Goal: Transaction & Acquisition: Purchase product/service

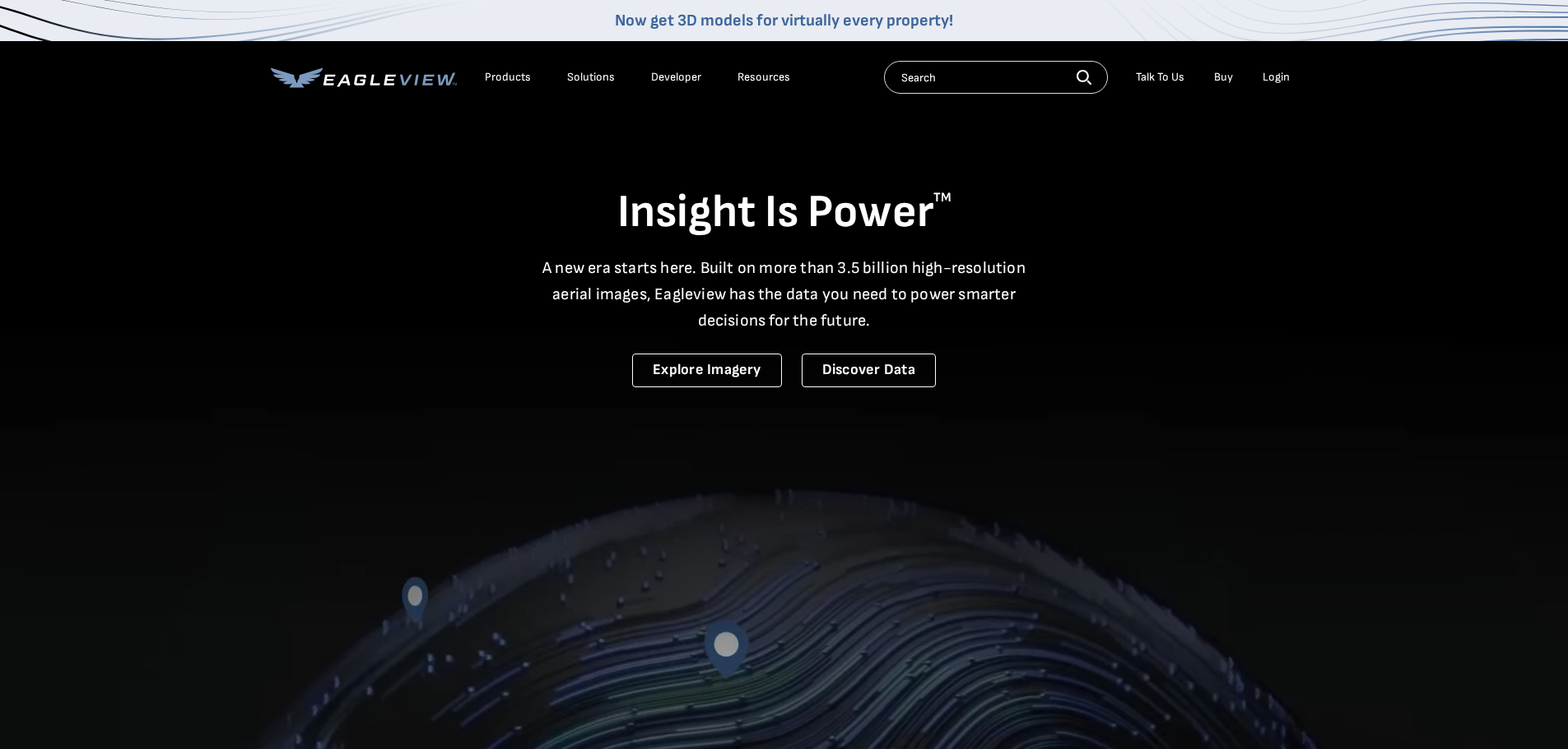
click at [1281, 75] on div "Login" at bounding box center [1276, 77] width 27 height 15
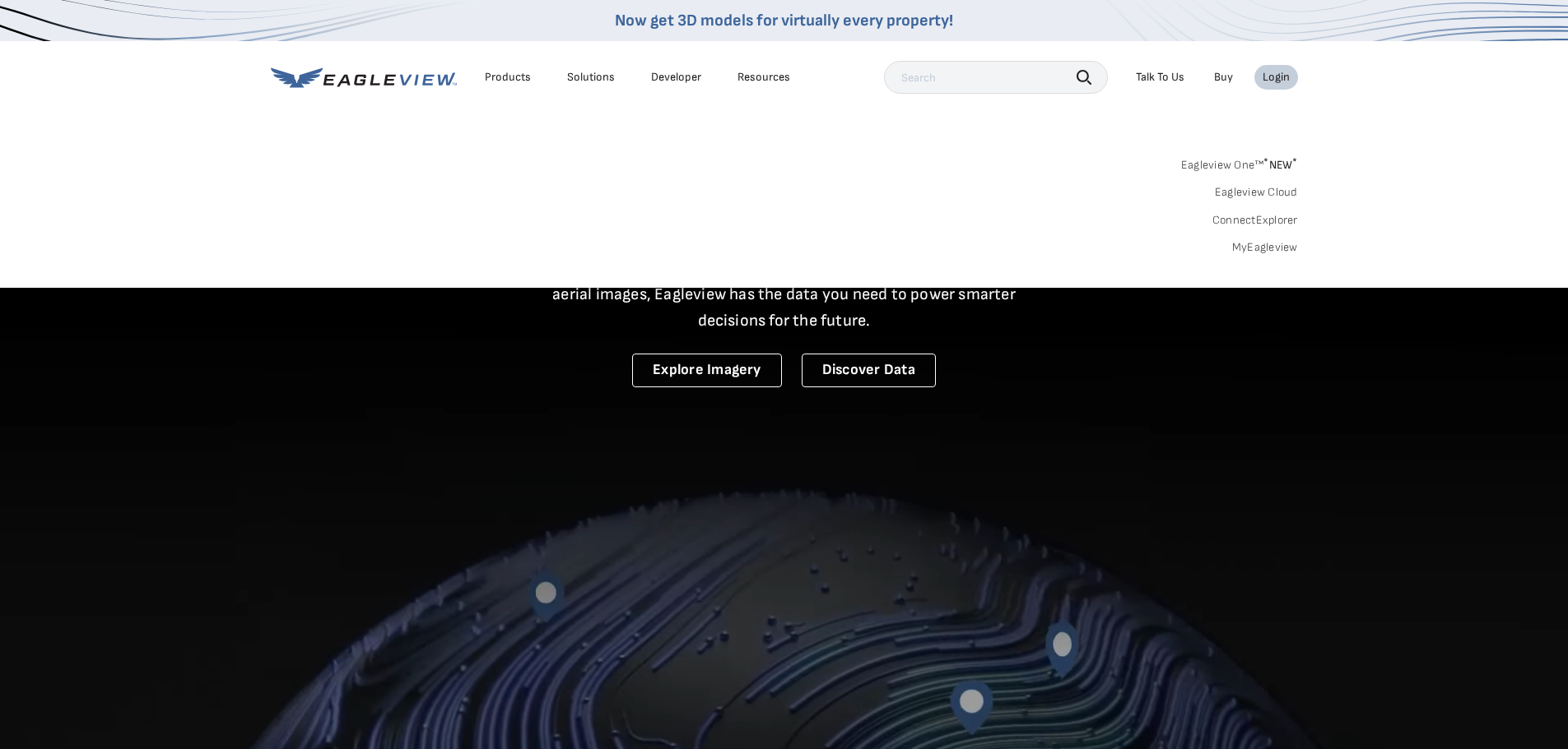
click at [1272, 245] on link "MyEagleview" at bounding box center [1264, 248] width 66 height 15
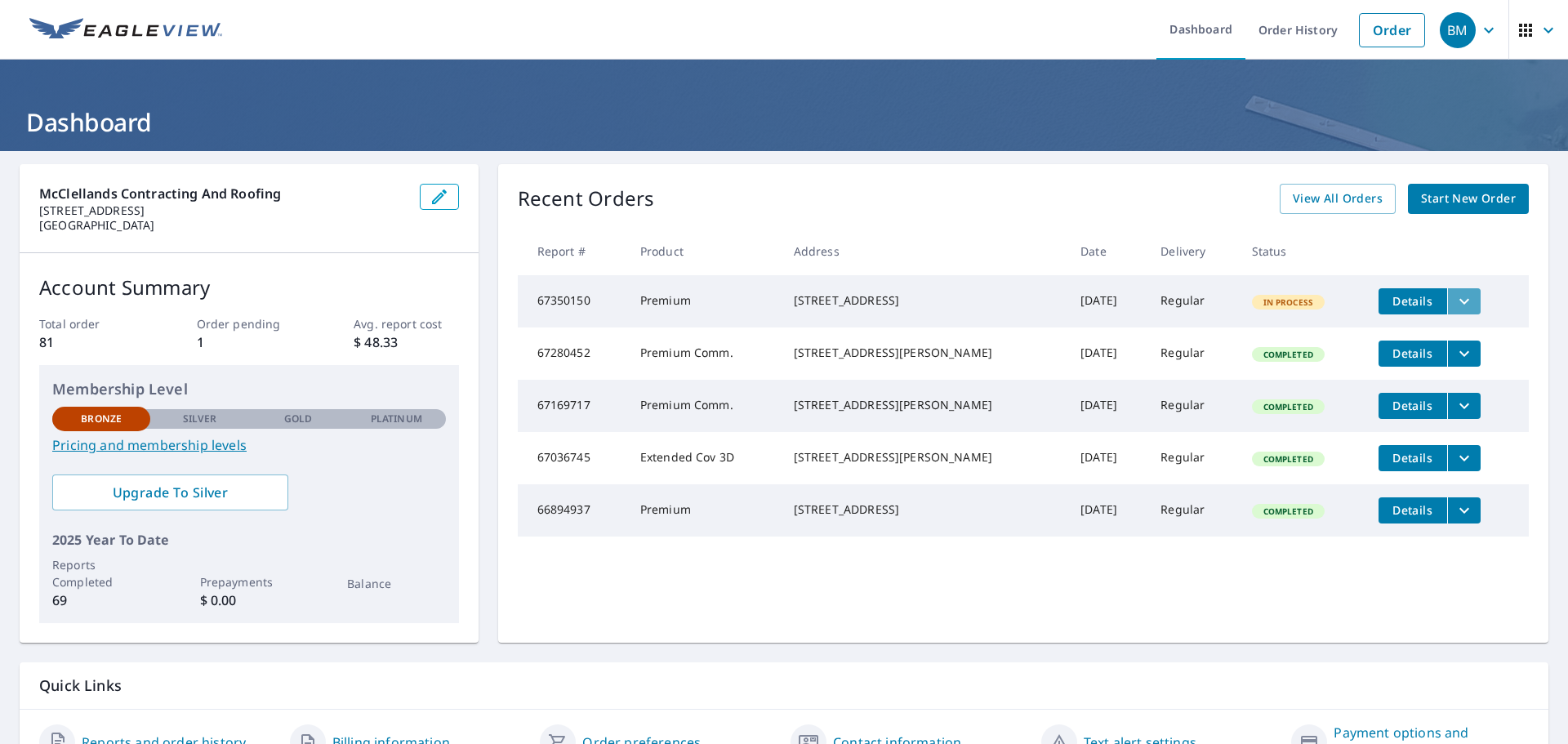
click at [1454, 303] on icon "filesDropdownBtn-67350150" at bounding box center [1464, 302] width 20 height 20
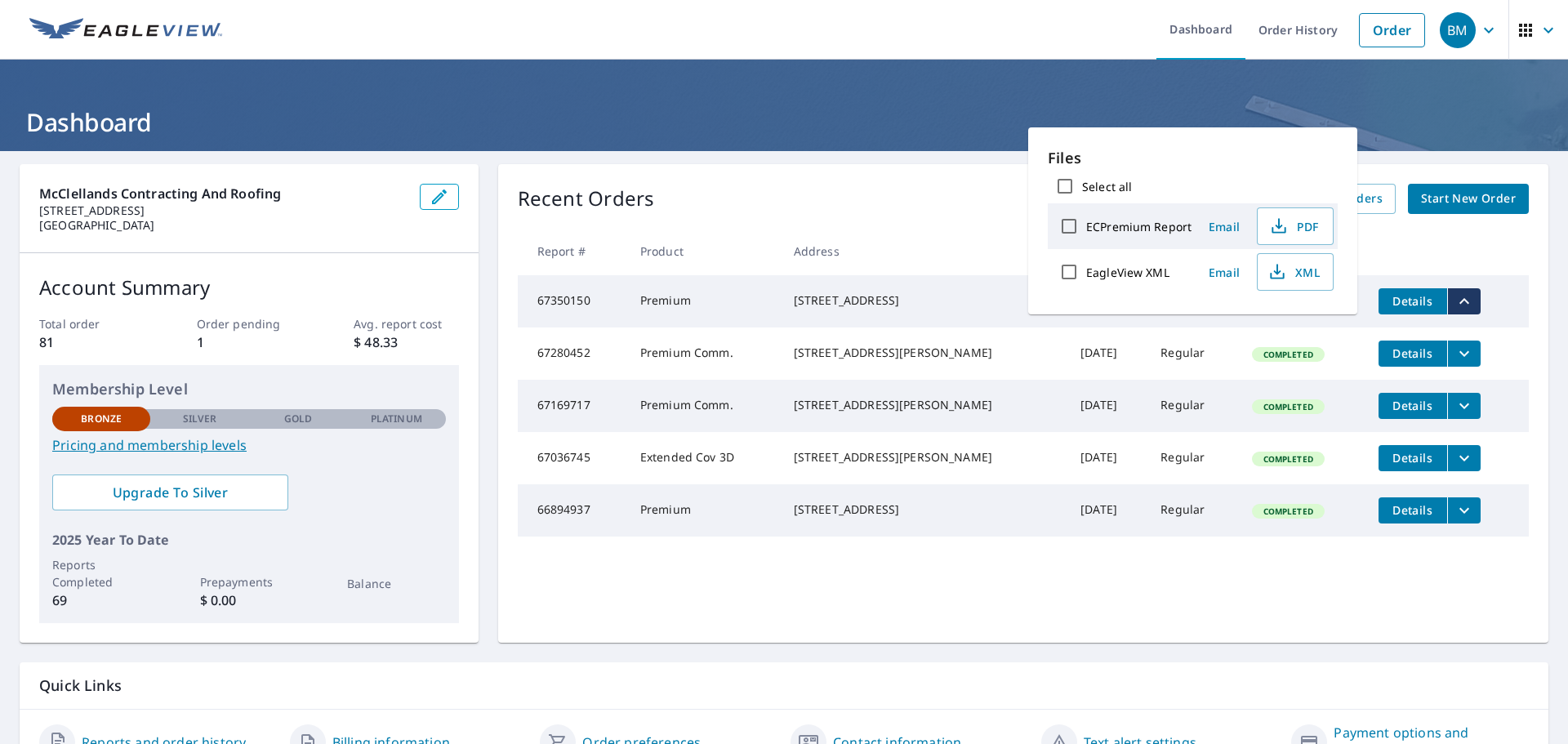
click at [829, 157] on div "McClellands Contracting And Roofing [STREET_ADDRESS] Account Summary Total orde…" at bounding box center [784, 469] width 1568 height 637
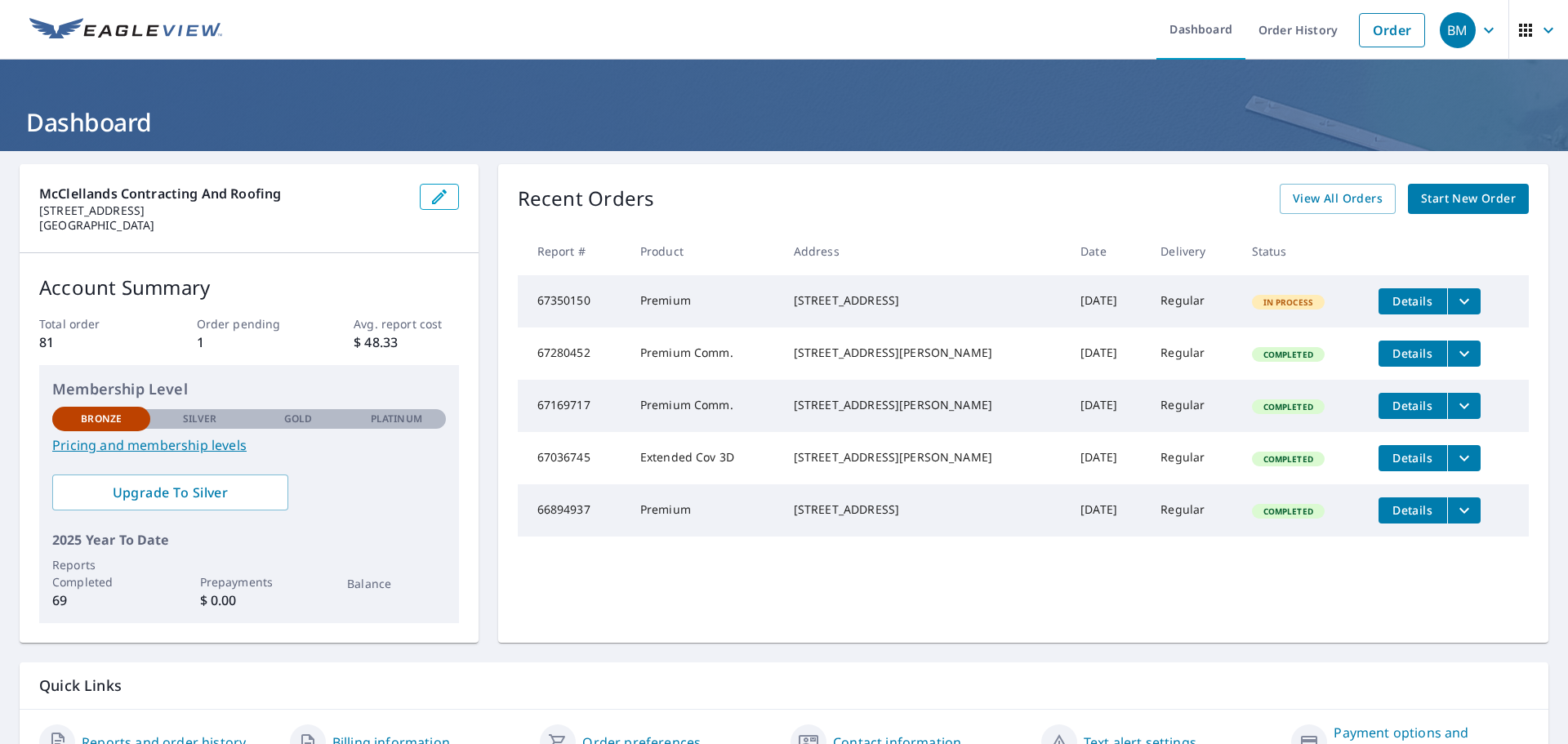
click at [1465, 199] on span "Start New Order" at bounding box center [1468, 199] width 95 height 21
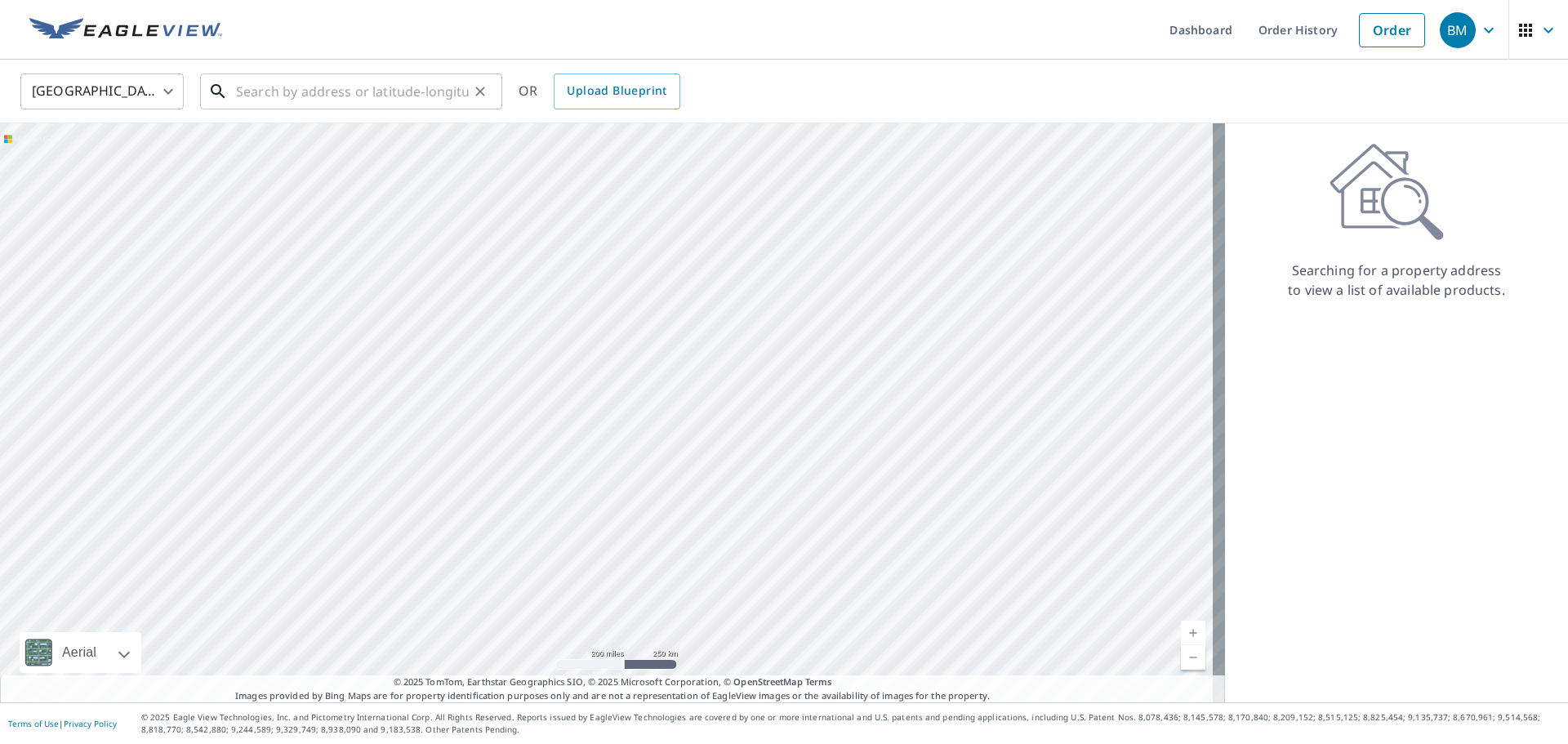
click at [279, 96] on input "text" at bounding box center [353, 91] width 233 height 46
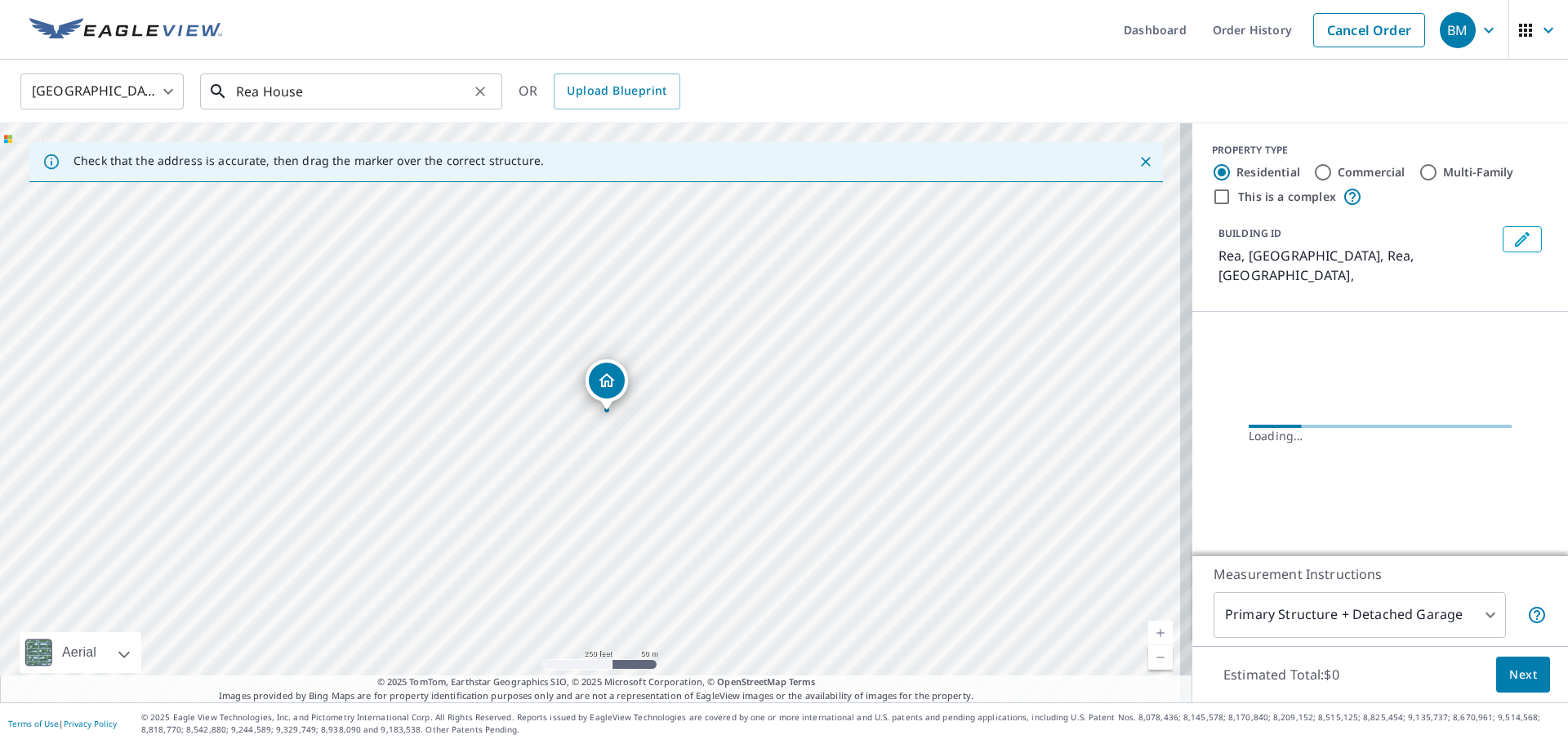
click at [342, 95] on input "Rea House" at bounding box center [353, 91] width 233 height 46
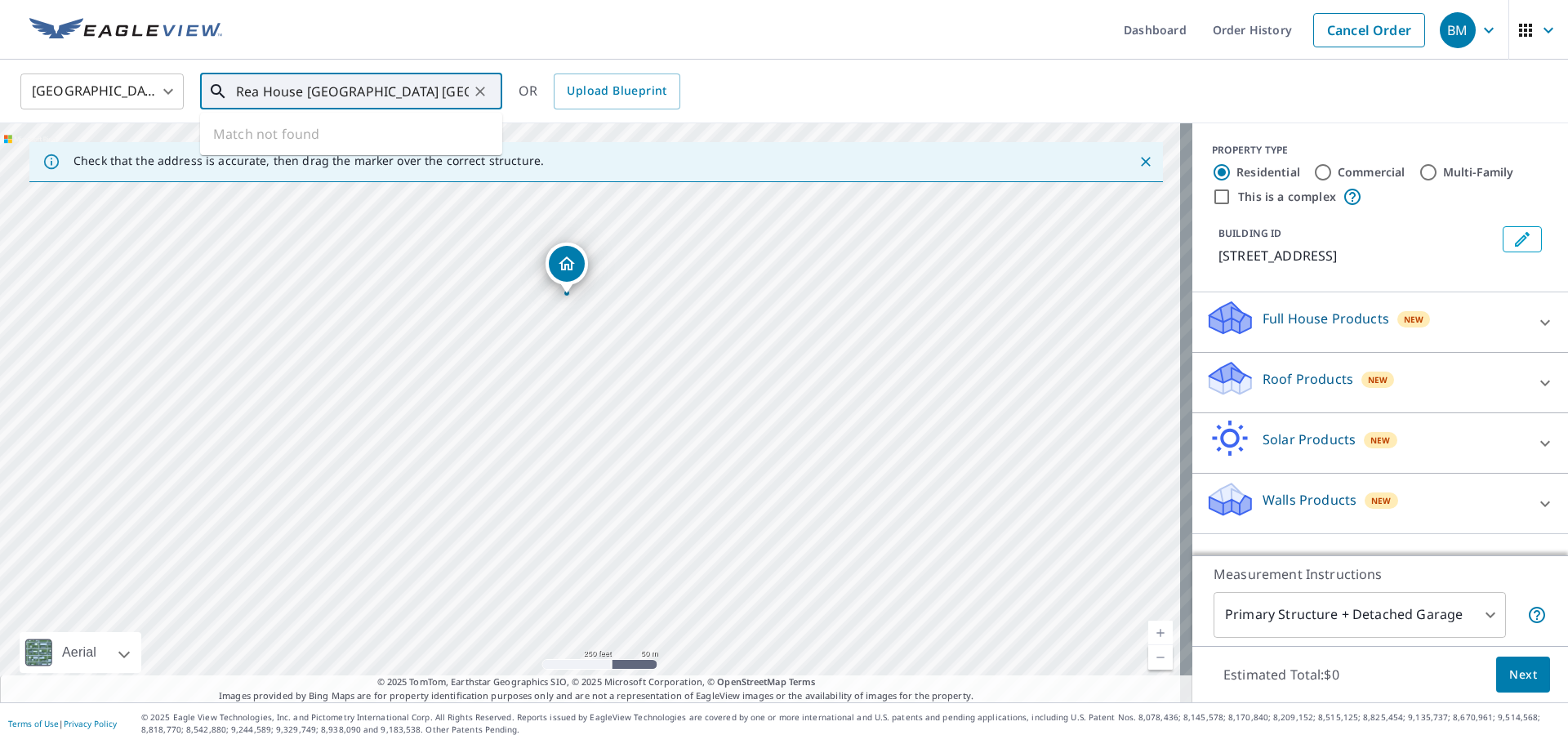
drag, startPoint x: 308, startPoint y: 87, endPoint x: 198, endPoint y: 96, distance: 110.4
click at [198, 96] on div "United States [GEOGRAPHIC_DATA] ​ Rea House [GEOGRAPHIC_DATA] [GEOGRAPHIC_DATA]…" at bounding box center [777, 91] width 1540 height 38
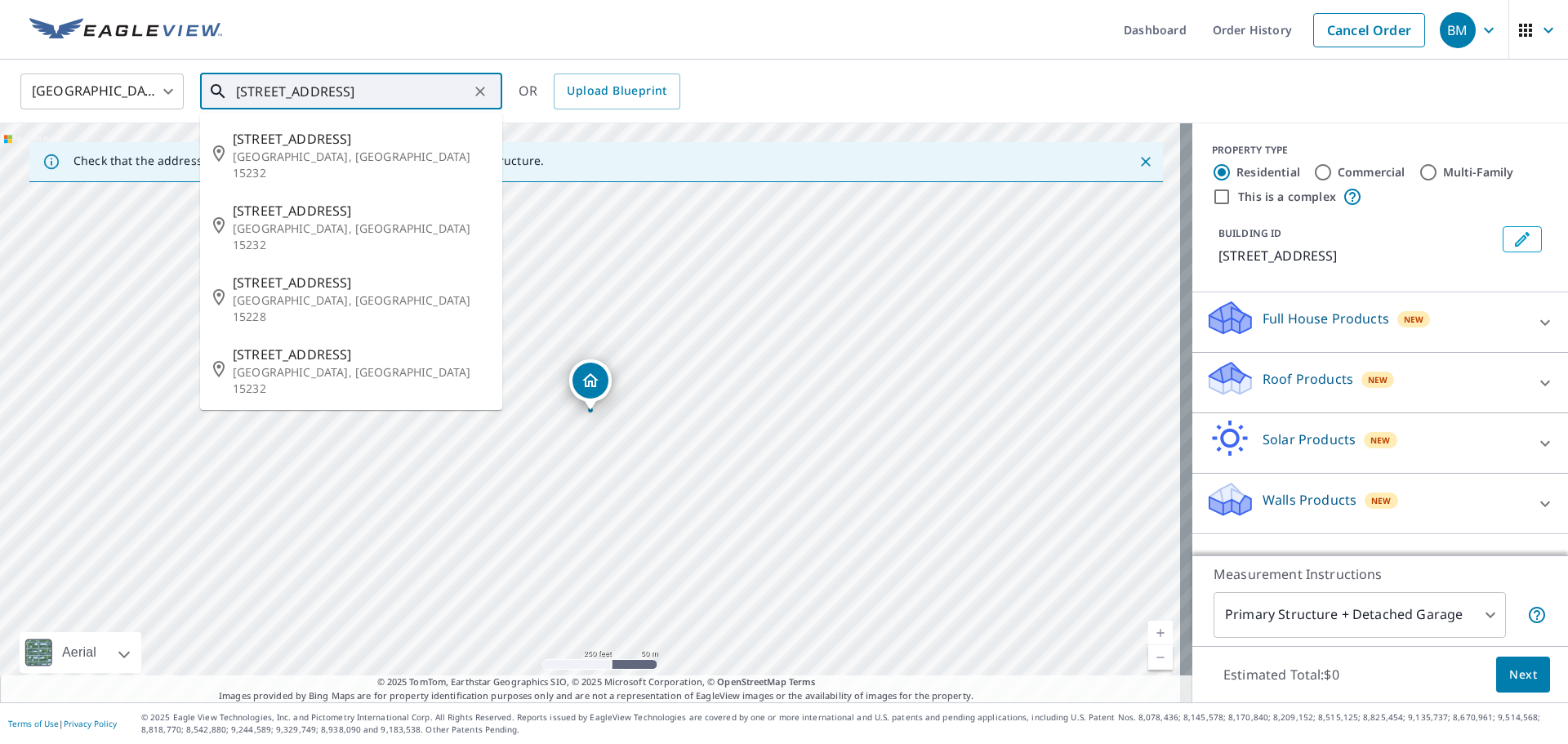
type input "[STREET_ADDRESS]"
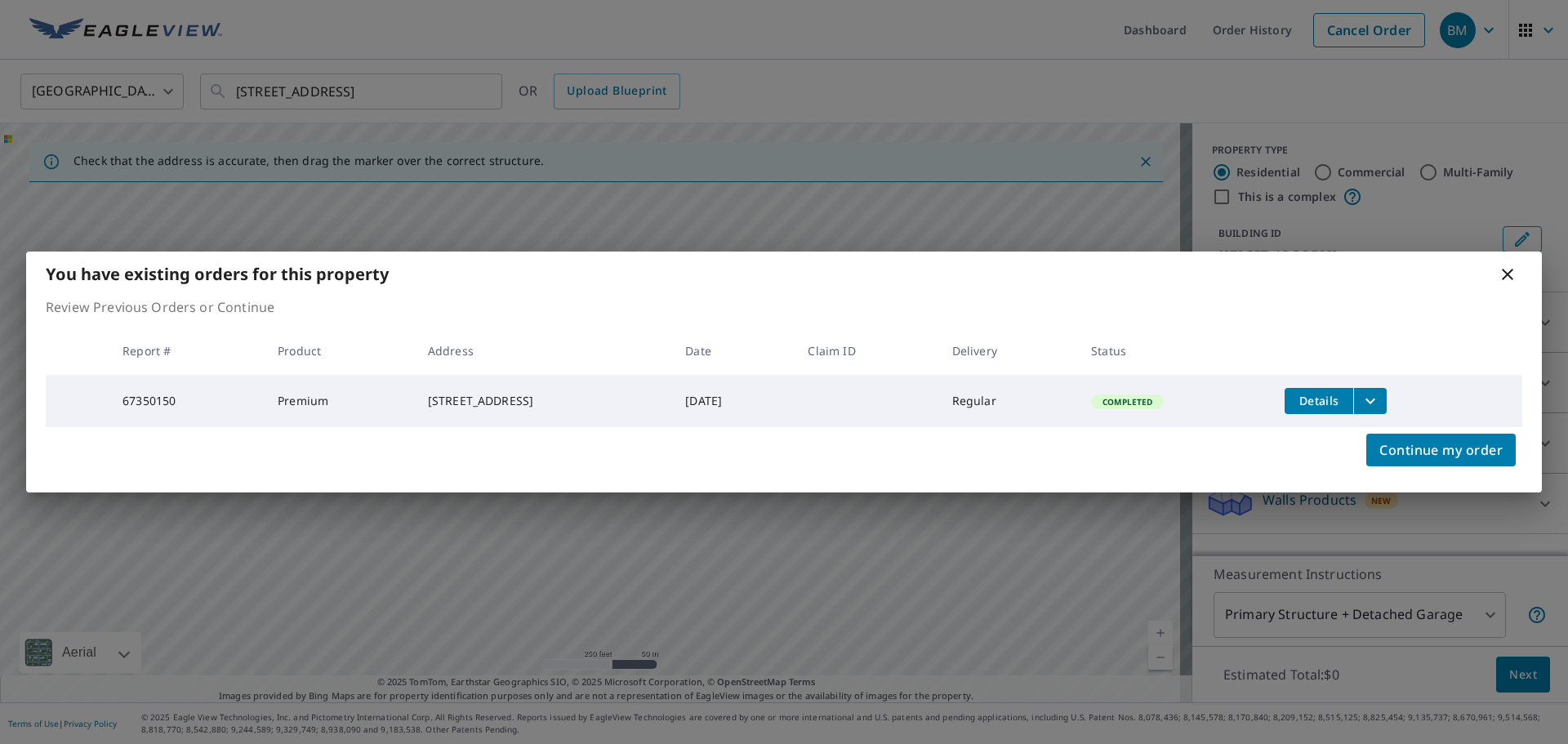
click at [1507, 273] on icon at bounding box center [1507, 274] width 11 height 11
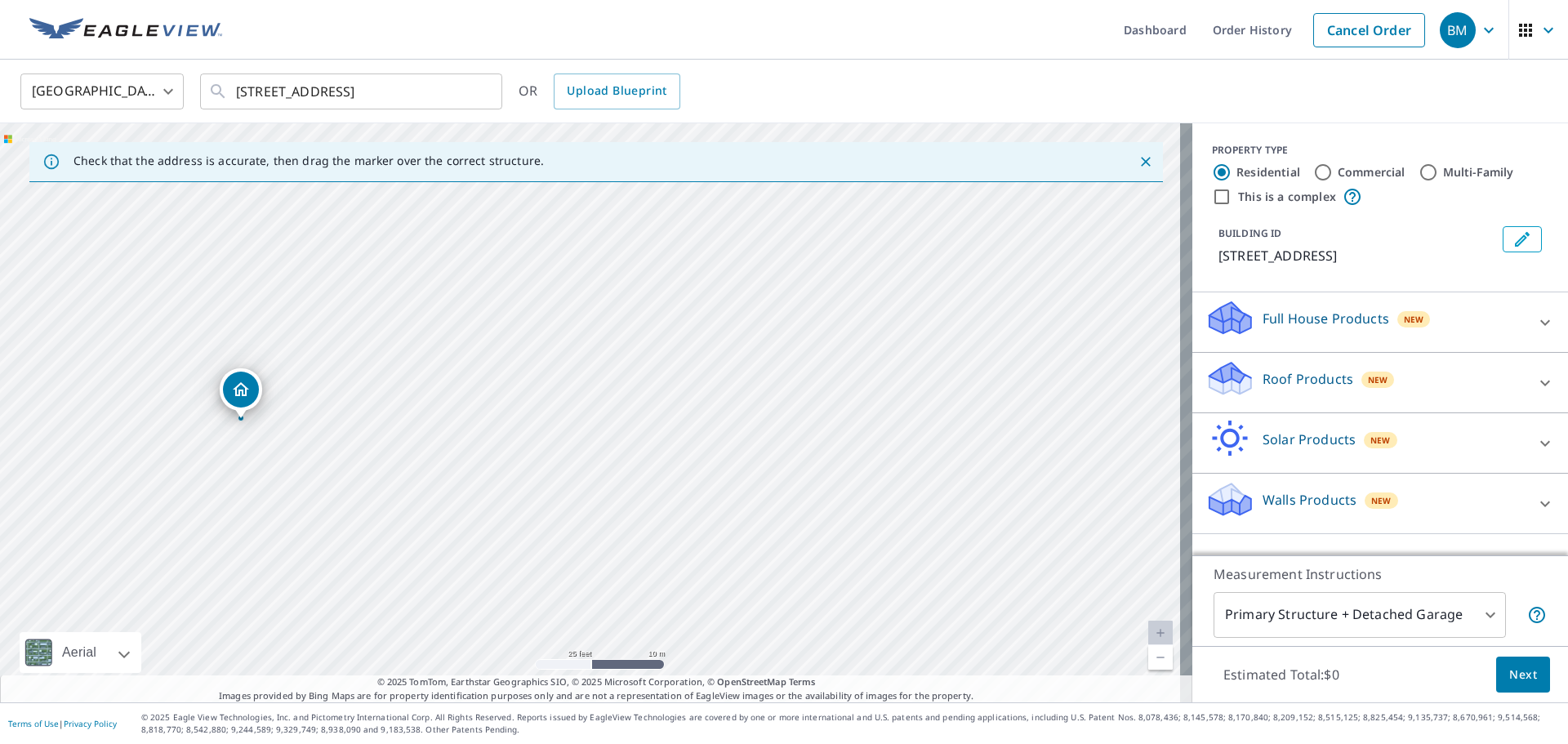
drag, startPoint x: 406, startPoint y: 320, endPoint x: 579, endPoint y: 663, distance: 384.2
click at [575, 669] on div "[STREET_ADDRESS]" at bounding box center [596, 413] width 1193 height 580
drag, startPoint x: 454, startPoint y: 521, endPoint x: 499, endPoint y: 475, distance: 64.4
click at [499, 475] on div "[STREET_ADDRESS]" at bounding box center [596, 413] width 1193 height 580
drag, startPoint x: 824, startPoint y: 230, endPoint x: 617, endPoint y: 322, distance: 226.5
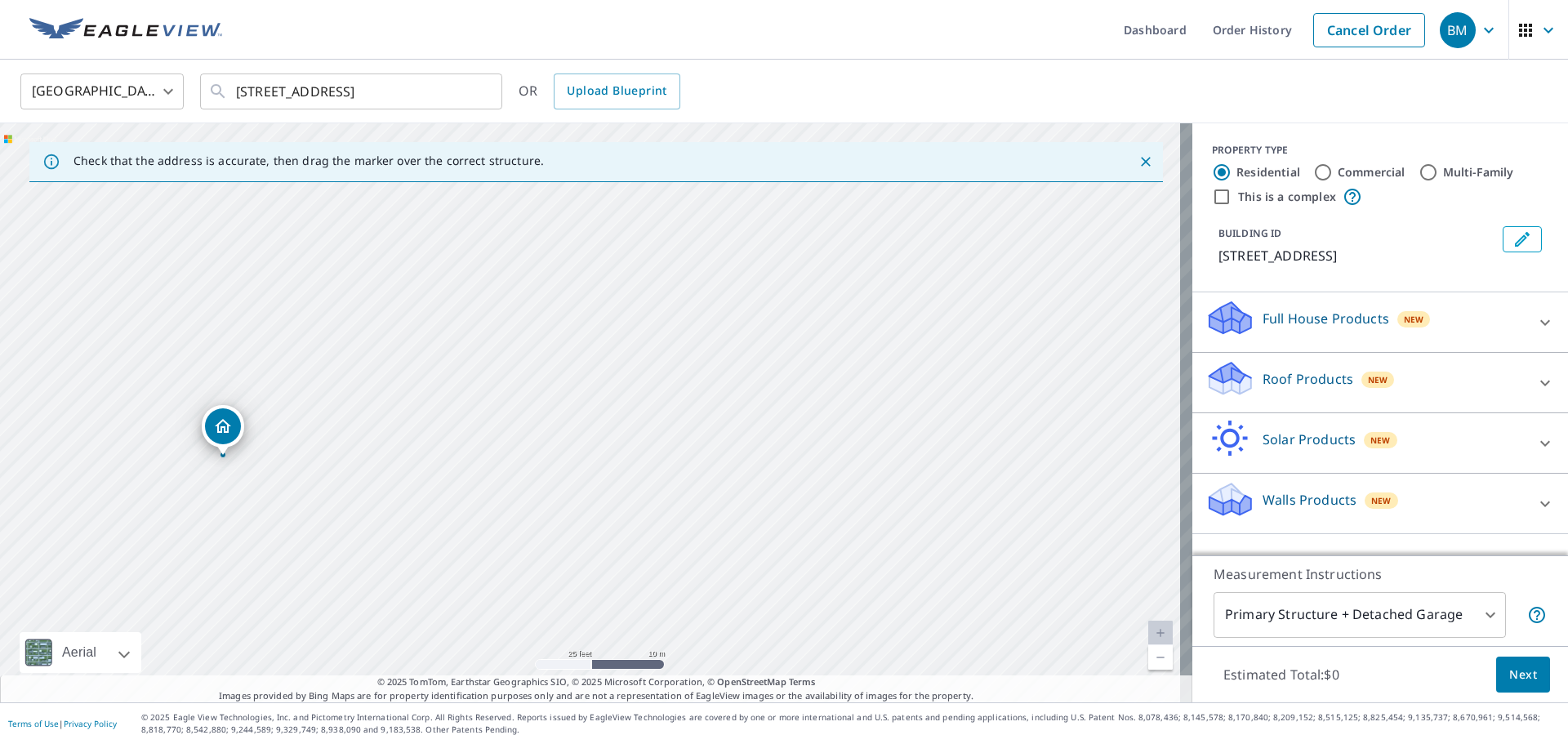
click at [617, 321] on div "[STREET_ADDRESS]" at bounding box center [596, 413] width 1193 height 580
drag, startPoint x: 509, startPoint y: 488, endPoint x: 587, endPoint y: 299, distance: 204.5
click at [587, 299] on div "[STREET_ADDRESS]" at bounding box center [596, 413] width 1193 height 580
click at [1034, 340] on div "[STREET_ADDRESS]" at bounding box center [596, 413] width 1193 height 580
drag, startPoint x: 1073, startPoint y: 341, endPoint x: 885, endPoint y: 508, distance: 251.5
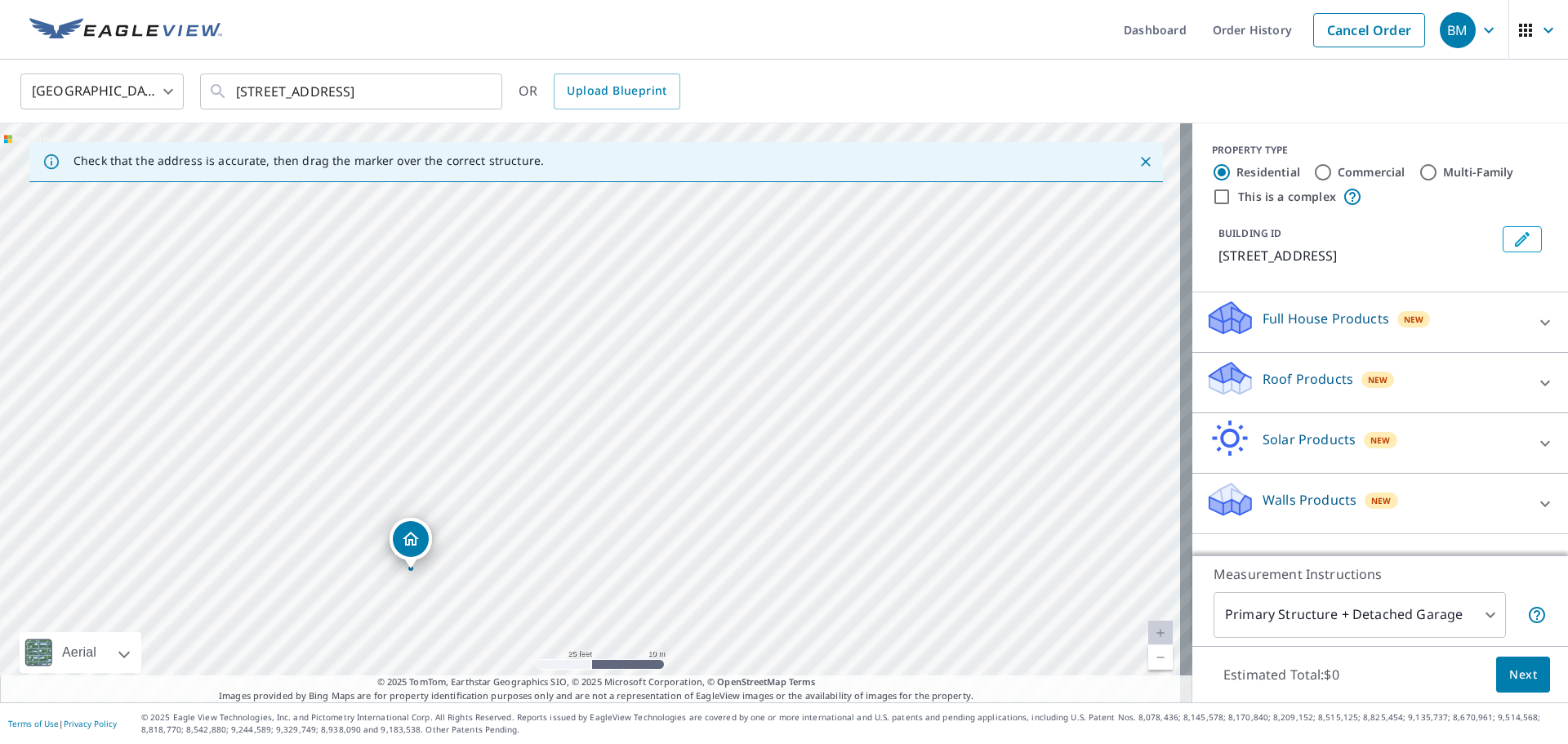
click at [885, 508] on div "[STREET_ADDRESS]" at bounding box center [596, 413] width 1193 height 580
click at [1313, 169] on input "Commercial" at bounding box center [1323, 172] width 20 height 20
radio input "true"
type input "4"
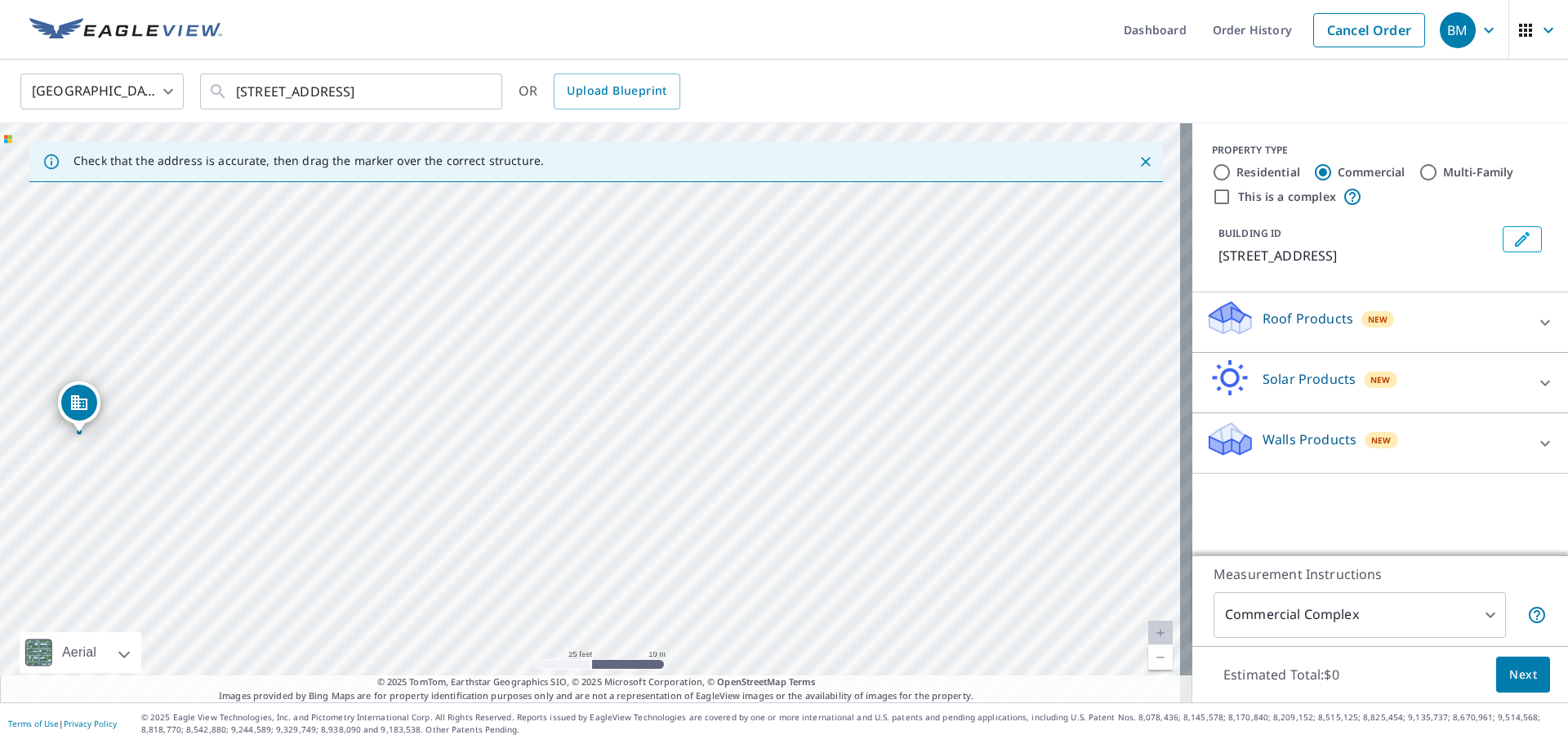
drag, startPoint x: 694, startPoint y: 446, endPoint x: 186, endPoint y: 466, distance: 508.4
click at [186, 466] on div "[STREET_ADDRESS]" at bounding box center [596, 413] width 1193 height 580
click at [1512, 239] on icon "Edit building 1" at bounding box center [1522, 239] width 20 height 20
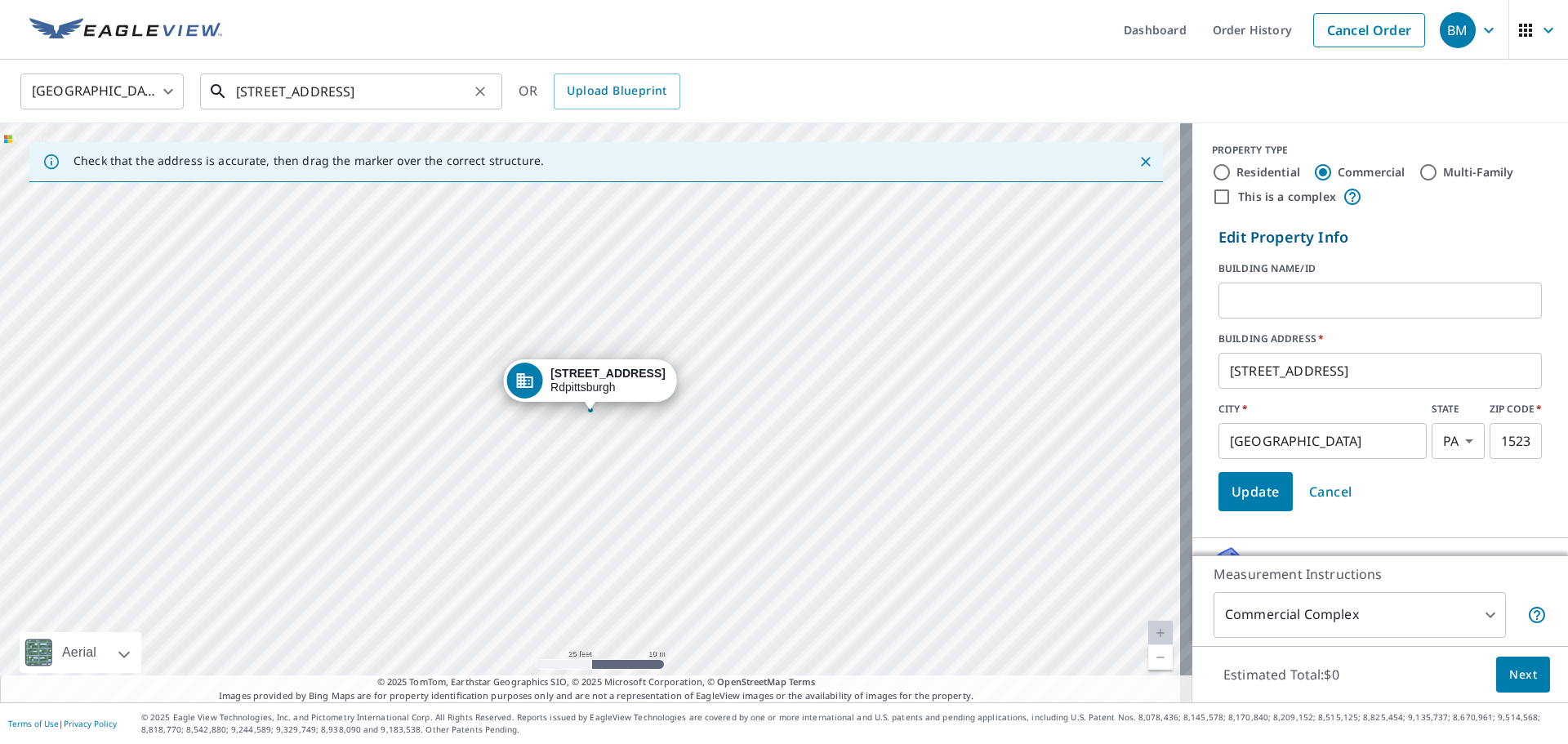
click at [267, 86] on input "[STREET_ADDRESS]" at bounding box center [353, 91] width 233 height 46
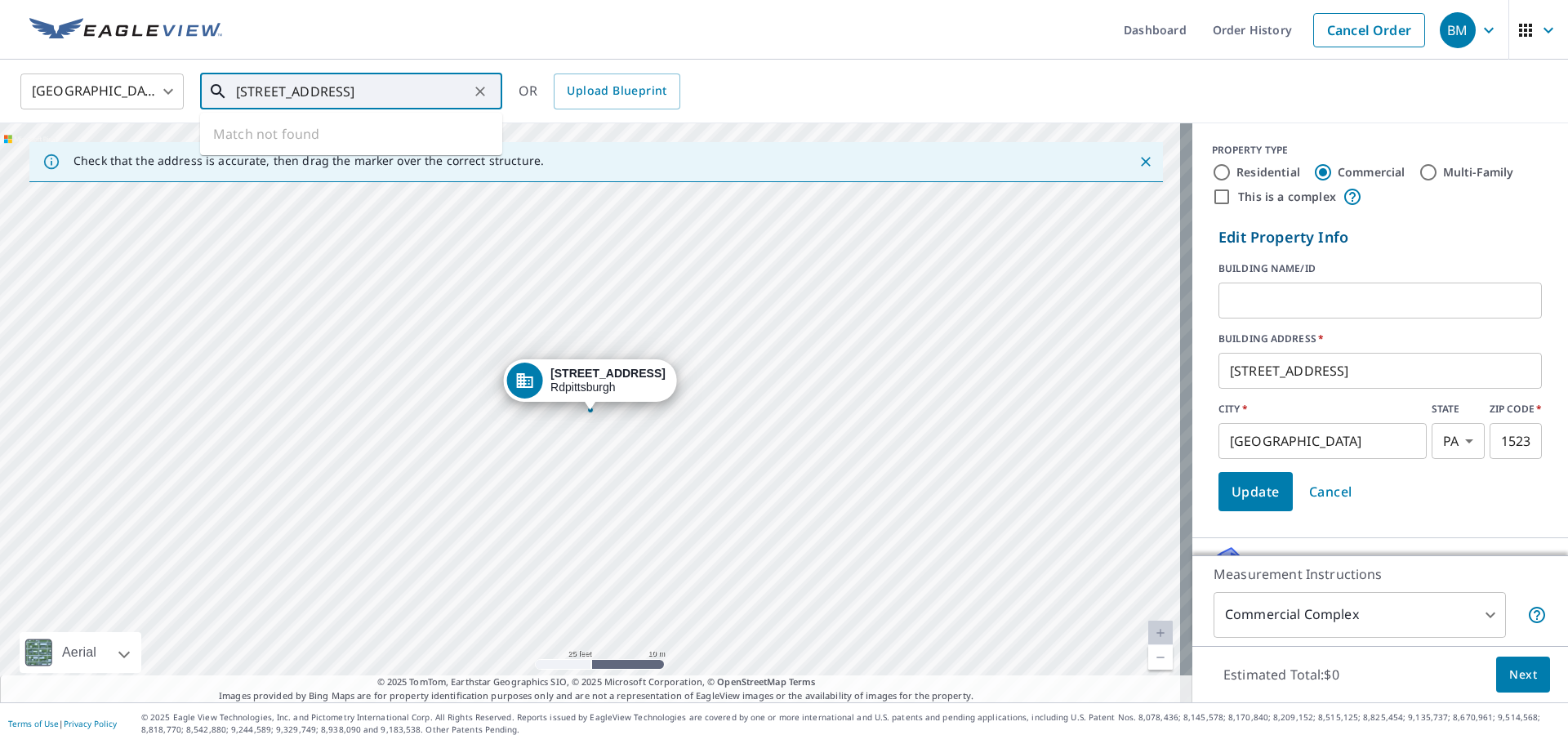
type input "[STREET_ADDRESS]"
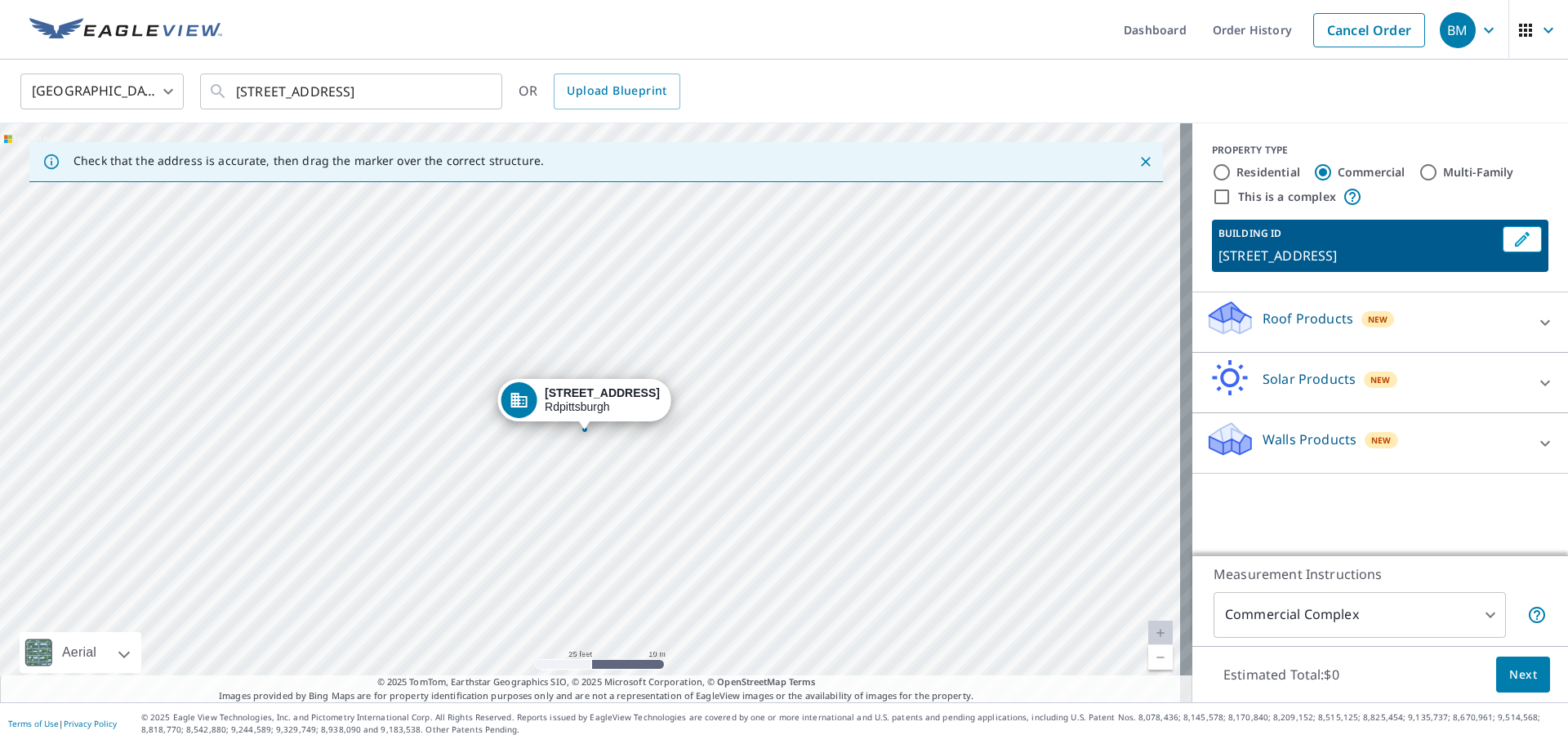
click at [640, 562] on div "[STREET_ADDRESS]" at bounding box center [596, 413] width 1193 height 580
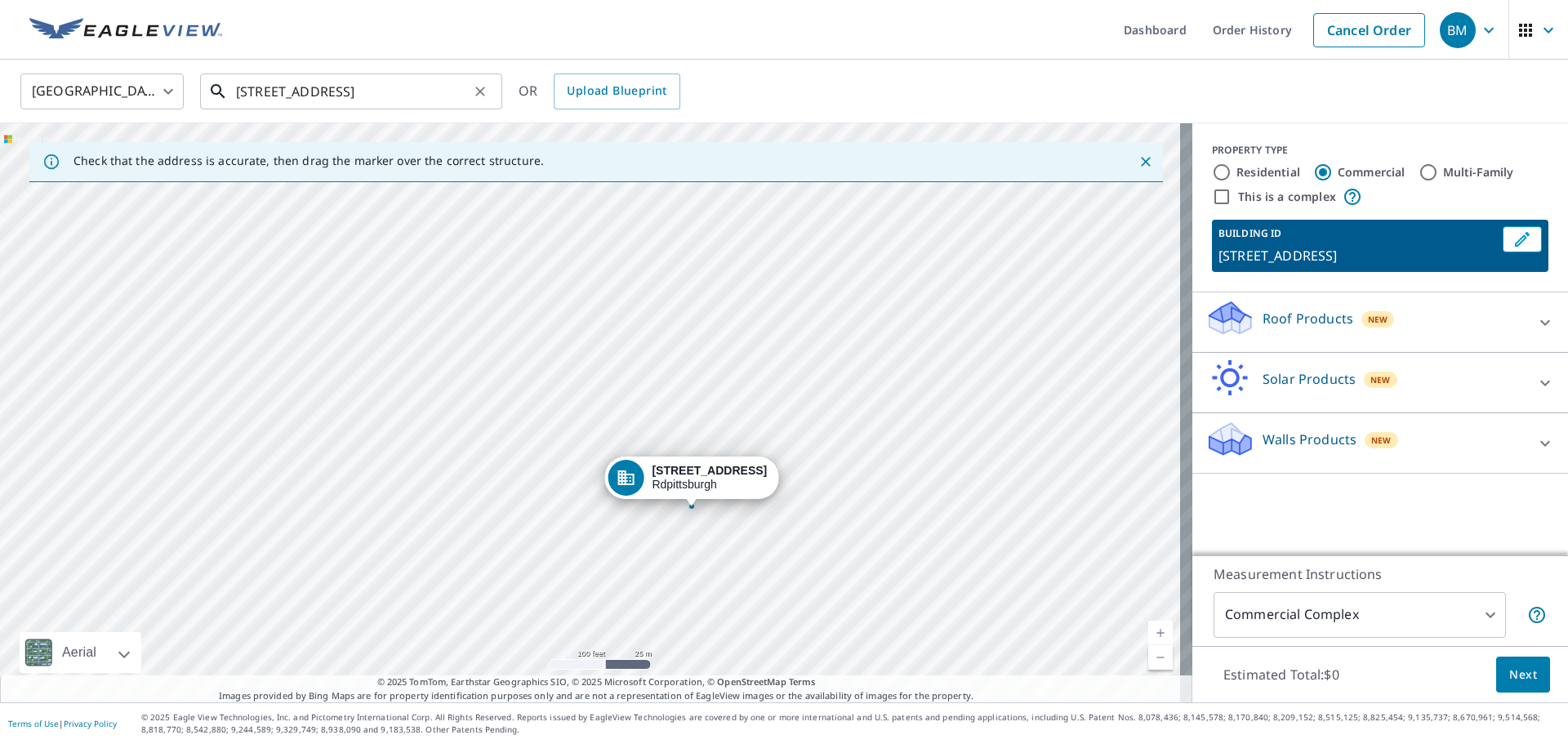
click at [453, 87] on input "[STREET_ADDRESS]" at bounding box center [353, 91] width 233 height 46
click at [705, 548] on div "[STREET_ADDRESS]" at bounding box center [596, 413] width 1193 height 580
click at [487, 84] on icon "Clear" at bounding box center [480, 91] width 17 height 17
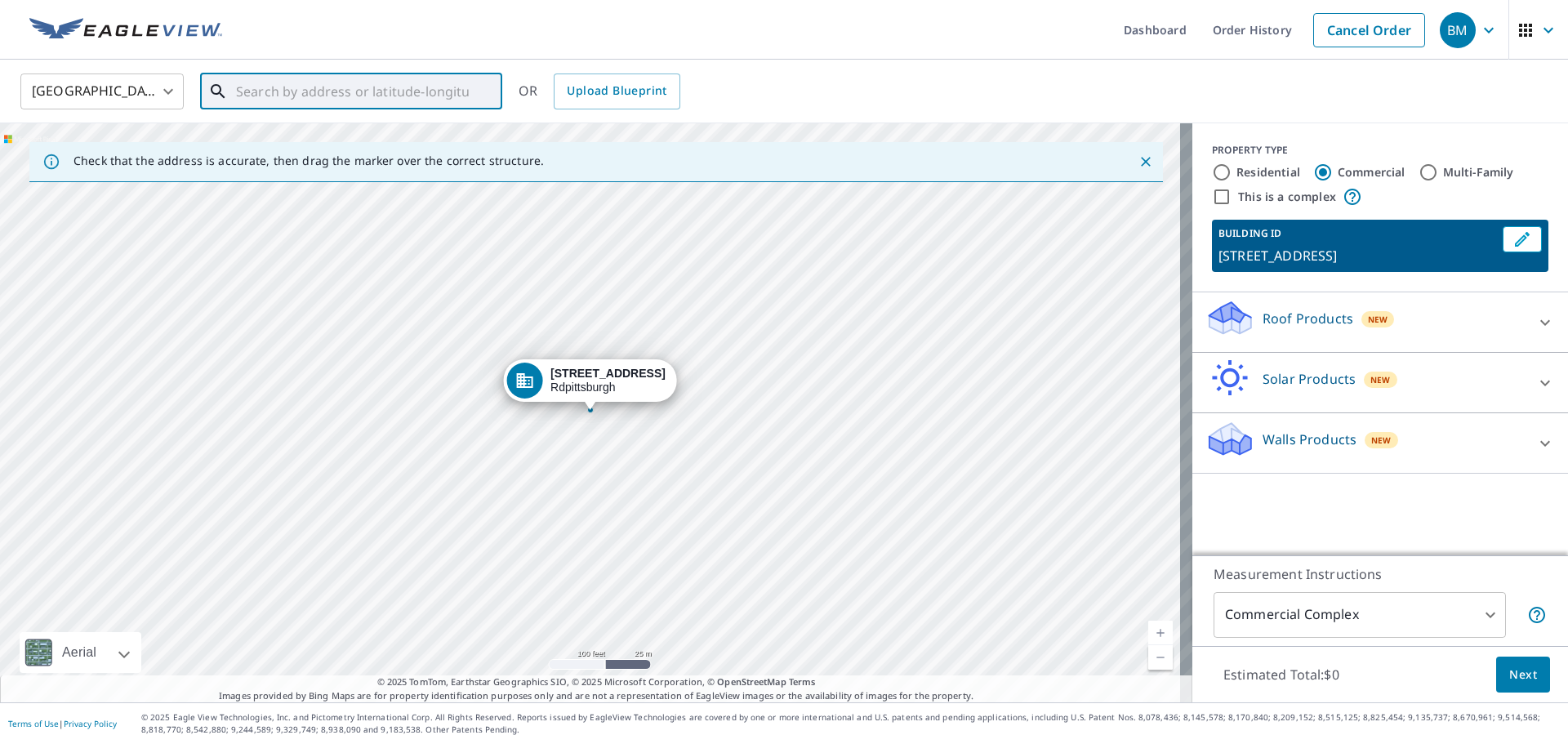
click at [598, 455] on div "[STREET_ADDRESS]" at bounding box center [596, 413] width 1193 height 580
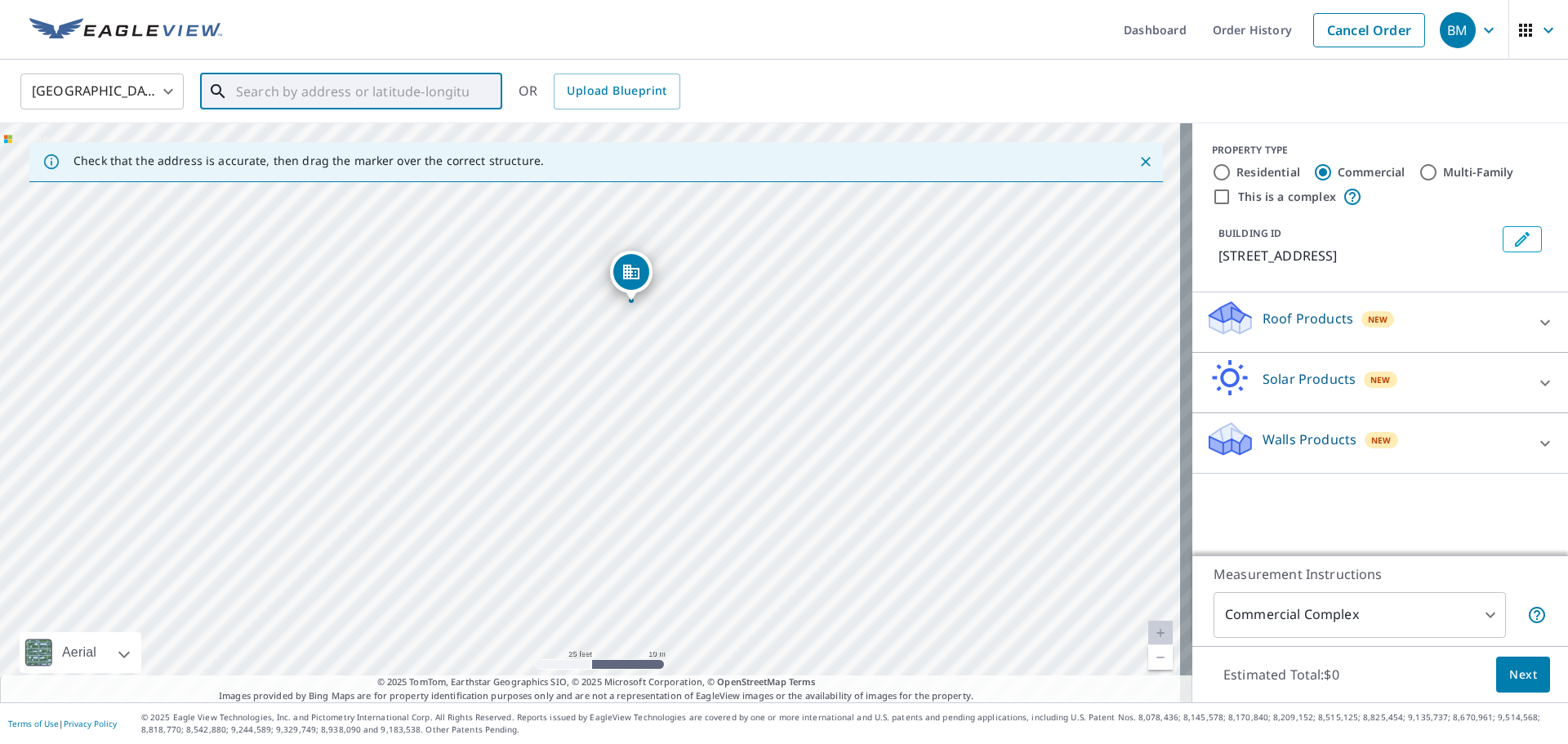
drag, startPoint x: 546, startPoint y: 321, endPoint x: 906, endPoint y: 572, distance: 438.9
click at [906, 572] on div "[STREET_ADDRESS]" at bounding box center [596, 413] width 1193 height 580
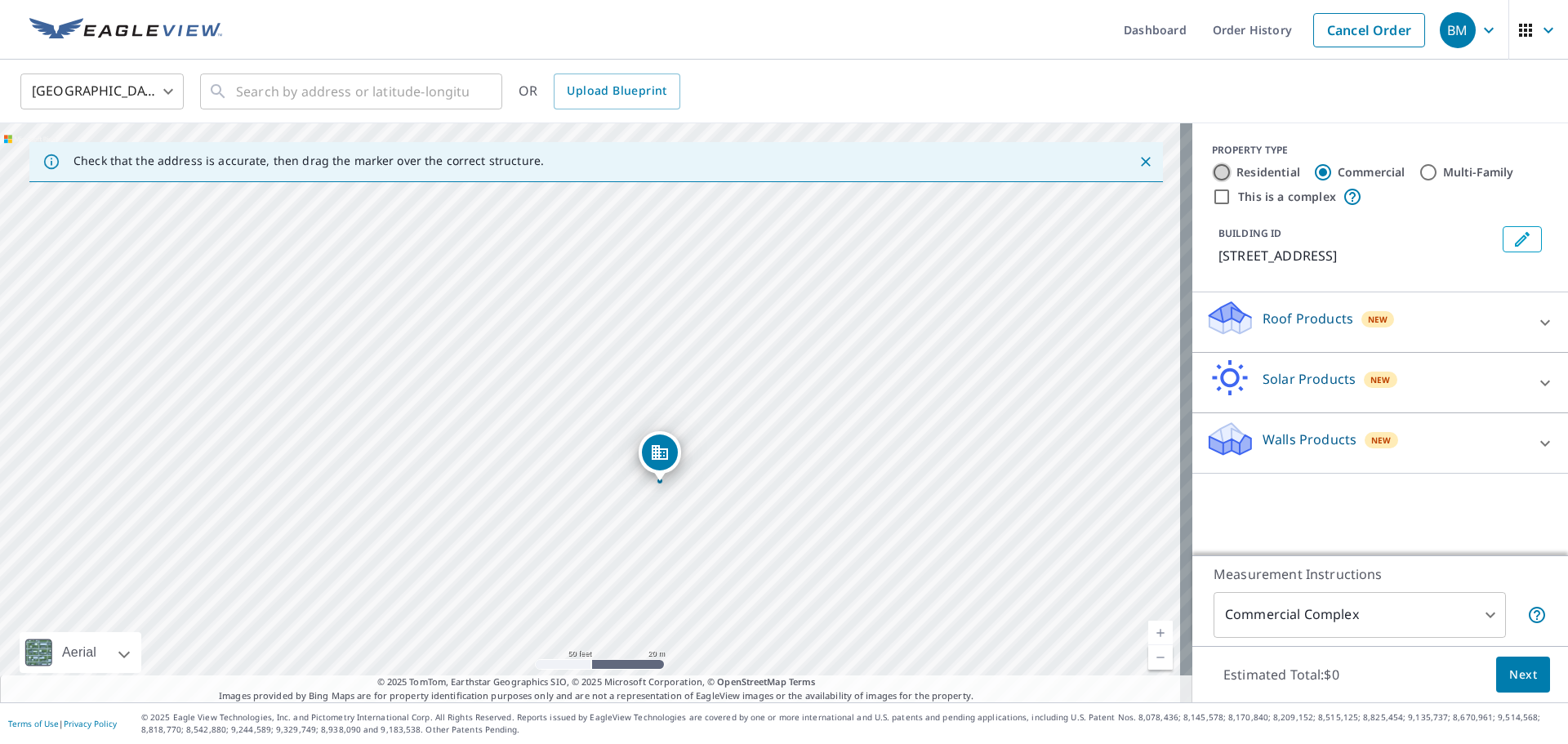
click at [1214, 171] on input "Residential" at bounding box center [1221, 172] width 20 height 20
radio input "true"
type input "1"
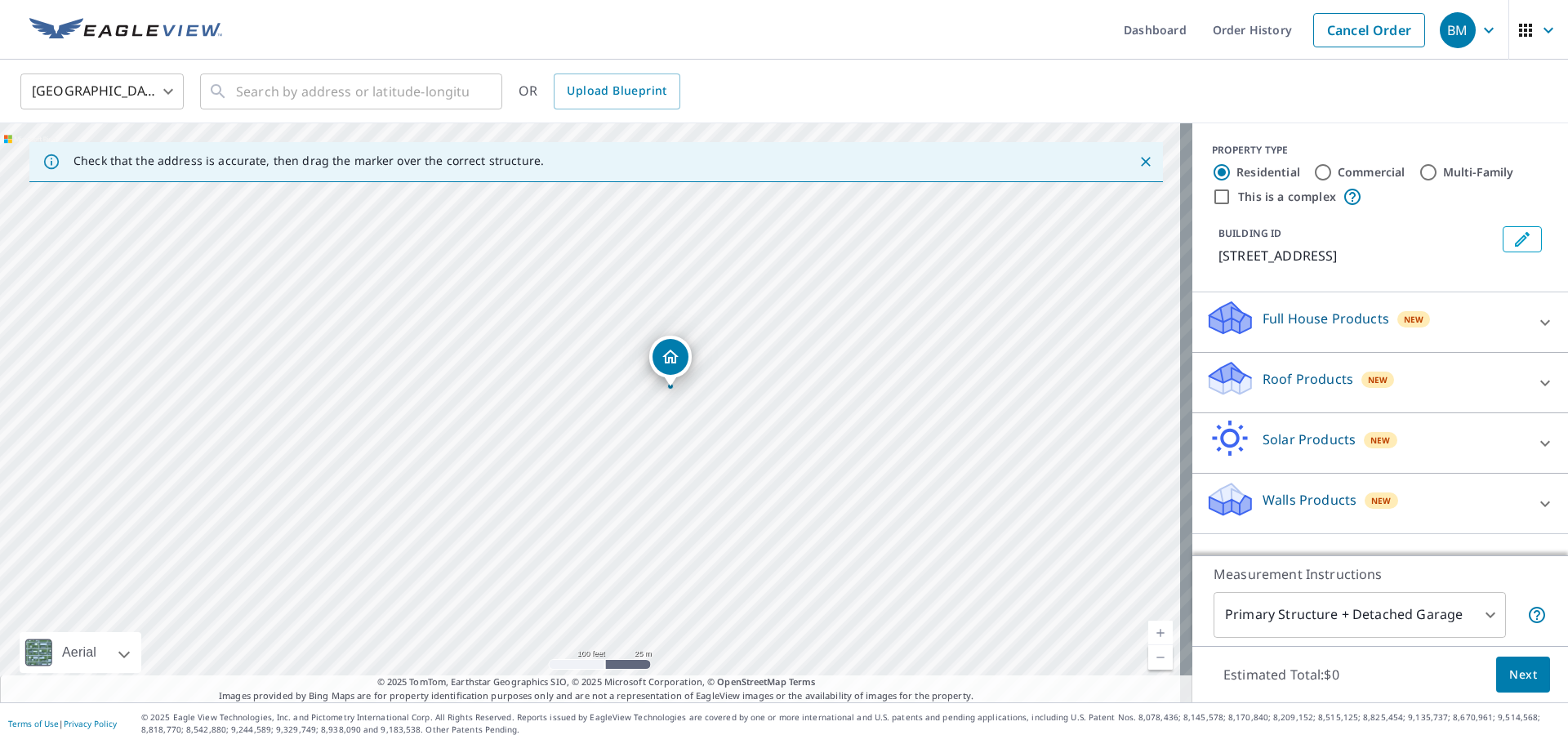
drag, startPoint x: 657, startPoint y: 603, endPoint x: 689, endPoint y: 539, distance: 71.6
click at [689, 539] on div "[STREET_ADDRESS]" at bounding box center [596, 413] width 1193 height 580
drag, startPoint x: 854, startPoint y: 469, endPoint x: 776, endPoint y: 349, distance: 143.1
click at [776, 349] on div "[STREET_ADDRESS]" at bounding box center [596, 413] width 1193 height 580
drag, startPoint x: 626, startPoint y: 339, endPoint x: 586, endPoint y: 387, distance: 62.5
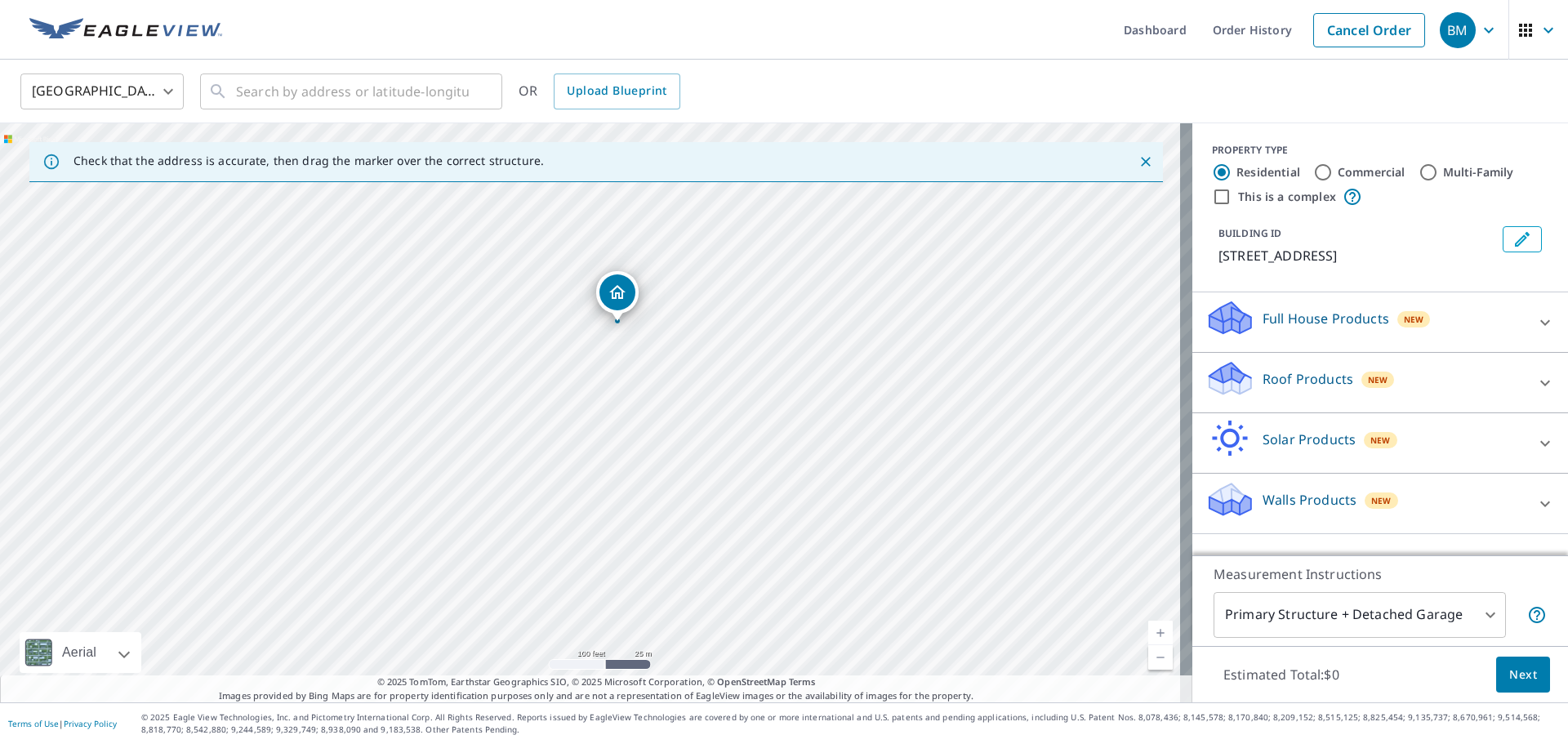
click at [586, 387] on div "[STREET_ADDRESS]" at bounding box center [596, 413] width 1193 height 580
drag, startPoint x: 726, startPoint y: 575, endPoint x: 701, endPoint y: 423, distance: 154.0
click at [701, 423] on div "[STREET_ADDRESS]" at bounding box center [596, 413] width 1193 height 580
drag, startPoint x: 690, startPoint y: 485, endPoint x: 901, endPoint y: 173, distance: 376.6
click at [901, 173] on div "Check that the address is accurate, then drag the marker over the correct struc…" at bounding box center [596, 413] width 1193 height 580
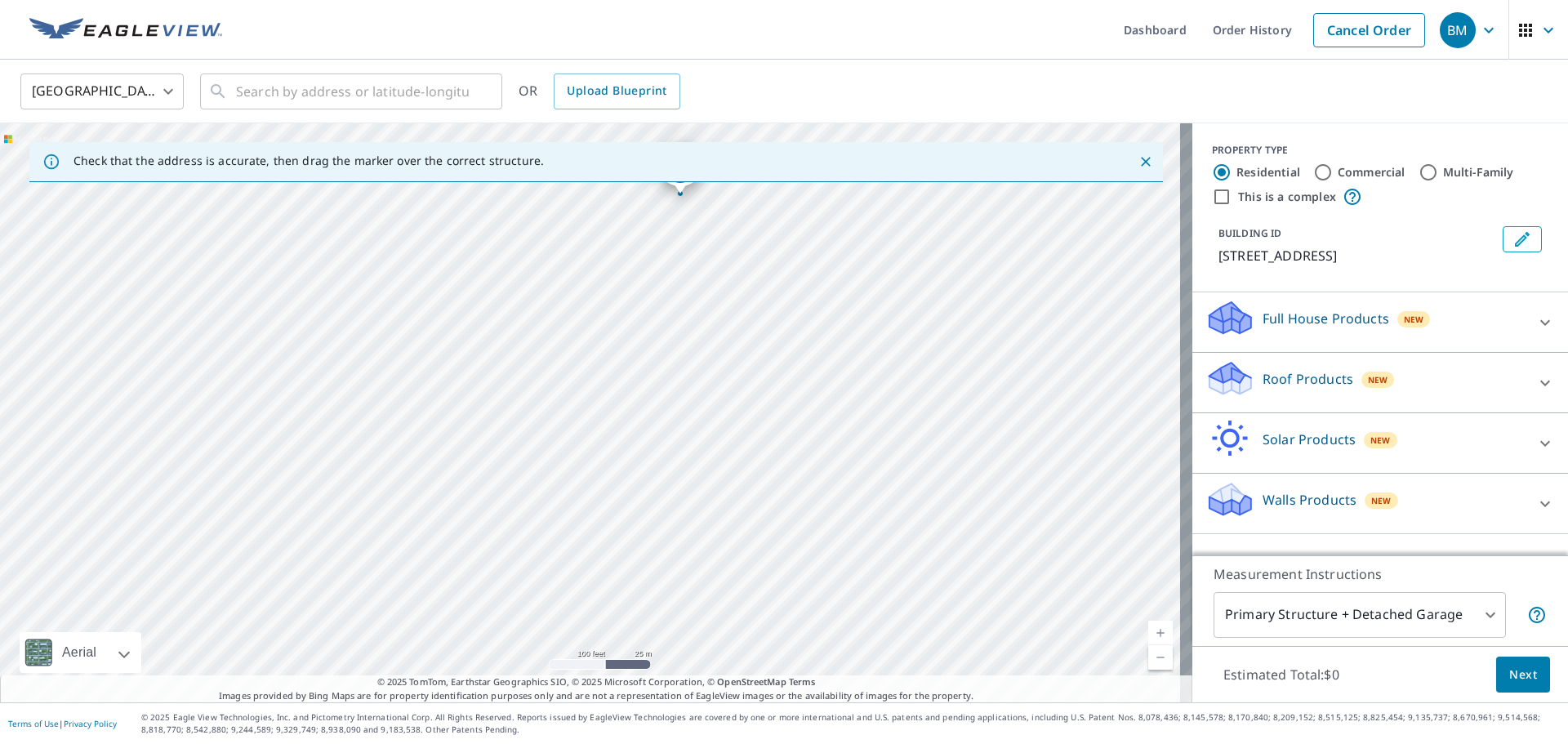
click at [834, 302] on div "[STREET_ADDRESS]" at bounding box center [596, 413] width 1193 height 580
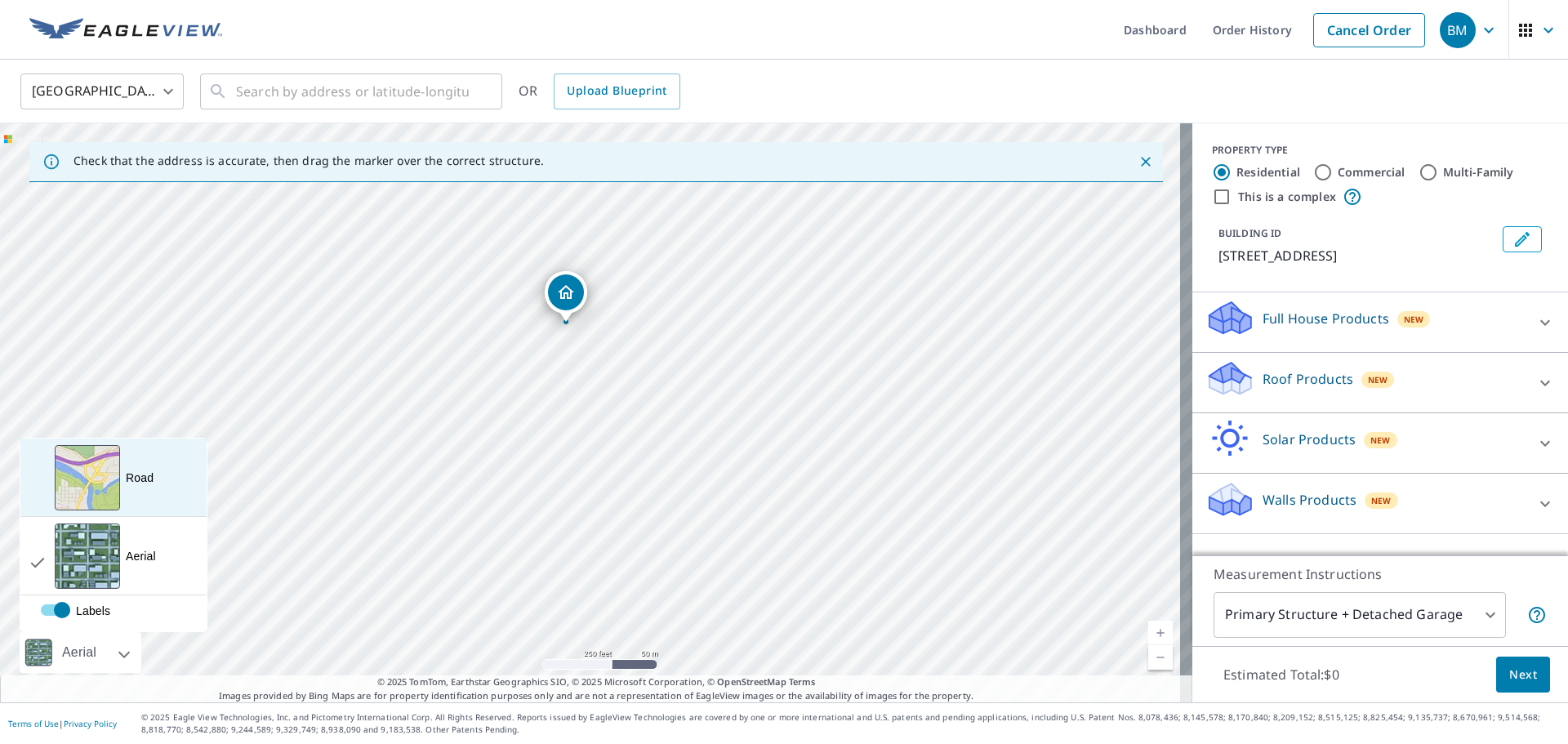
click at [77, 444] on div "Road A standard road map" at bounding box center [114, 478] width 186 height 78
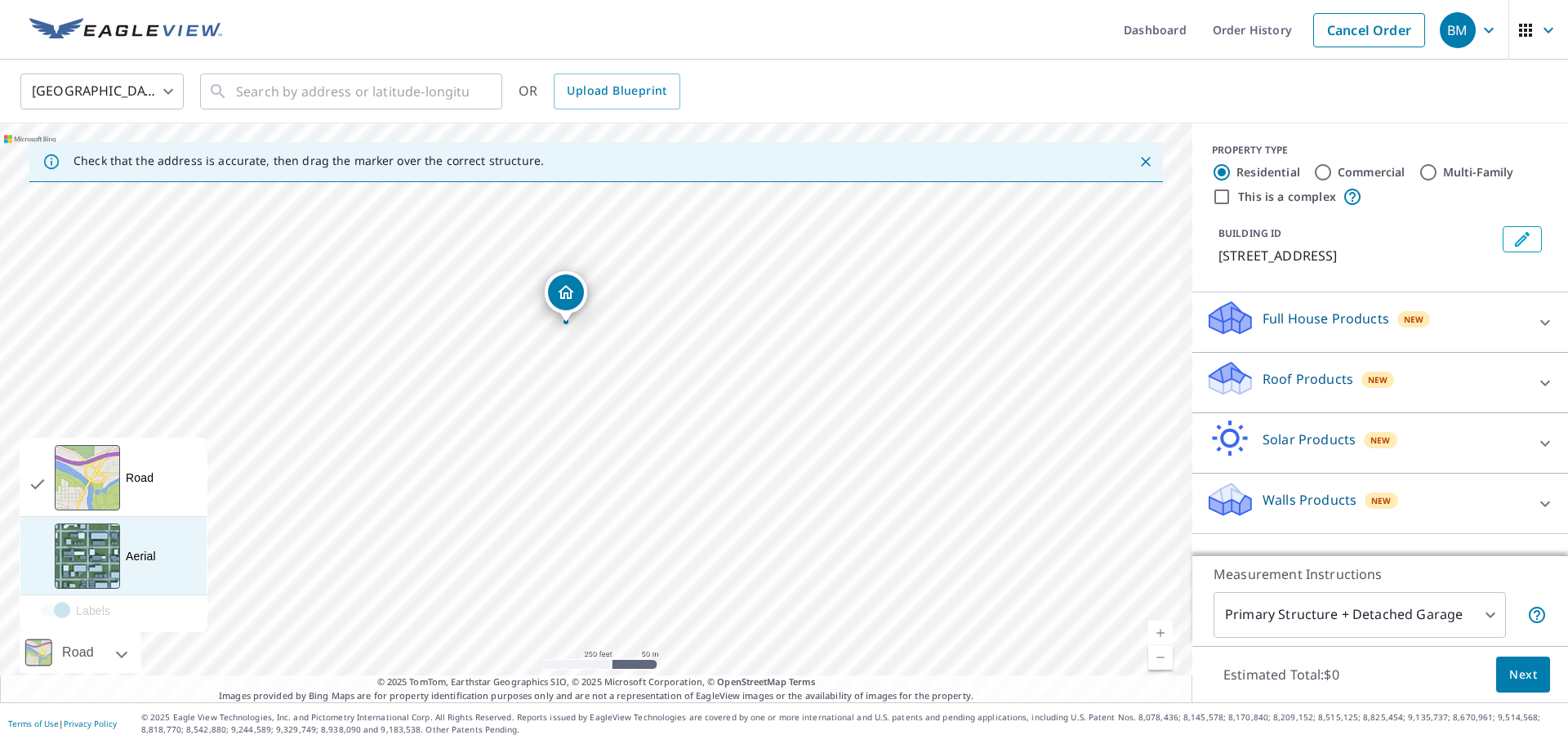
click at [89, 543] on div "View aerial and more..." at bounding box center [87, 556] width 65 height 65
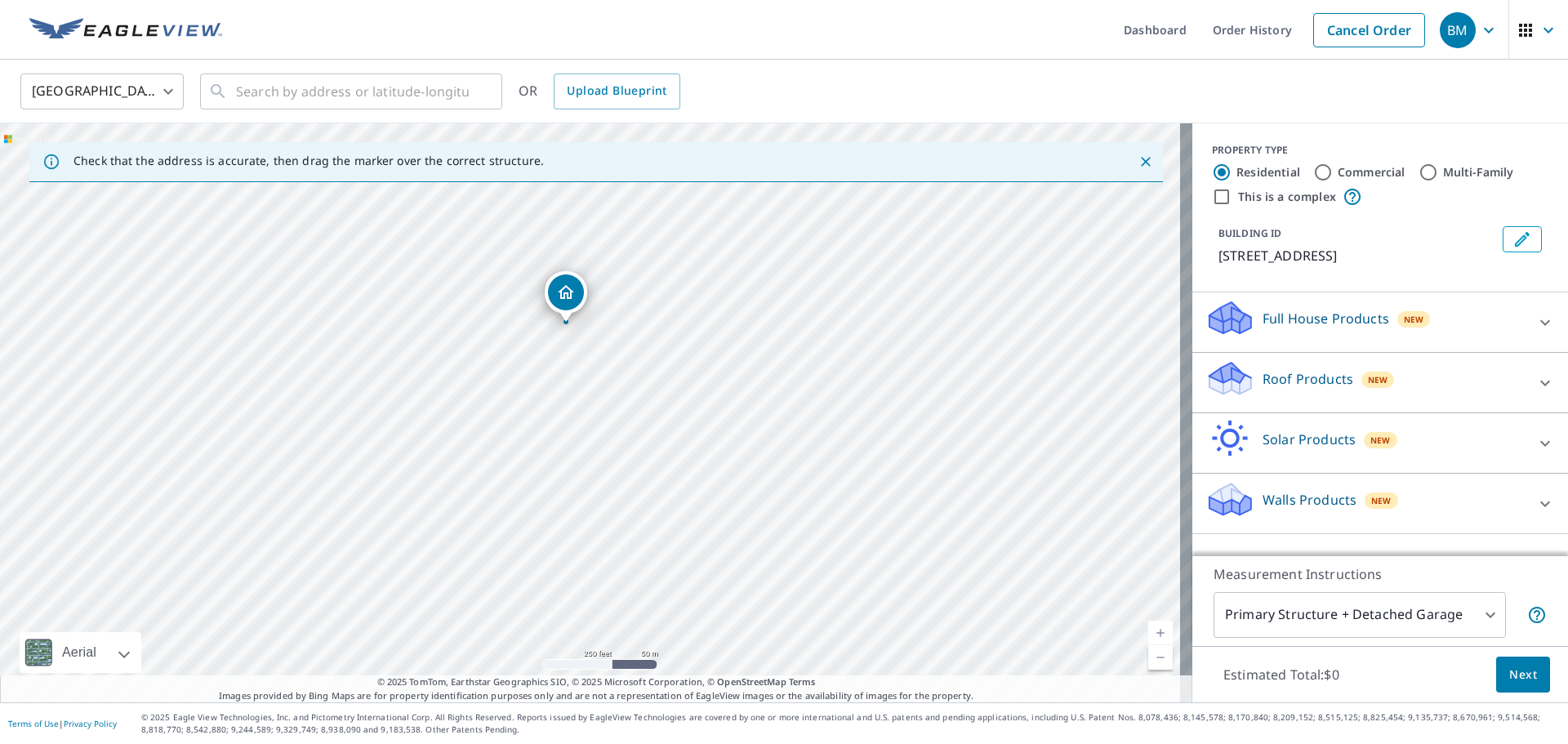
click at [1503, 231] on button "Edit building 1" at bounding box center [1522, 239] width 39 height 26
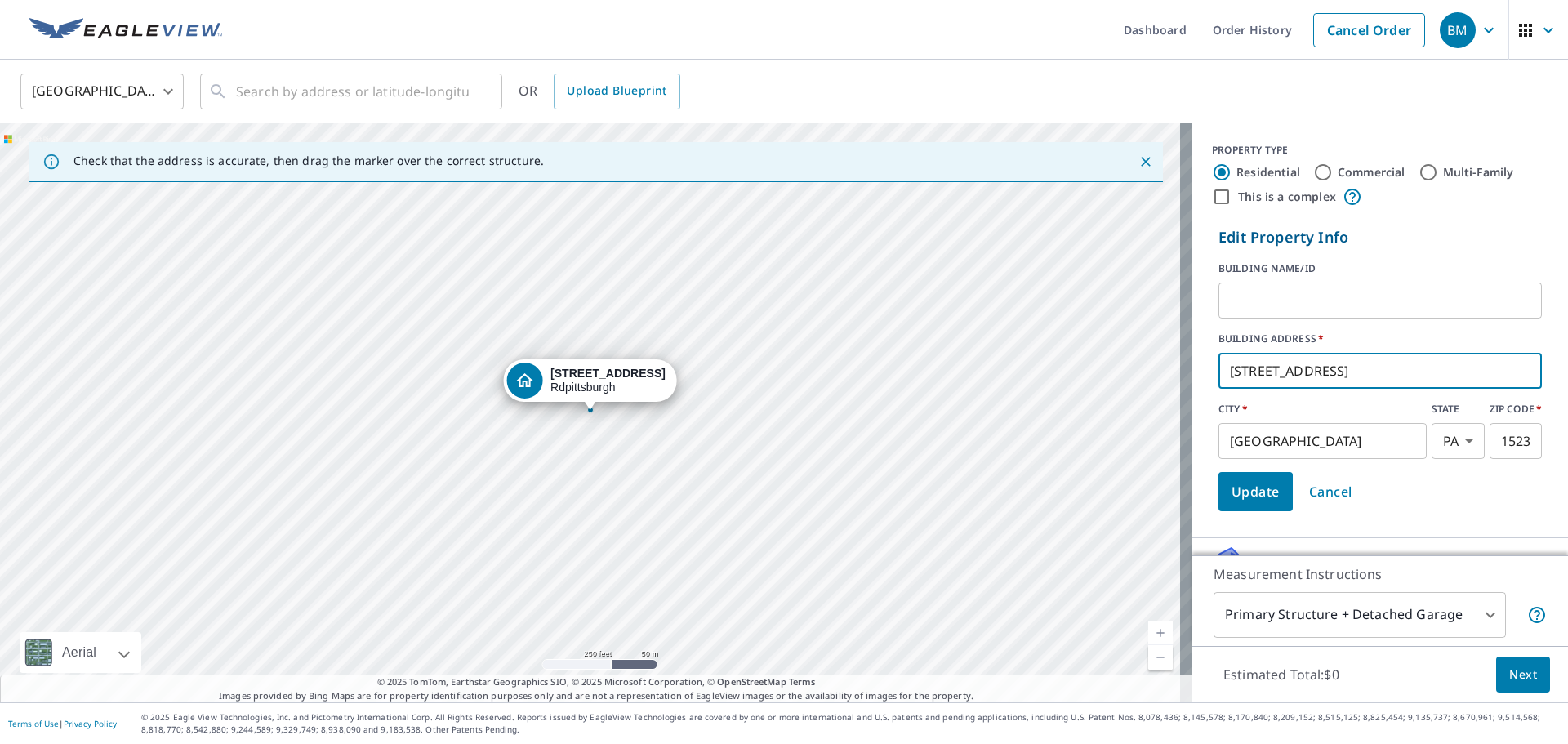
drag, startPoint x: 1242, startPoint y: 369, endPoint x: 1191, endPoint y: 366, distance: 51.1
click at [1193, 366] on div "Edit Property Info BUILDING NAME/ID ​ BUILDING ADDRESS   * [STREET_ADDRESS][US_…" at bounding box center [1380, 369] width 375 height 298
type input "[STREET_ADDRESS]"
click button "Update" at bounding box center [1256, 491] width 75 height 39
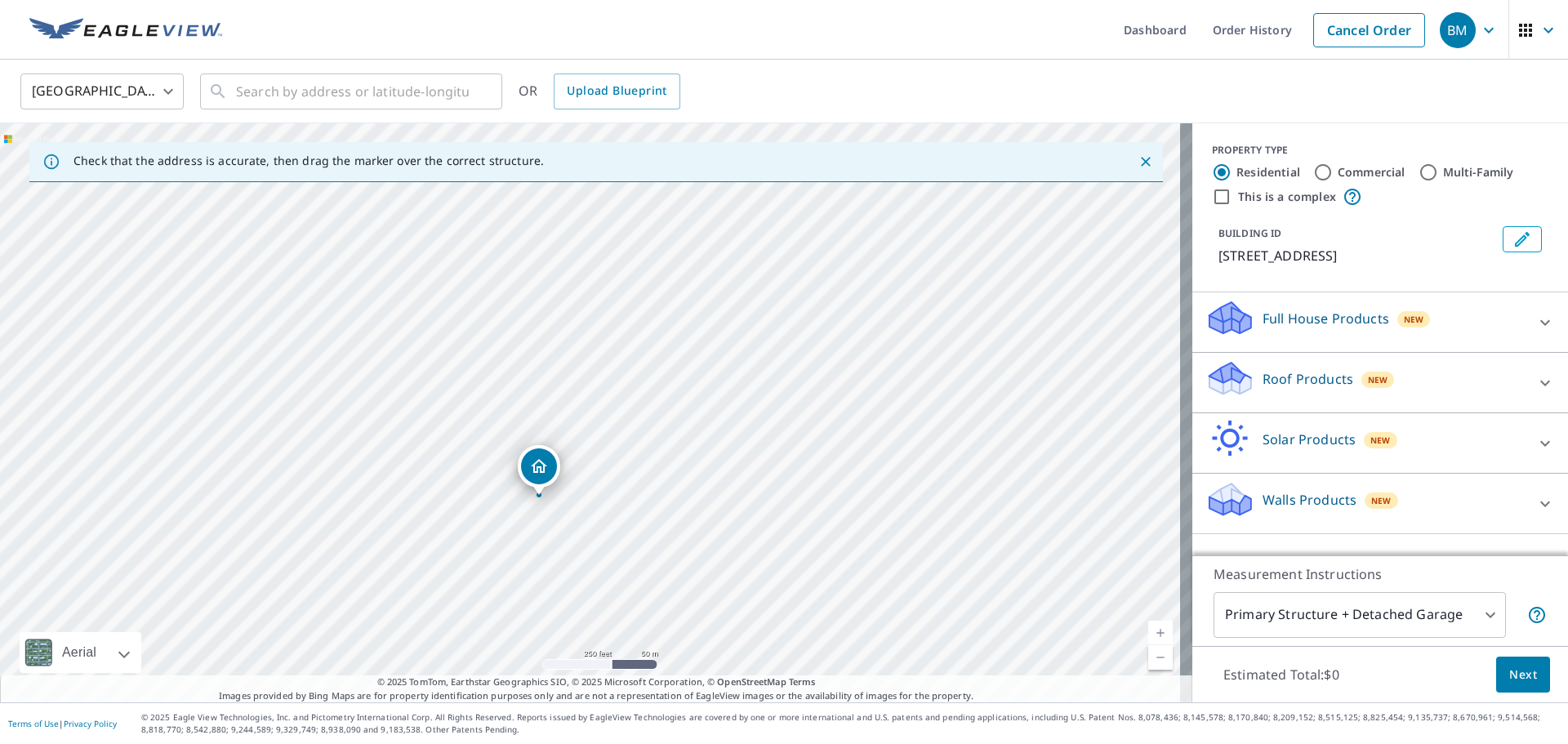
drag, startPoint x: 164, startPoint y: 455, endPoint x: 446, endPoint y: 407, distance: 286.1
click at [459, 435] on div "[STREET_ADDRESS]" at bounding box center [596, 413] width 1193 height 580
drag, startPoint x: 279, startPoint y: 63, endPoint x: 280, endPoint y: 81, distance: 18.0
click at [279, 65] on div "United States [GEOGRAPHIC_DATA] ​ ​ OR Upload Blueprint" at bounding box center [784, 91] width 1568 height 63
click at [261, 103] on input "text" at bounding box center [353, 91] width 233 height 46
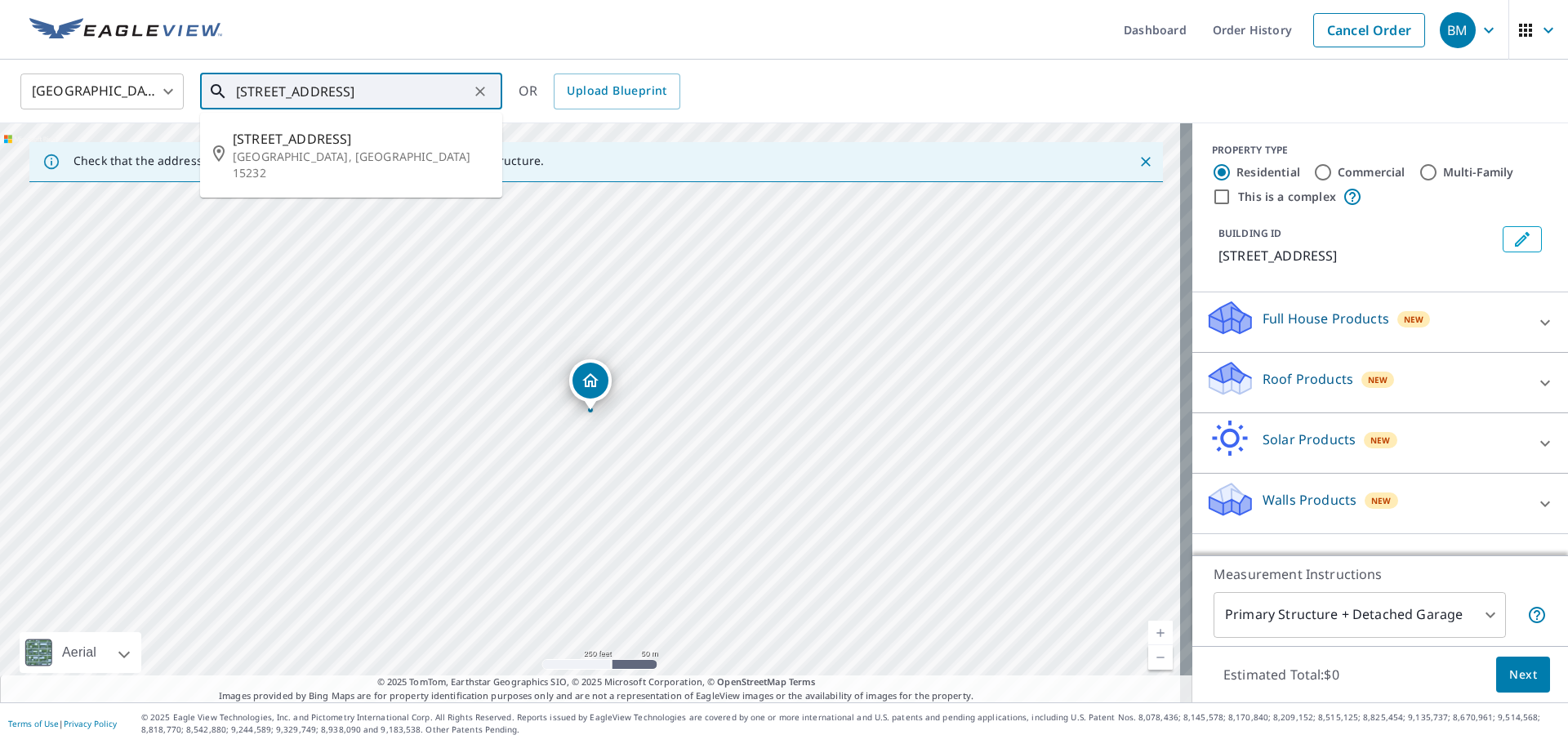
type input "[STREET_ADDRESS]"
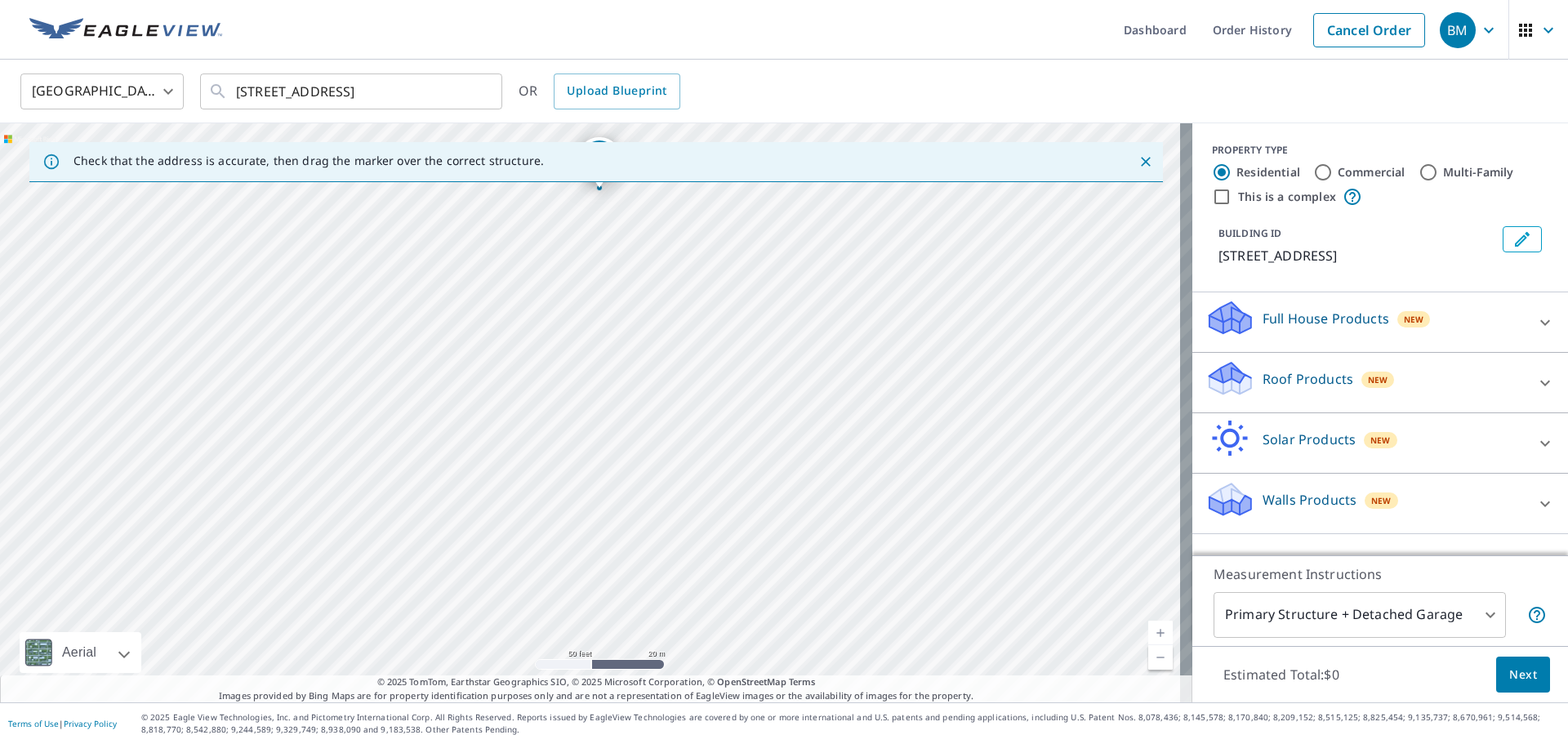
drag, startPoint x: 442, startPoint y: 498, endPoint x: 516, endPoint y: 395, distance: 126.8
click at [516, 395] on div "[STREET_ADDRESS]" at bounding box center [596, 413] width 1193 height 580
drag, startPoint x: 501, startPoint y: 367, endPoint x: 514, endPoint y: 389, distance: 25.6
click at [514, 389] on div "[STREET_ADDRESS]" at bounding box center [596, 413] width 1193 height 580
drag, startPoint x: 564, startPoint y: 334, endPoint x: 564, endPoint y: 394, distance: 60.0
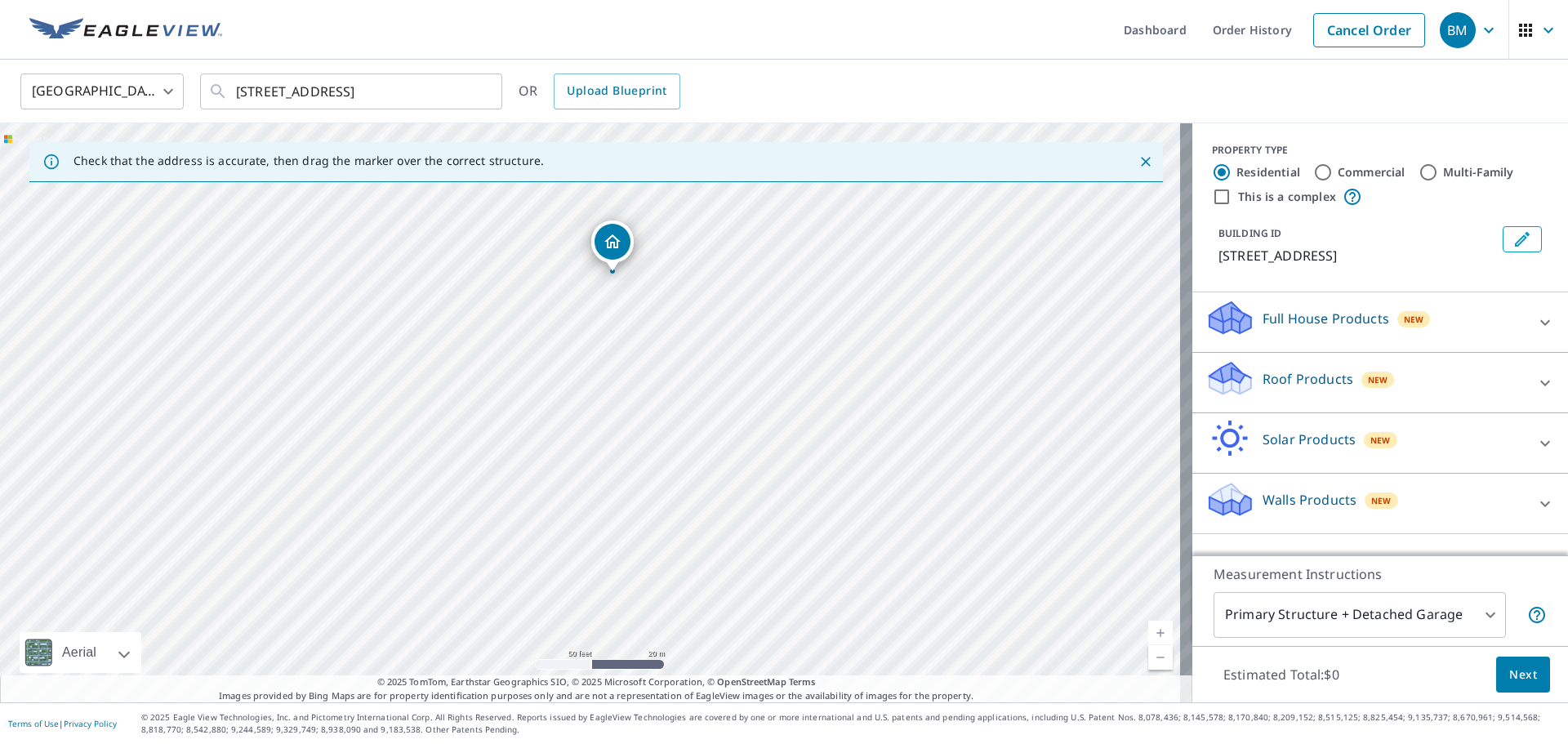
click at [564, 394] on div "[STREET_ADDRESS]" at bounding box center [596, 413] width 1193 height 580
drag, startPoint x: 314, startPoint y: 493, endPoint x: 411, endPoint y: 387, distance: 143.7
click at [411, 387] on div "[STREET_ADDRESS]" at bounding box center [596, 413] width 1193 height 580
drag, startPoint x: 283, startPoint y: 482, endPoint x: 548, endPoint y: 321, distance: 310.1
click at [548, 321] on div "[STREET_ADDRESS]" at bounding box center [596, 413] width 1193 height 580
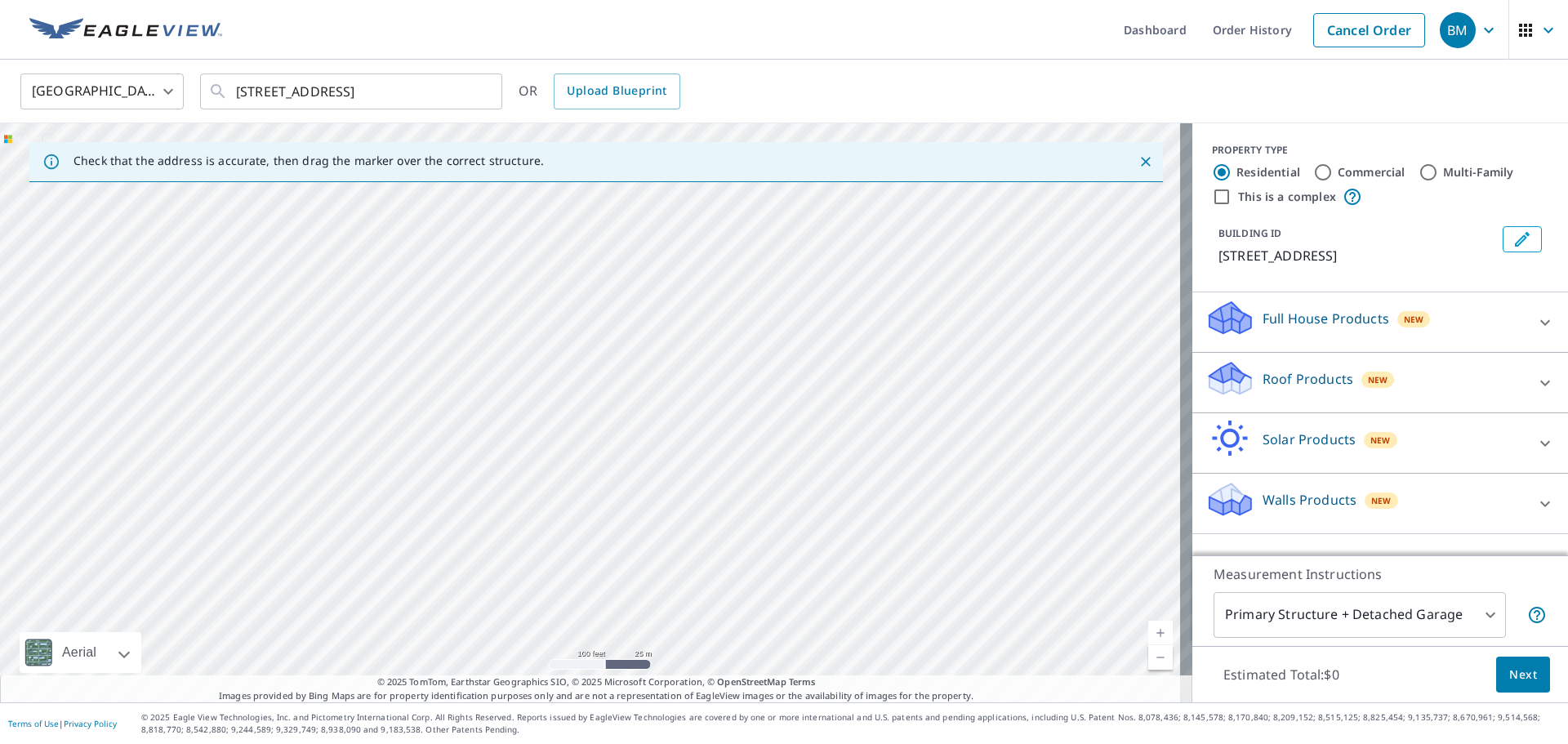
drag, startPoint x: 661, startPoint y: 588, endPoint x: 544, endPoint y: 238, distance: 369.0
click at [544, 238] on div "[STREET_ADDRESS]" at bounding box center [596, 413] width 1193 height 580
click at [729, 388] on div "[STREET_ADDRESS]" at bounding box center [596, 413] width 1193 height 580
drag, startPoint x: 815, startPoint y: 242, endPoint x: 759, endPoint y: 428, distance: 194.2
click at [763, 426] on div "[STREET_ADDRESS]" at bounding box center [596, 413] width 1193 height 580
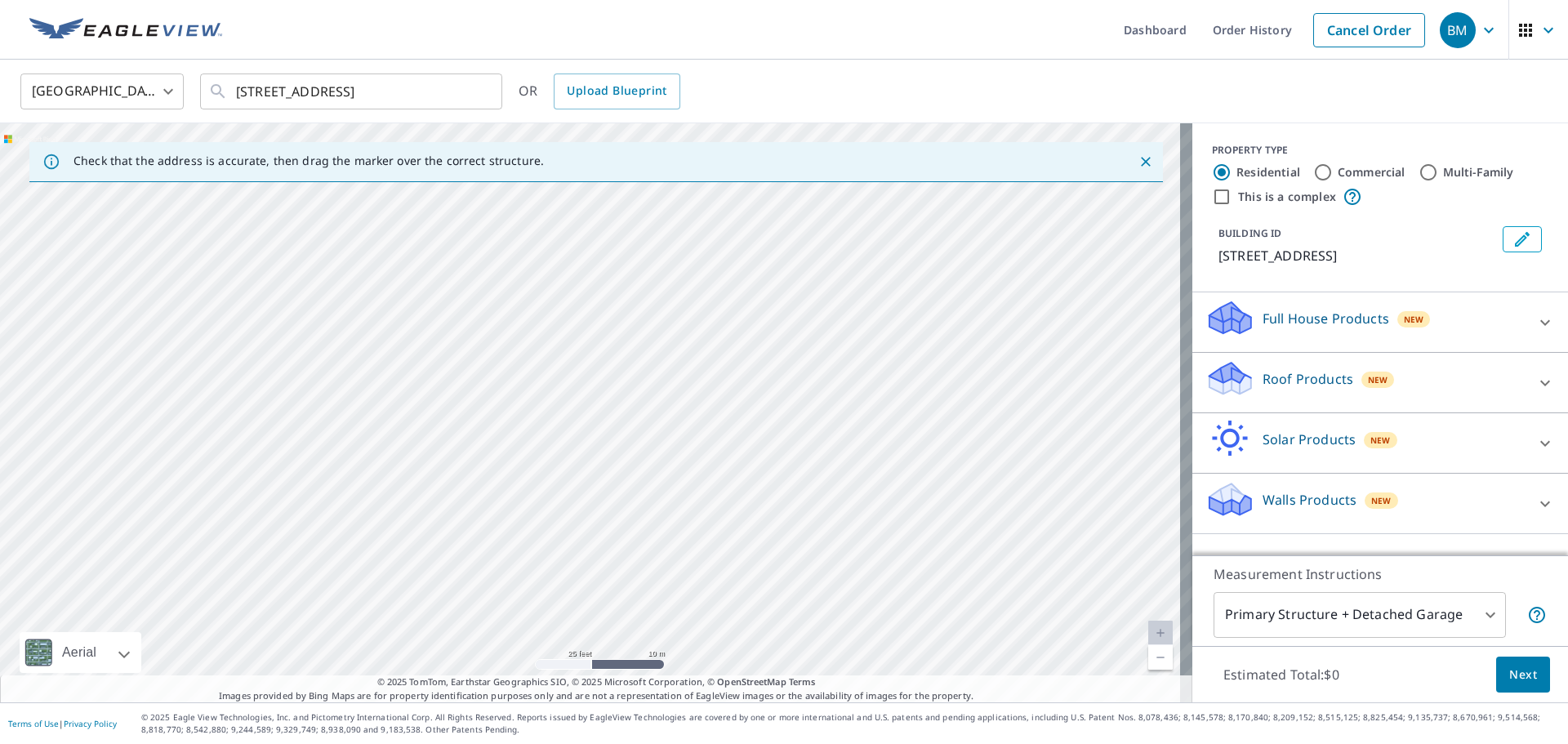
click at [1515, 245] on icon "Edit building 1" at bounding box center [1522, 239] width 15 height 15
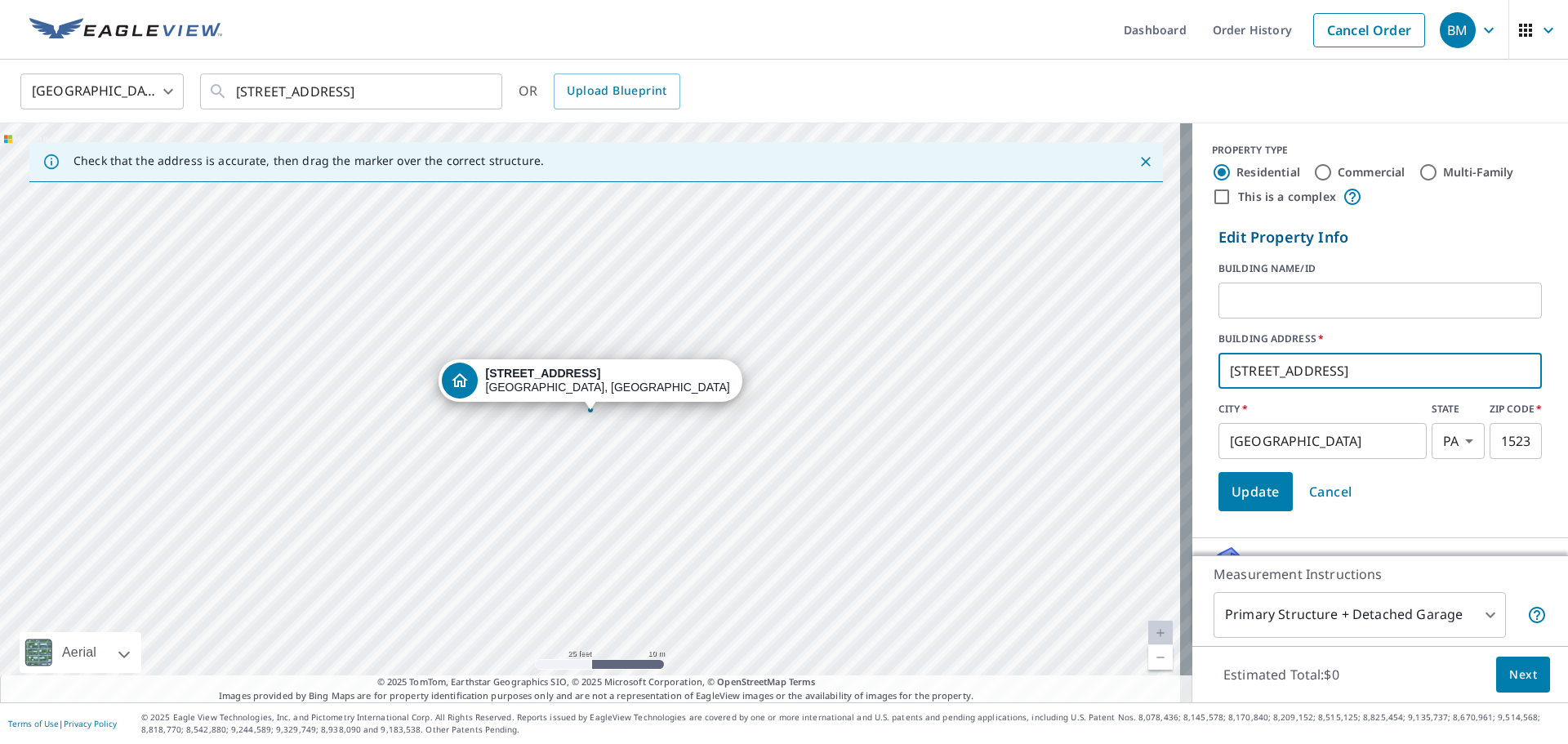
drag, startPoint x: 1379, startPoint y: 367, endPoint x: 1042, endPoint y: 386, distance: 337.5
click at [1042, 386] on div "Check that the address is accurate, then drag the marker over the correct struc…" at bounding box center [784, 413] width 1568 height 580
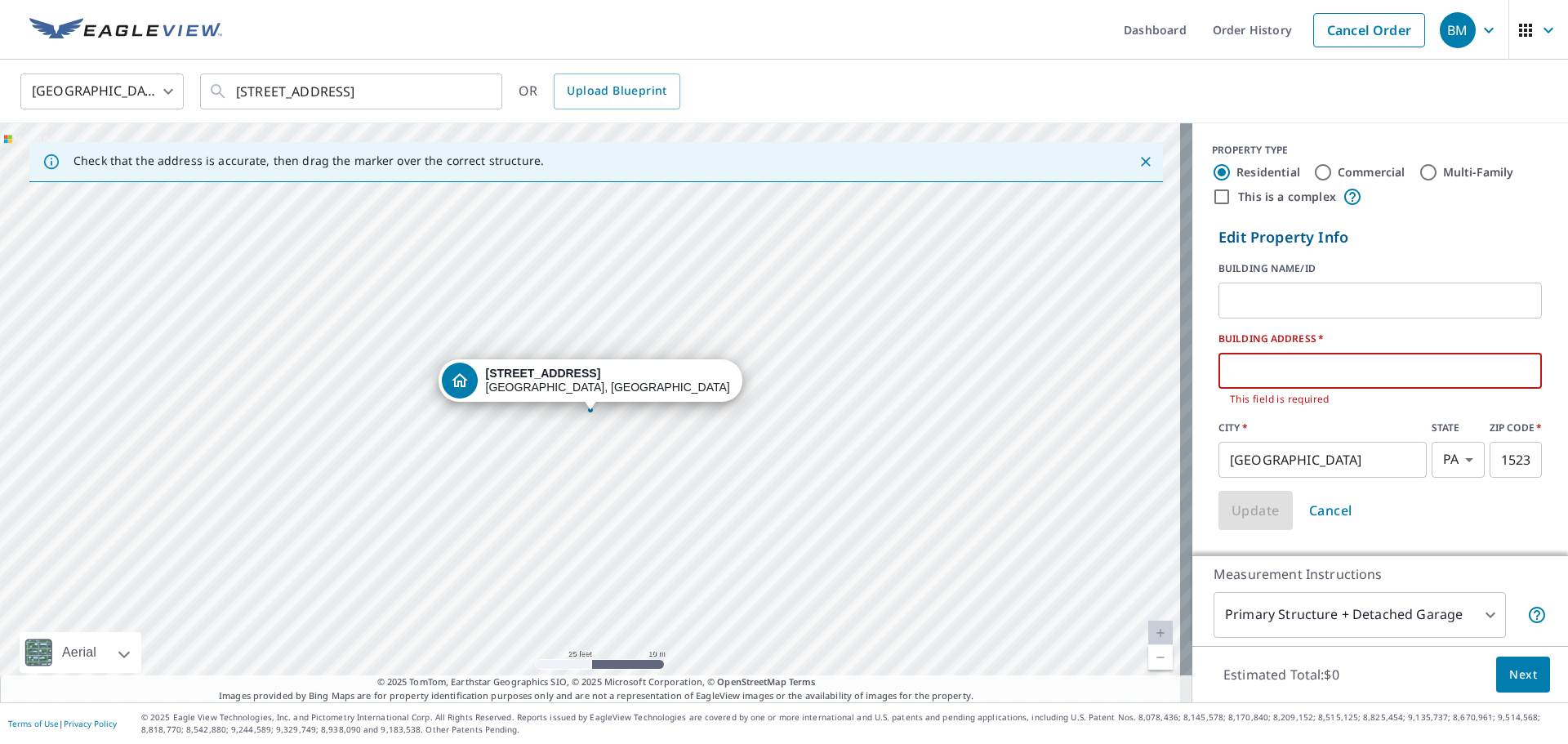
click at [879, 455] on div "[STREET_ADDRESS]" at bounding box center [596, 413] width 1193 height 580
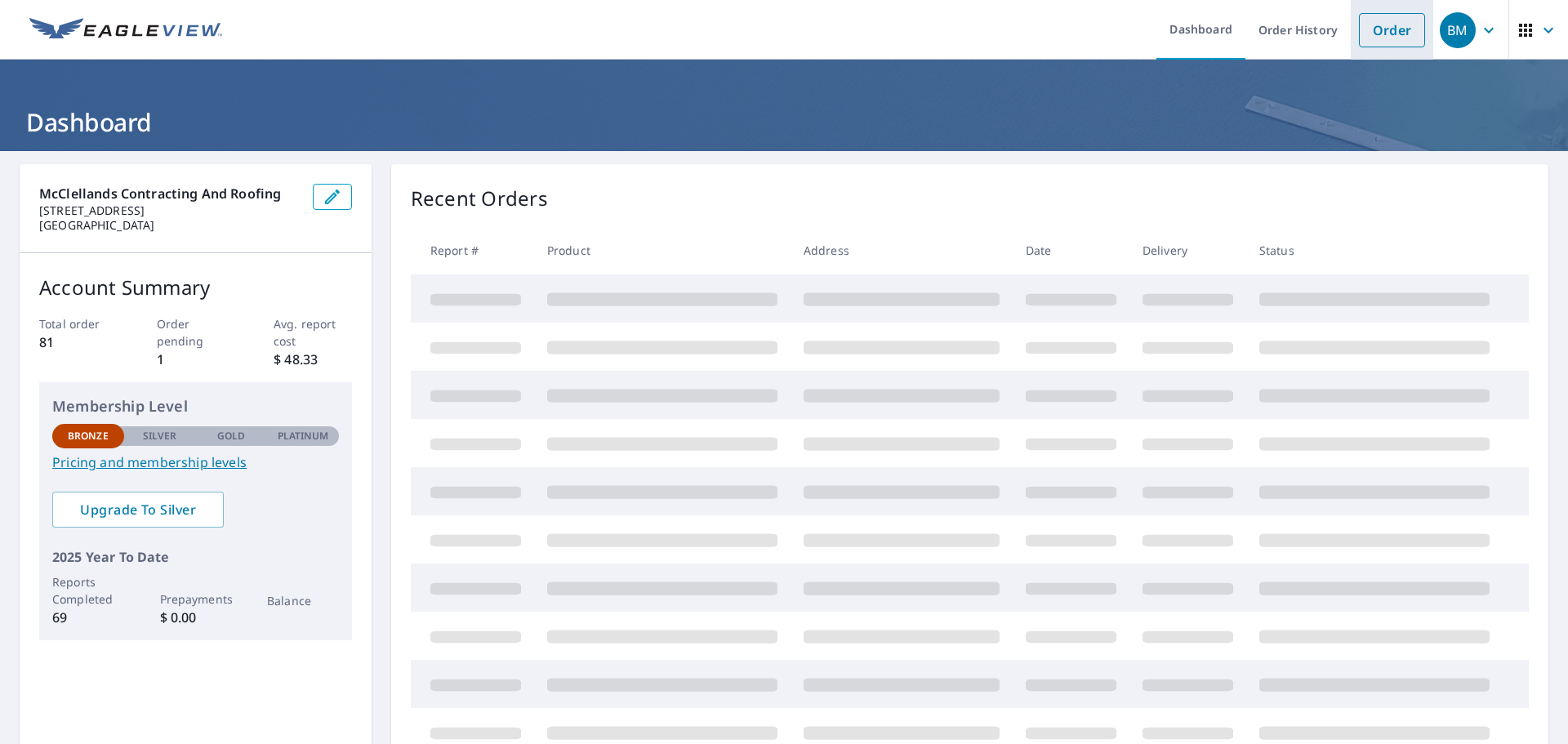
click at [1364, 32] on link "Order" at bounding box center [1392, 30] width 66 height 34
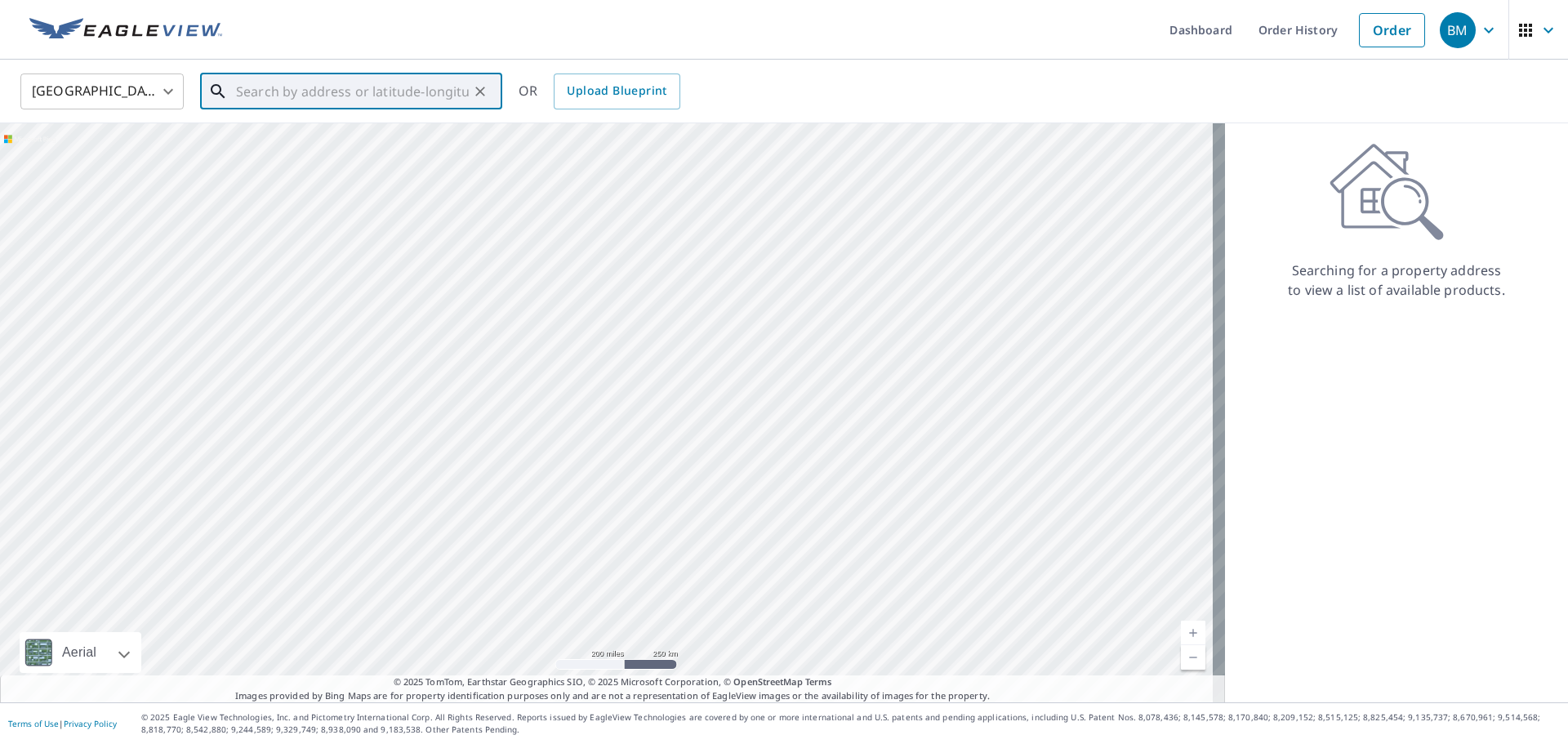
click at [267, 92] on input "text" at bounding box center [353, 91] width 233 height 46
click at [253, 89] on input "text" at bounding box center [353, 91] width 233 height 46
type input "N"
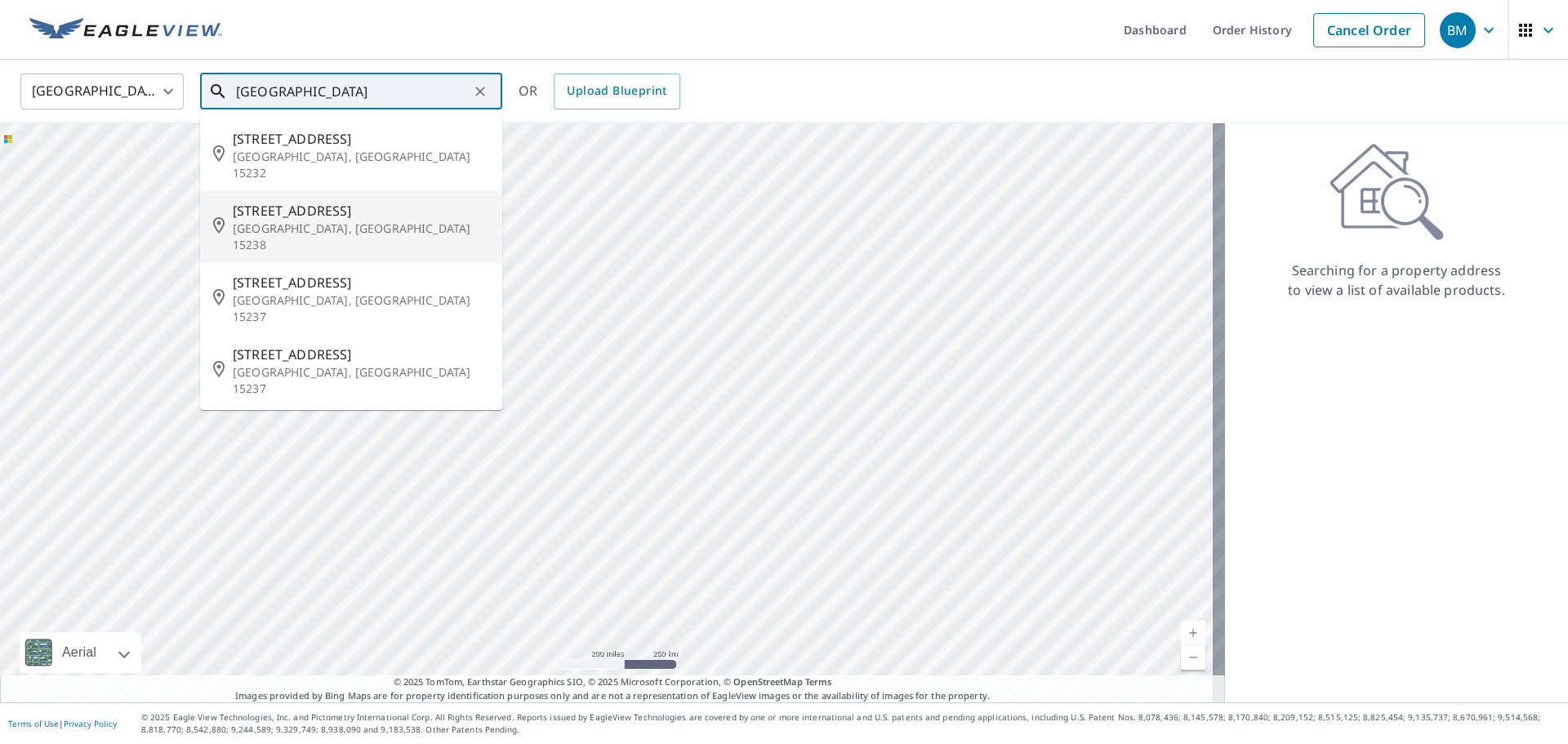
click at [307, 221] on p "[GEOGRAPHIC_DATA], [GEOGRAPHIC_DATA] 15238" at bounding box center [361, 237] width 256 height 33
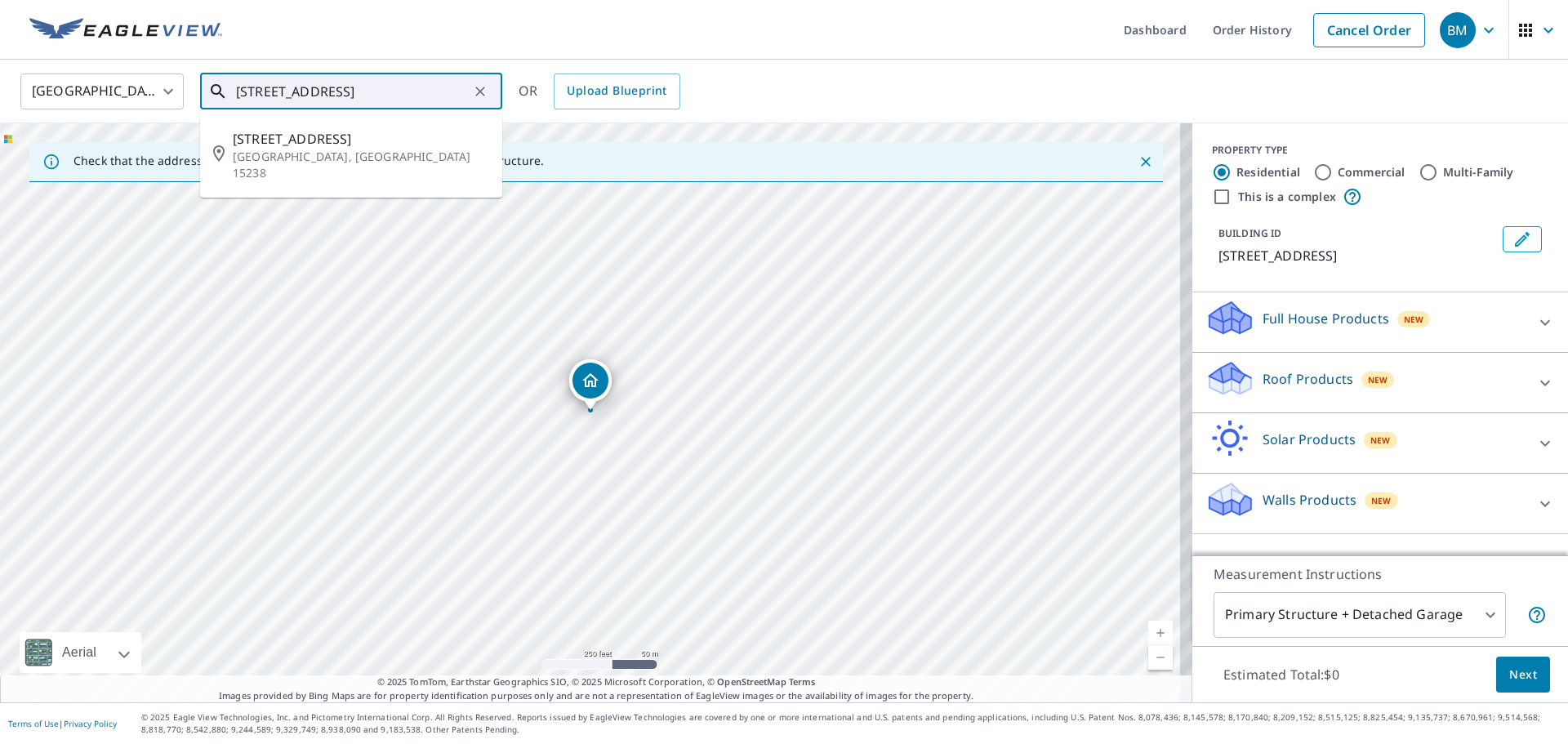
click at [460, 86] on input "[STREET_ADDRESS]" at bounding box center [353, 91] width 233 height 46
click at [468, 90] on input "[STREET_ADDRESS]" at bounding box center [353, 91] width 233 height 46
click at [258, 84] on input "[STREET_ADDRESS]" at bounding box center [353, 91] width 233 height 46
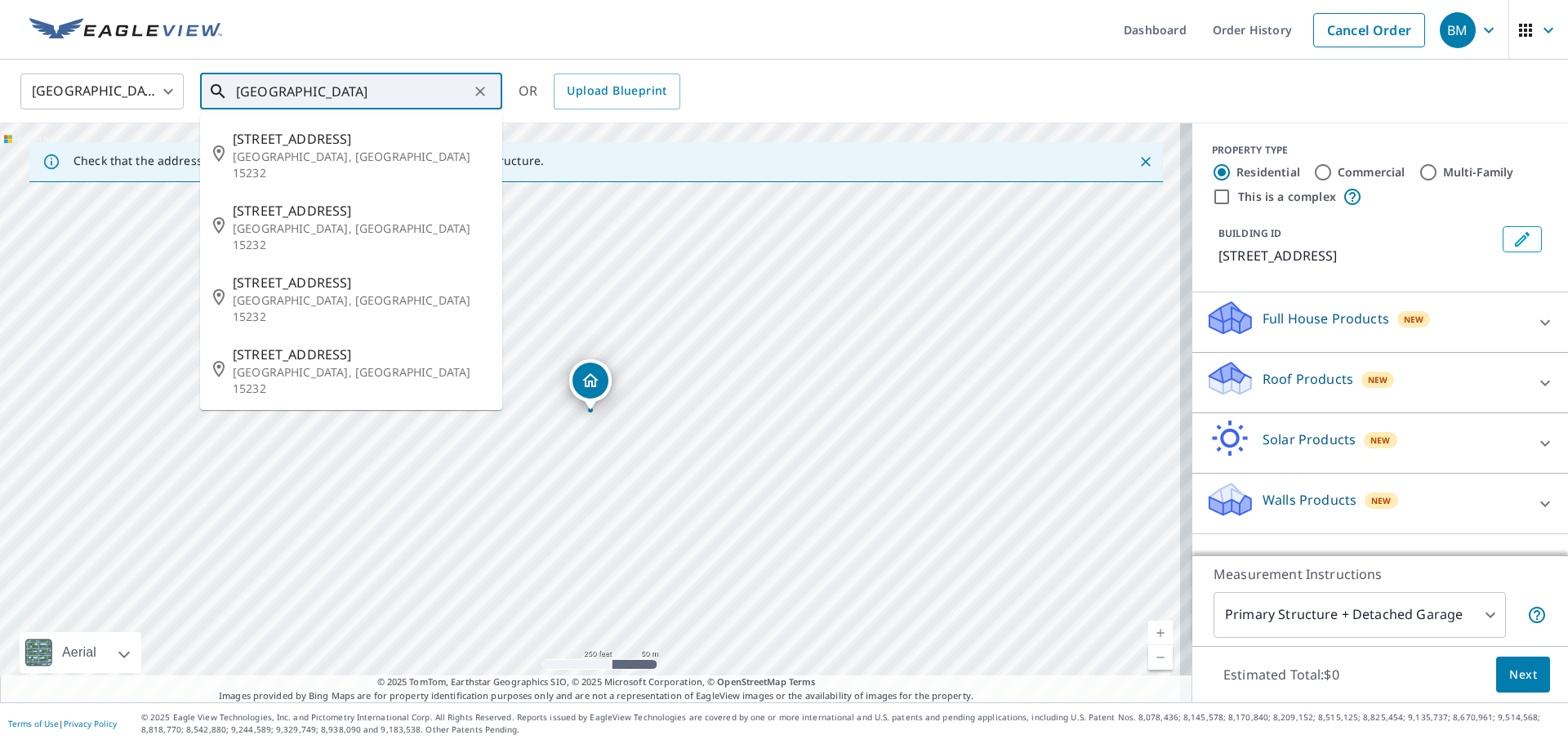
type input "[GEOGRAPHIC_DATA]"
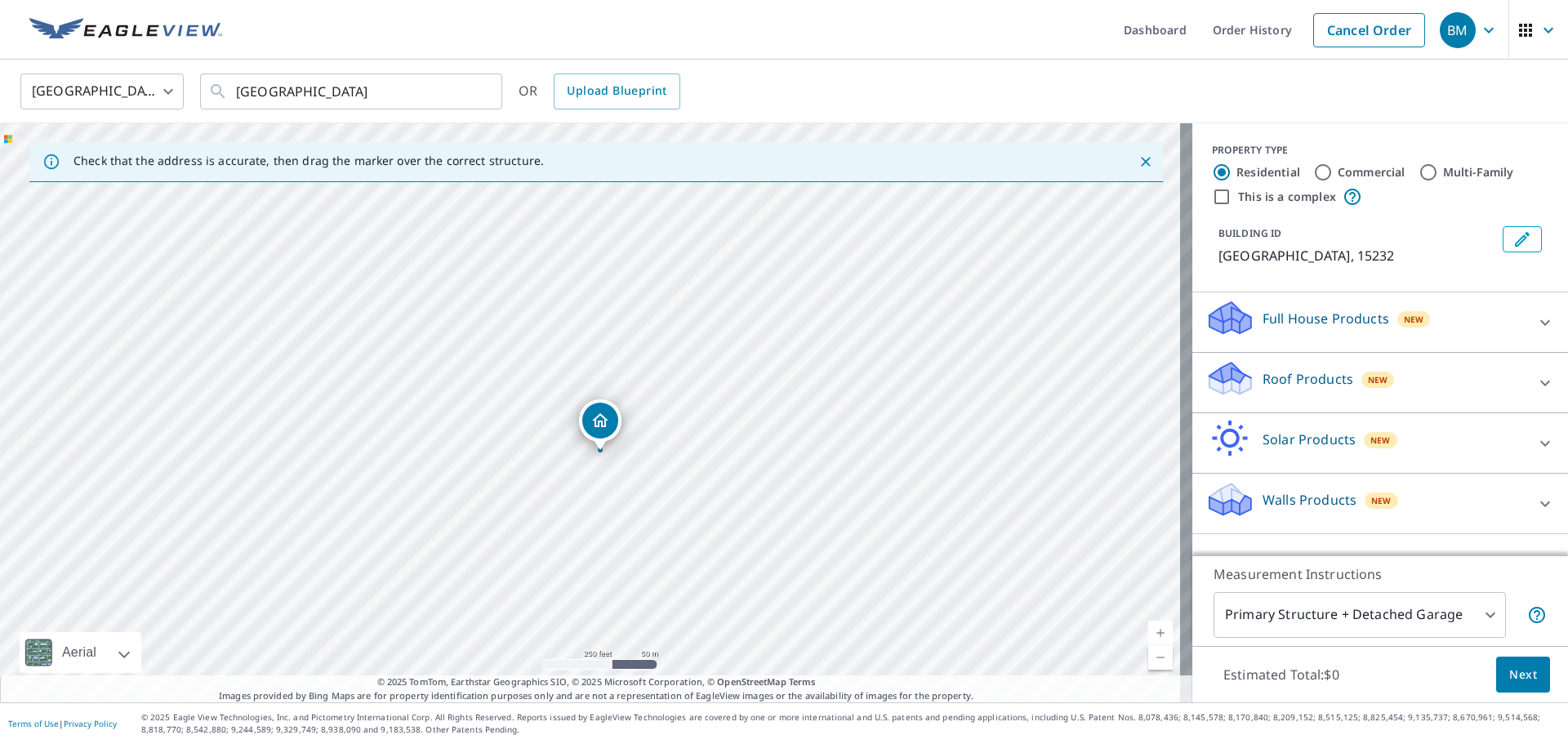
drag, startPoint x: 605, startPoint y: 500, endPoint x: 615, endPoint y: 540, distance: 41.2
click at [615, 540] on div "[GEOGRAPHIC_DATA]" at bounding box center [596, 413] width 1193 height 580
drag, startPoint x: 705, startPoint y: 530, endPoint x: 649, endPoint y: 435, distance: 110.3
click at [649, 435] on div "[GEOGRAPHIC_DATA]" at bounding box center [596, 413] width 1193 height 580
click at [562, 463] on div "[GEOGRAPHIC_DATA]" at bounding box center [596, 413] width 1193 height 580
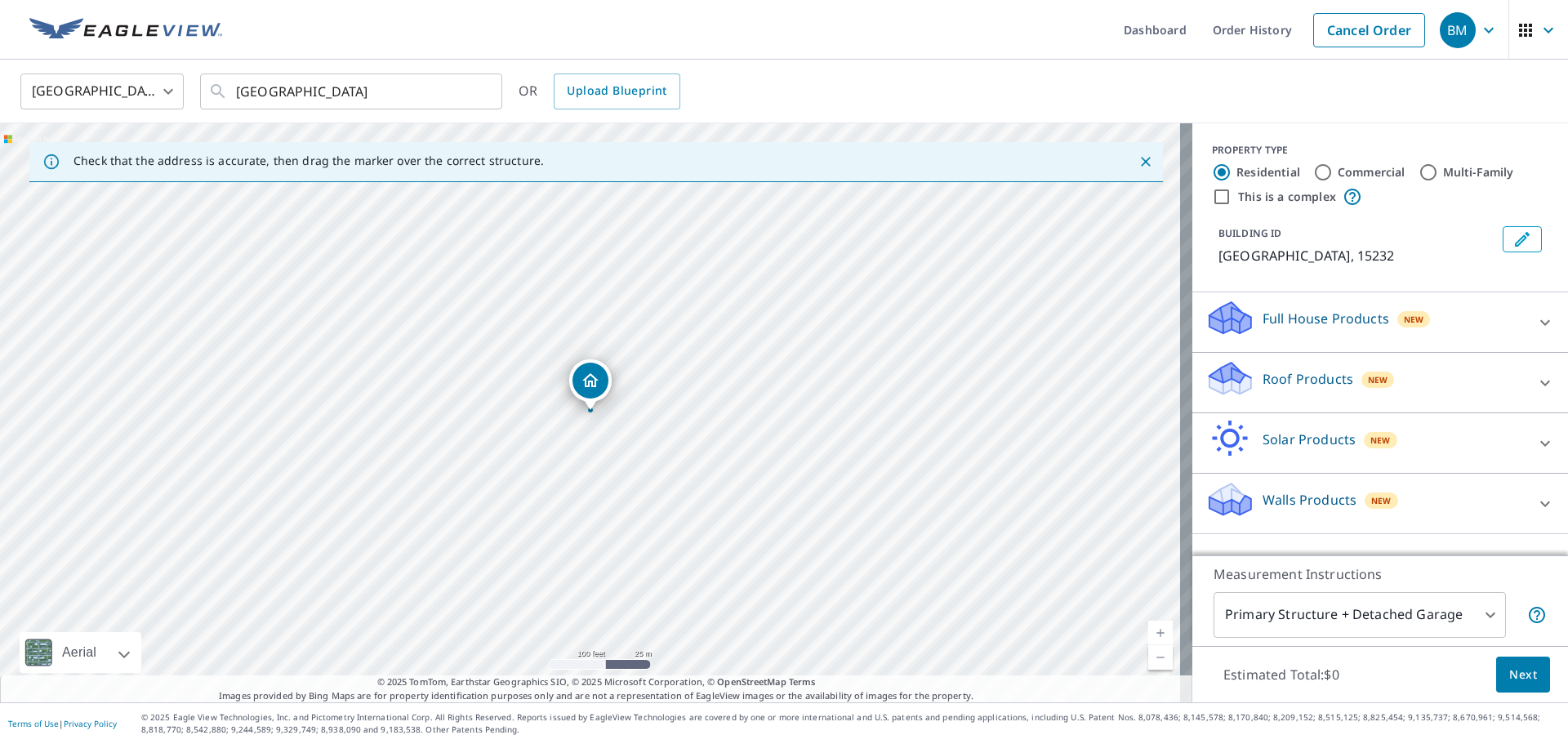
click at [699, 531] on div "[GEOGRAPHIC_DATA]" at bounding box center [596, 413] width 1193 height 580
click at [1313, 171] on input "Commercial" at bounding box center [1323, 172] width 20 height 20
radio input "true"
type input "4"
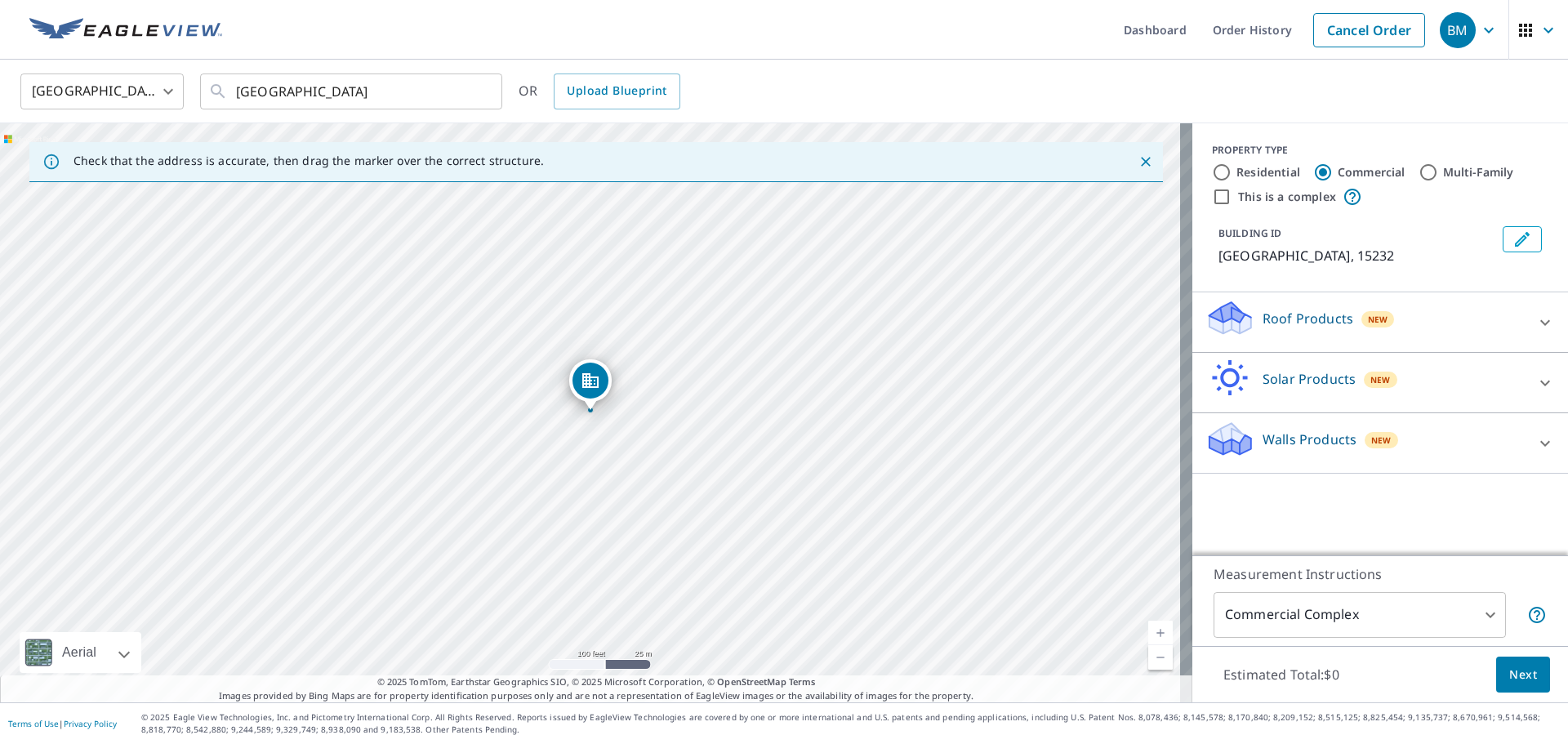
click at [697, 529] on div "[GEOGRAPHIC_DATA]" at bounding box center [596, 413] width 1193 height 580
drag, startPoint x: 727, startPoint y: 533, endPoint x: 717, endPoint y: 558, distance: 26.9
click at [717, 558] on div "[GEOGRAPHIC_DATA]" at bounding box center [596, 413] width 1193 height 580
click at [230, 89] on div "[GEOGRAPHIC_DATA] ​" at bounding box center [351, 91] width 302 height 36
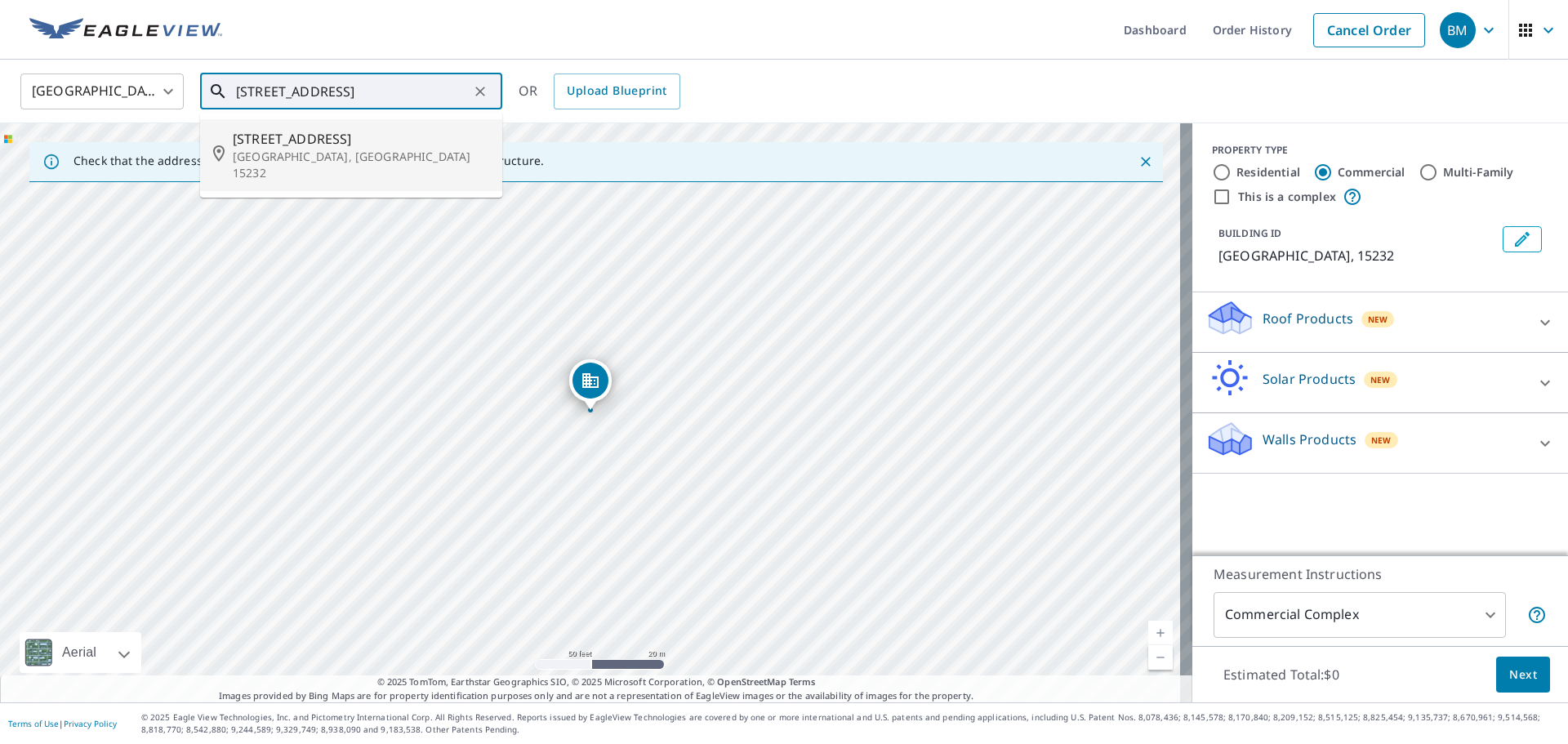
click at [296, 149] on p "[GEOGRAPHIC_DATA], [GEOGRAPHIC_DATA] 15232" at bounding box center [361, 165] width 256 height 33
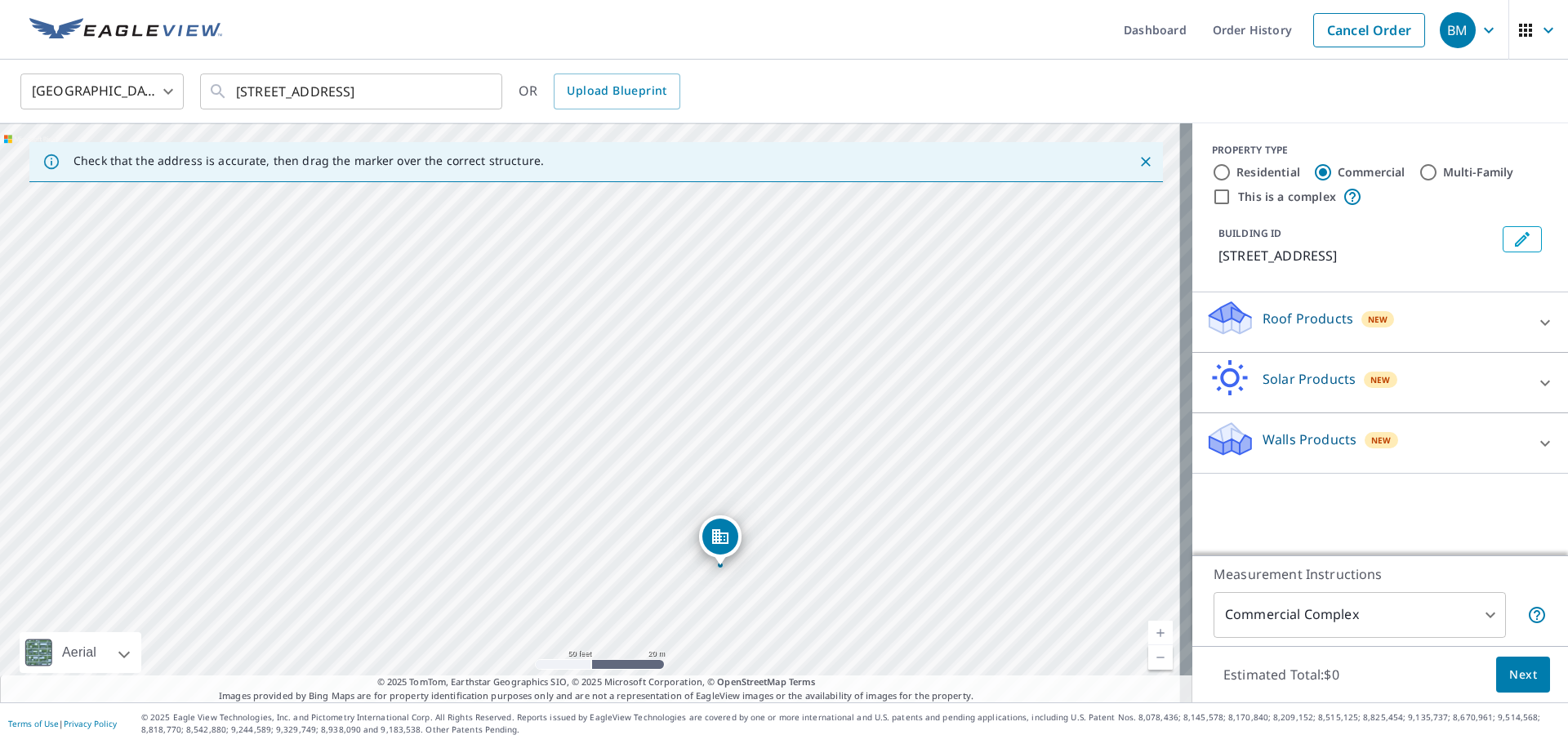
drag, startPoint x: 678, startPoint y: 490, endPoint x: 771, endPoint y: 601, distance: 144.8
click at [810, 659] on div "[STREET_ADDRESS]" at bounding box center [596, 413] width 1193 height 580
click at [1141, 160] on icon "Close" at bounding box center [1145, 162] width 10 height 10
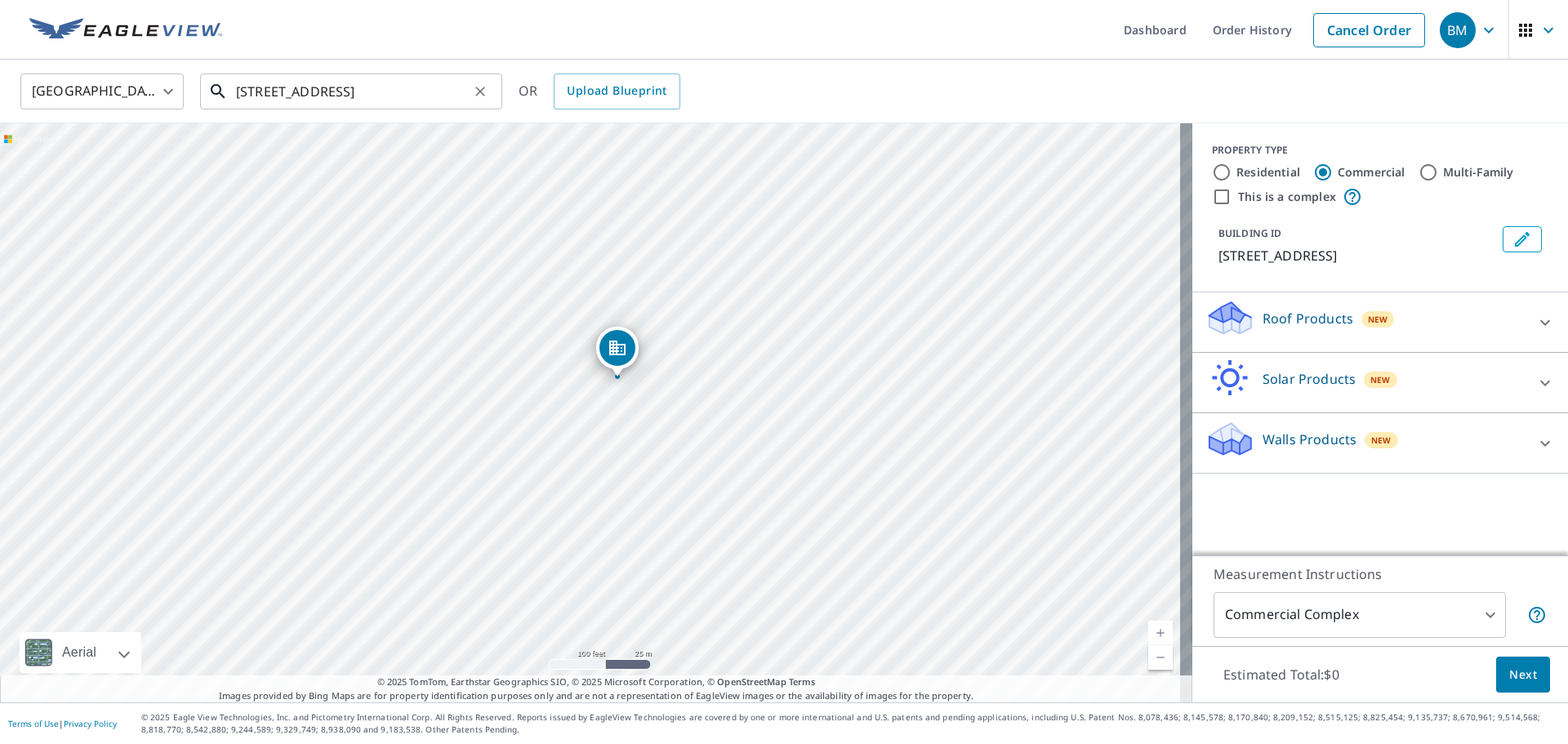
click at [261, 90] on input "[STREET_ADDRESS]" at bounding box center [353, 91] width 233 height 46
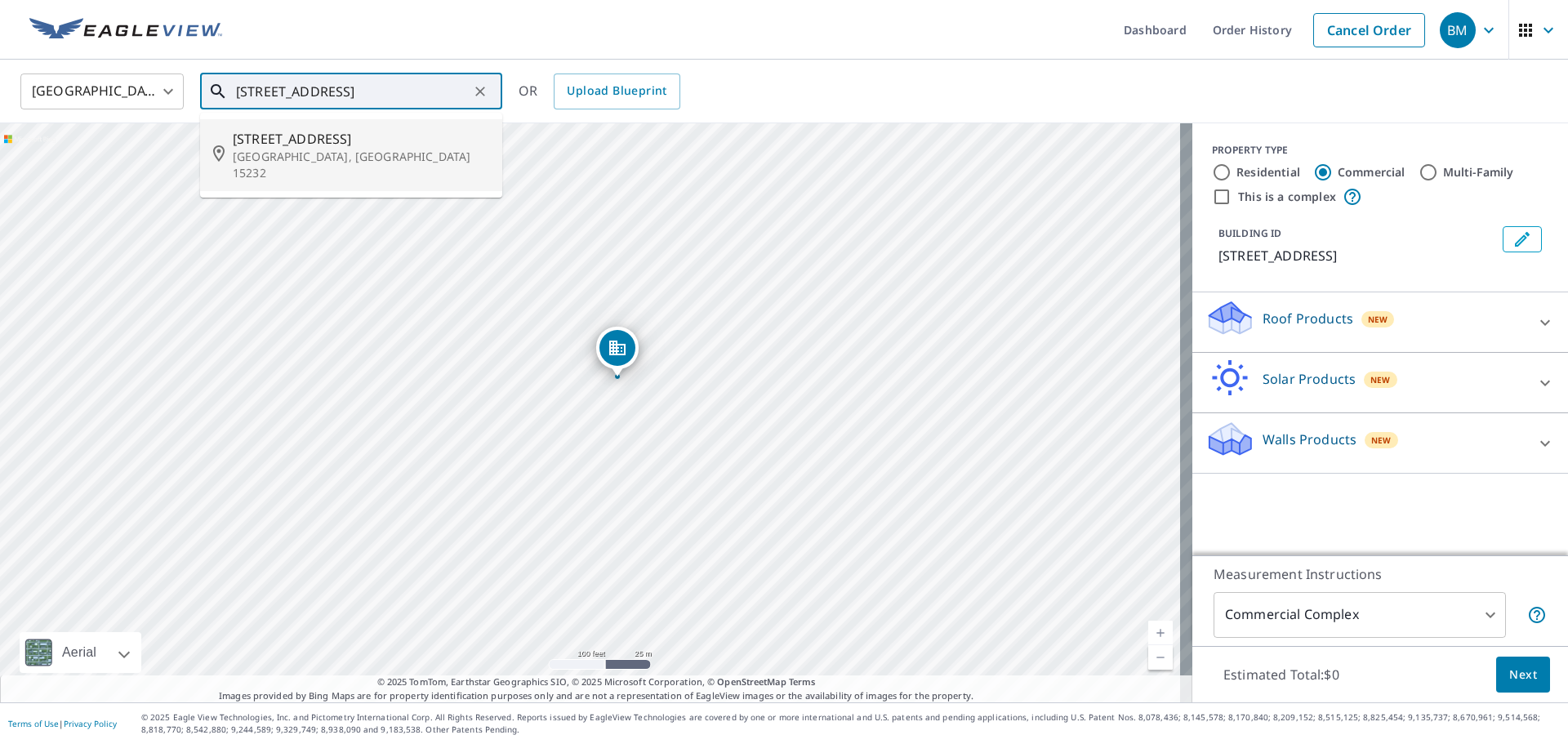
click at [262, 87] on input "[STREET_ADDRESS]" at bounding box center [353, 91] width 233 height 46
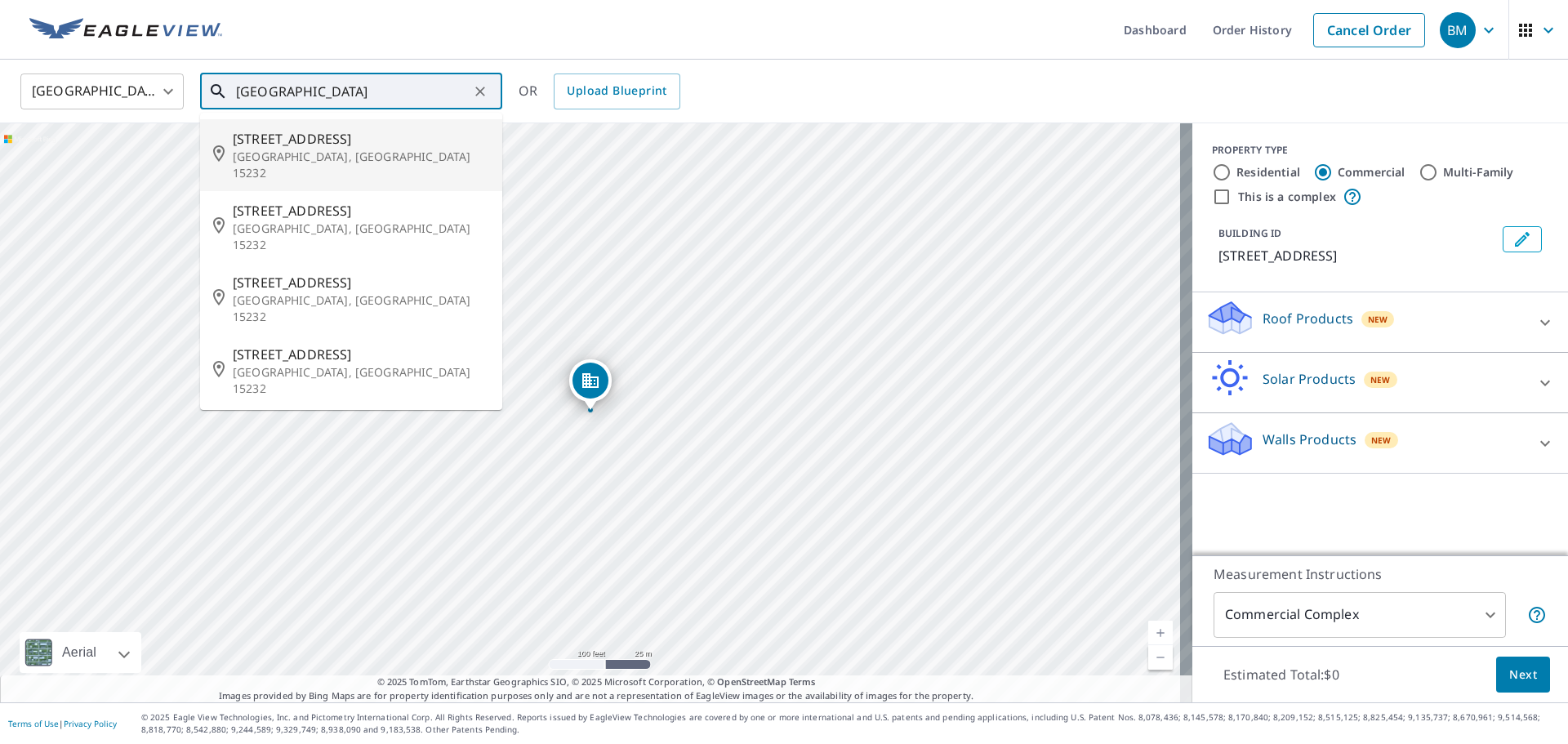
click at [312, 150] on p "[GEOGRAPHIC_DATA], [GEOGRAPHIC_DATA] 15232" at bounding box center [361, 165] width 256 height 33
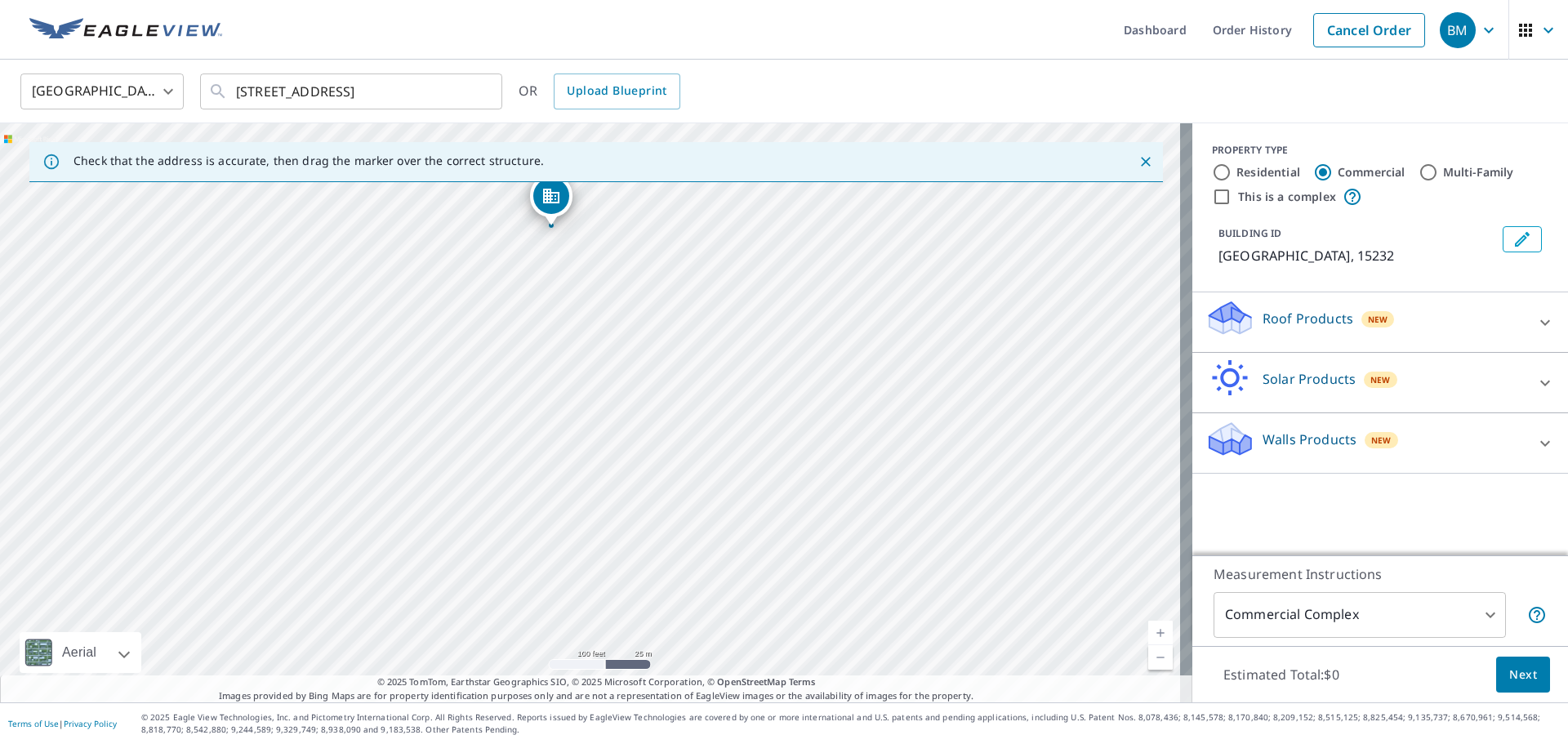
drag, startPoint x: 747, startPoint y: 477, endPoint x: 708, endPoint y: 294, distance: 187.1
click at [708, 294] on div "[GEOGRAPHIC_DATA]" at bounding box center [596, 413] width 1193 height 580
drag, startPoint x: 701, startPoint y: 293, endPoint x: 698, endPoint y: 351, distance: 58.1
click at [698, 351] on div "[GEOGRAPHIC_DATA]" at bounding box center [596, 413] width 1193 height 580
drag, startPoint x: 879, startPoint y: 555, endPoint x: 973, endPoint y: 262, distance: 307.7
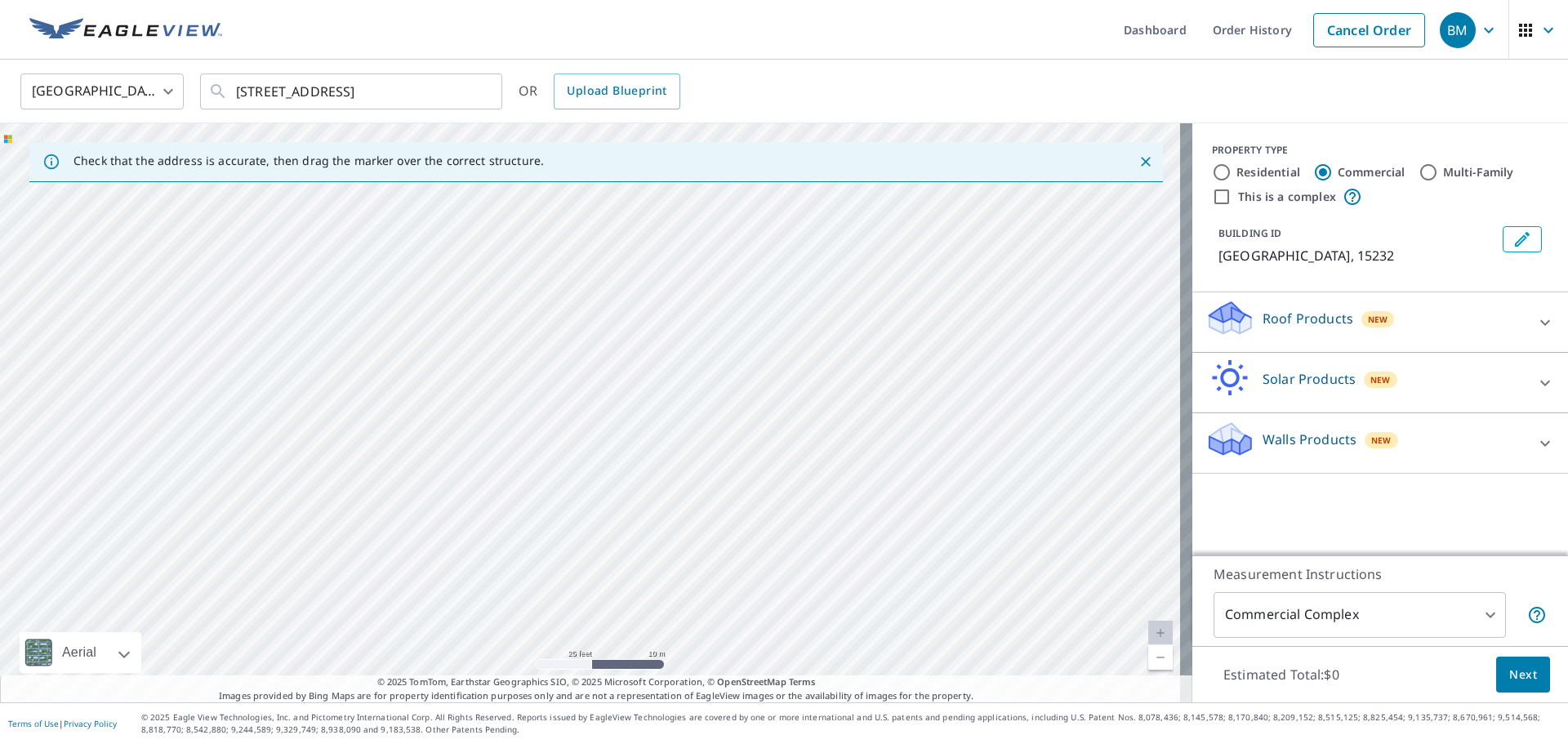
click at [973, 262] on div "[GEOGRAPHIC_DATA]" at bounding box center [596, 413] width 1193 height 580
drag, startPoint x: 456, startPoint y: 468, endPoint x: 539, endPoint y: 491, distance: 86.1
click at [539, 491] on div "[GEOGRAPHIC_DATA]" at bounding box center [596, 413] width 1193 height 580
click at [199, 329] on div "[GEOGRAPHIC_DATA]" at bounding box center [596, 413] width 1193 height 580
click at [163, 352] on div "[GEOGRAPHIC_DATA]" at bounding box center [596, 413] width 1193 height 580
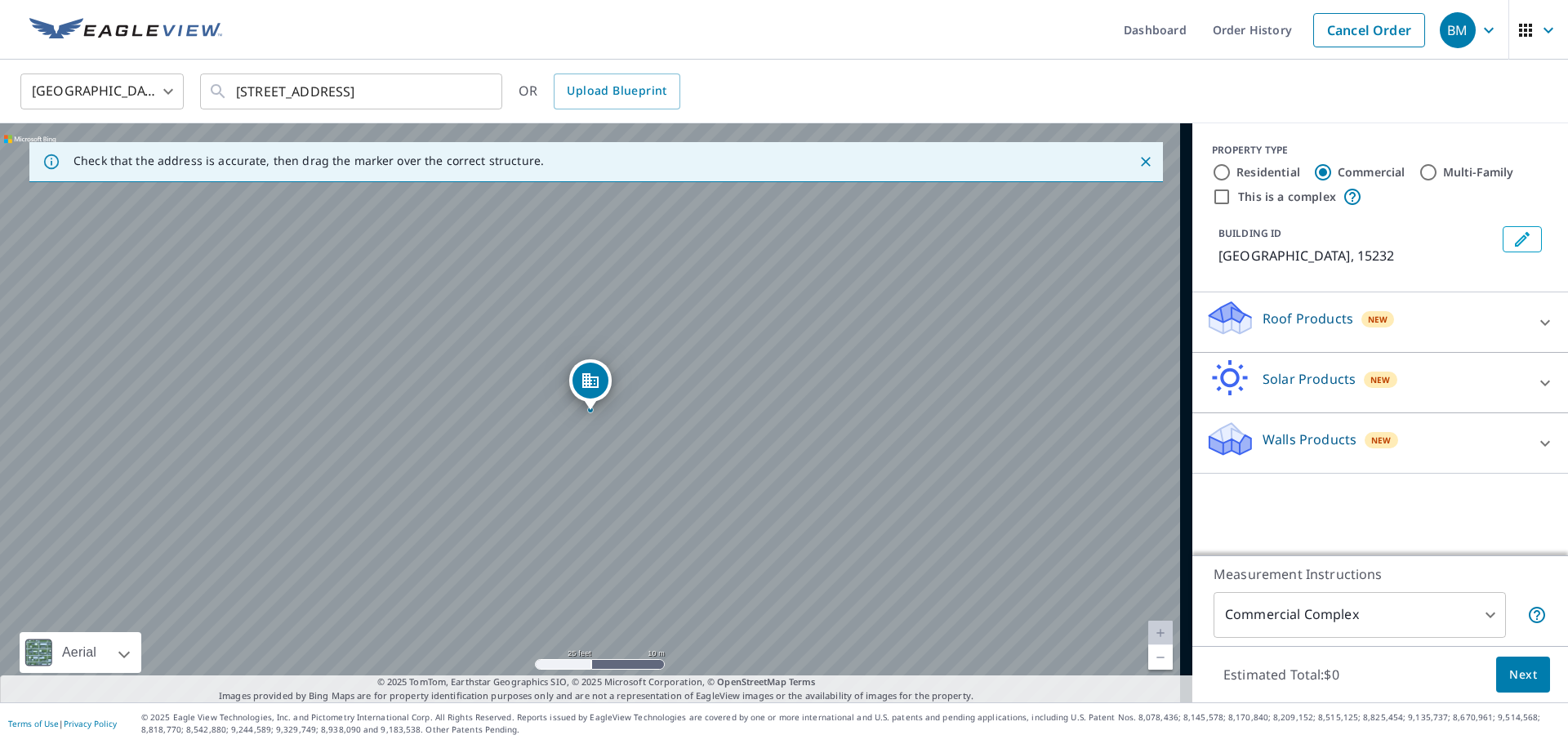
click at [163, 352] on div "[GEOGRAPHIC_DATA]" at bounding box center [596, 413] width 1193 height 580
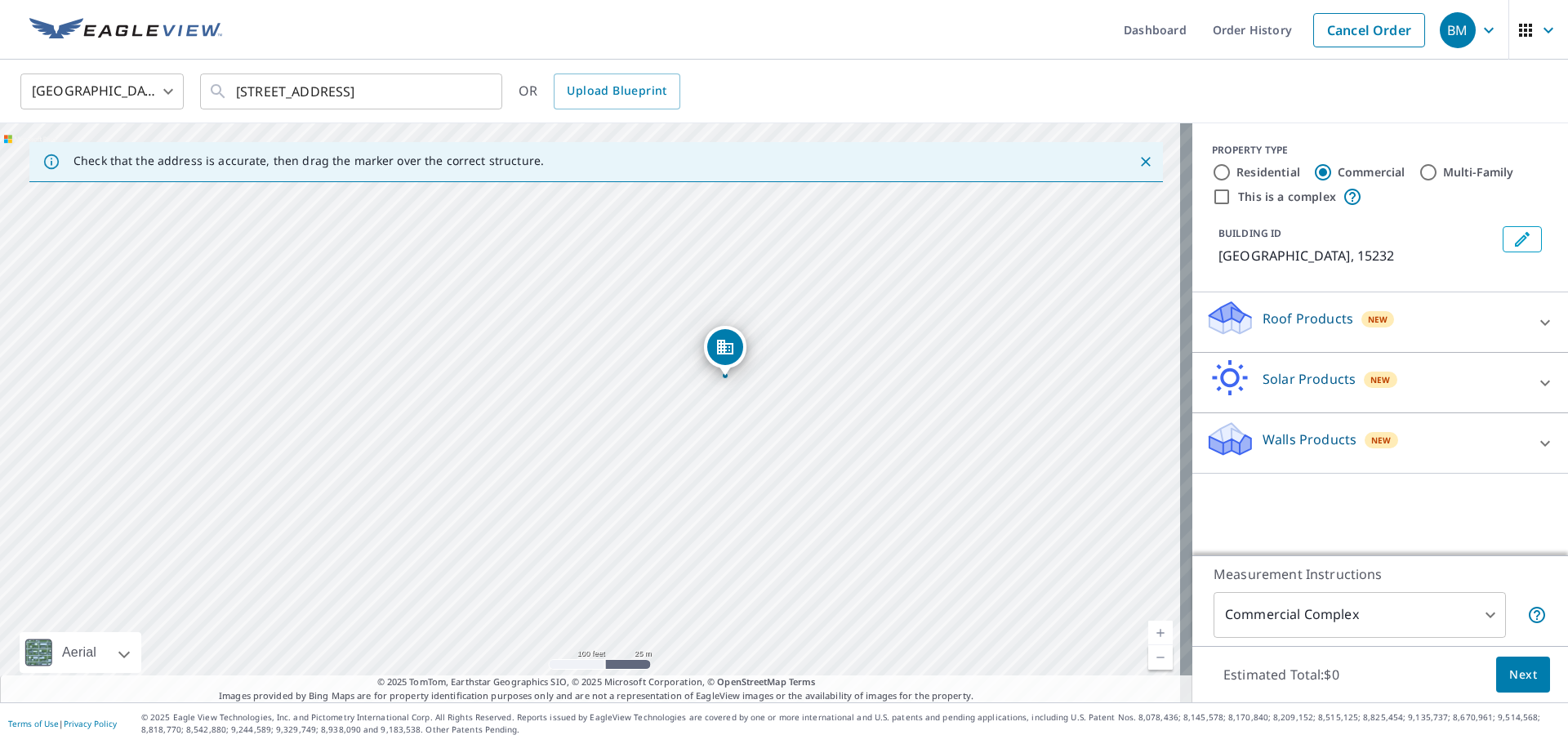
drag, startPoint x: 1048, startPoint y: 512, endPoint x: 912, endPoint y: 420, distance: 164.2
click at [912, 420] on div "[GEOGRAPHIC_DATA]" at bounding box center [596, 413] width 1193 height 580
drag, startPoint x: 900, startPoint y: 507, endPoint x: 906, endPoint y: 54, distance: 453.0
click at [906, 54] on div "Dashboard Order History Cancel Order BM [GEOGRAPHIC_DATA] [GEOGRAPHIC_DATA] ​ […" at bounding box center [784, 372] width 1568 height 744
click at [558, 468] on div "[GEOGRAPHIC_DATA]" at bounding box center [596, 413] width 1193 height 580
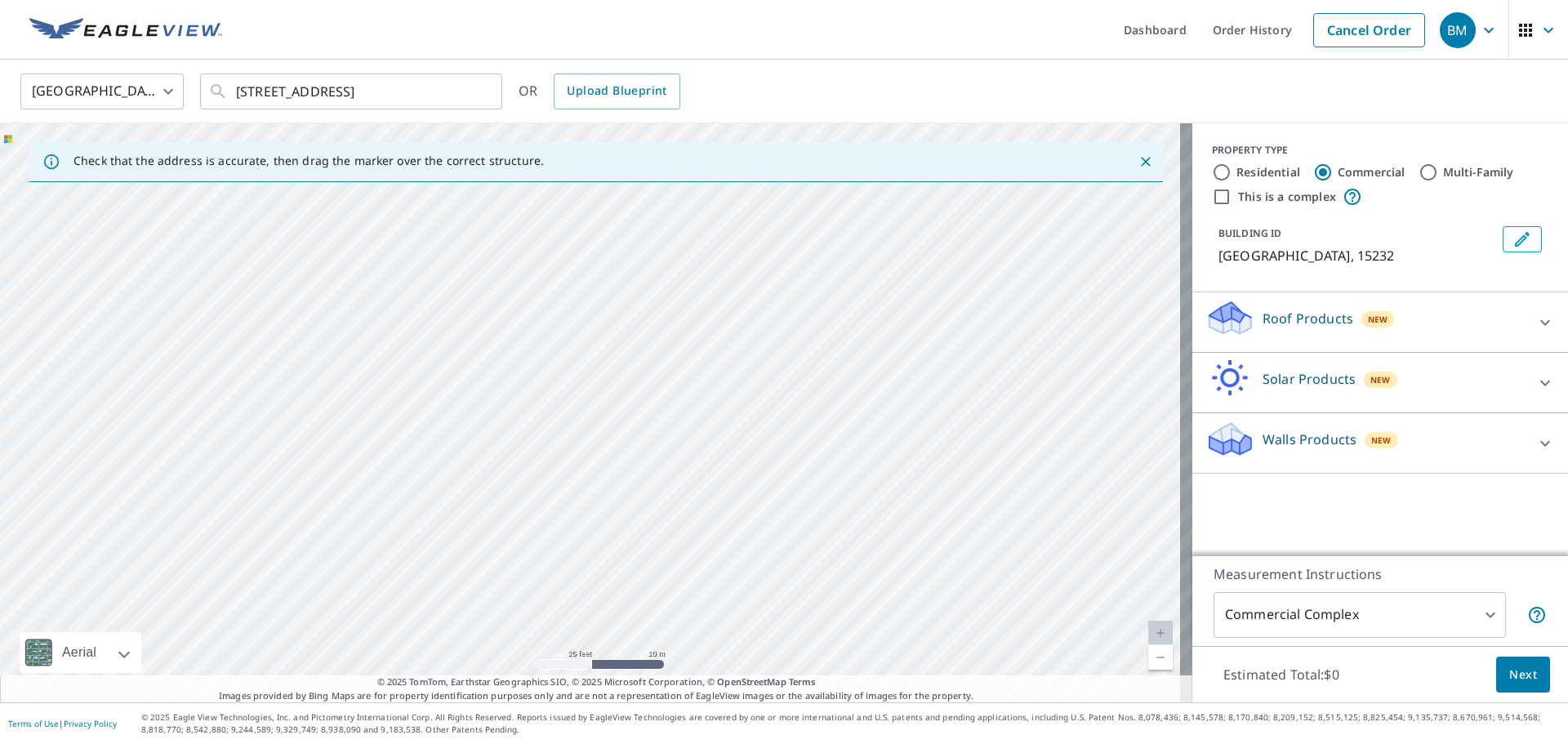
drag, startPoint x: 583, startPoint y: 547, endPoint x: 653, endPoint y: -99, distance: 649.8
click at [653, 0] on html "BM BM Dashboard Order History Cancel Order BM [GEOGRAPHIC_DATA] [GEOGRAPHIC_DAT…" at bounding box center [784, 372] width 1568 height 744
click at [585, 428] on div "[GEOGRAPHIC_DATA]" at bounding box center [596, 413] width 1193 height 580
drag, startPoint x: 349, startPoint y: 541, endPoint x: 426, endPoint y: 176, distance: 373.0
click at [426, 176] on div "Check that the address is accurate, then drag the marker over the correct struc…" at bounding box center [596, 413] width 1193 height 580
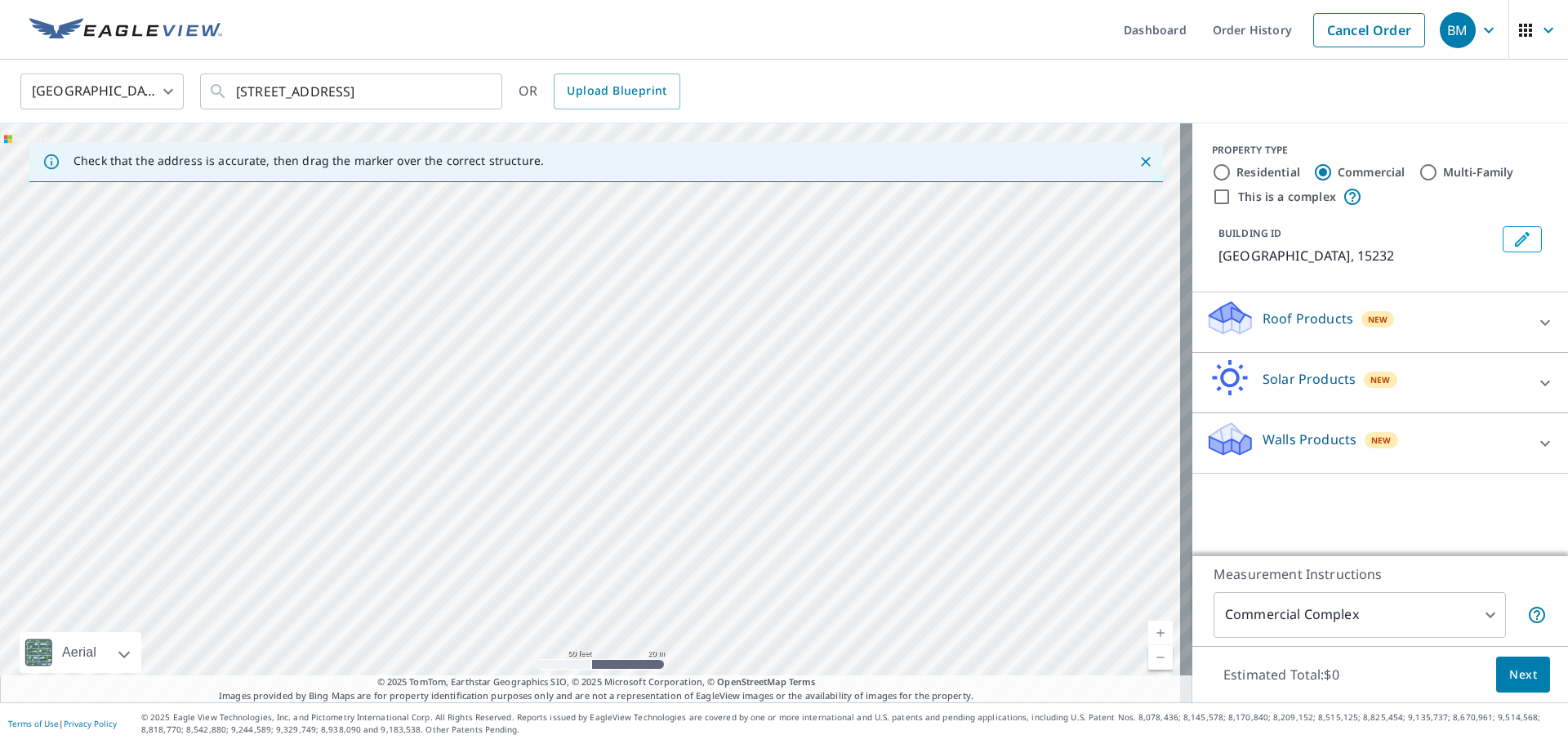
click at [578, 306] on div "[GEOGRAPHIC_DATA]" at bounding box center [596, 413] width 1193 height 580
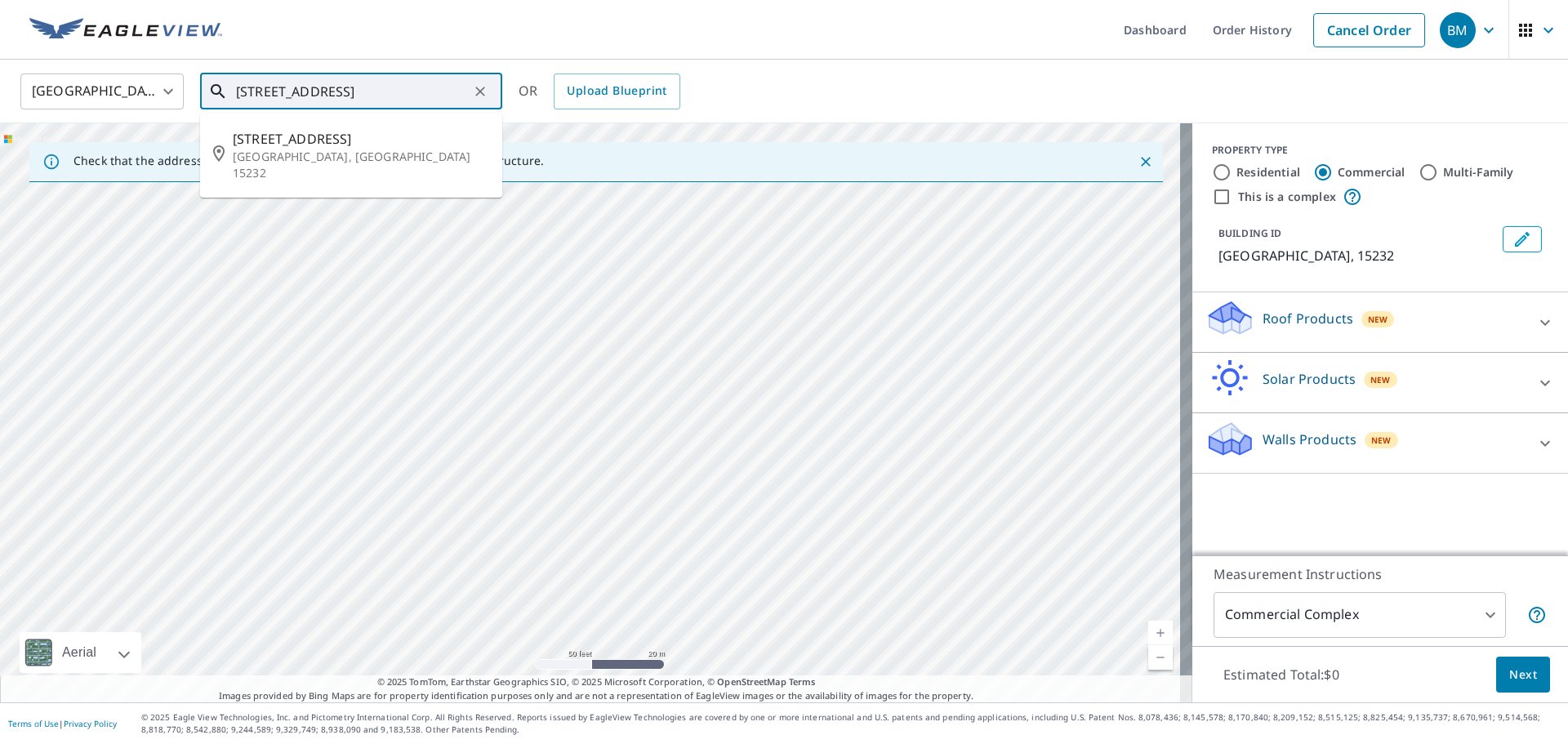
drag, startPoint x: 240, startPoint y: 87, endPoint x: 230, endPoint y: 89, distance: 10.2
click at [230, 89] on div "[STREET_ADDRESS] ​" at bounding box center [351, 91] width 302 height 36
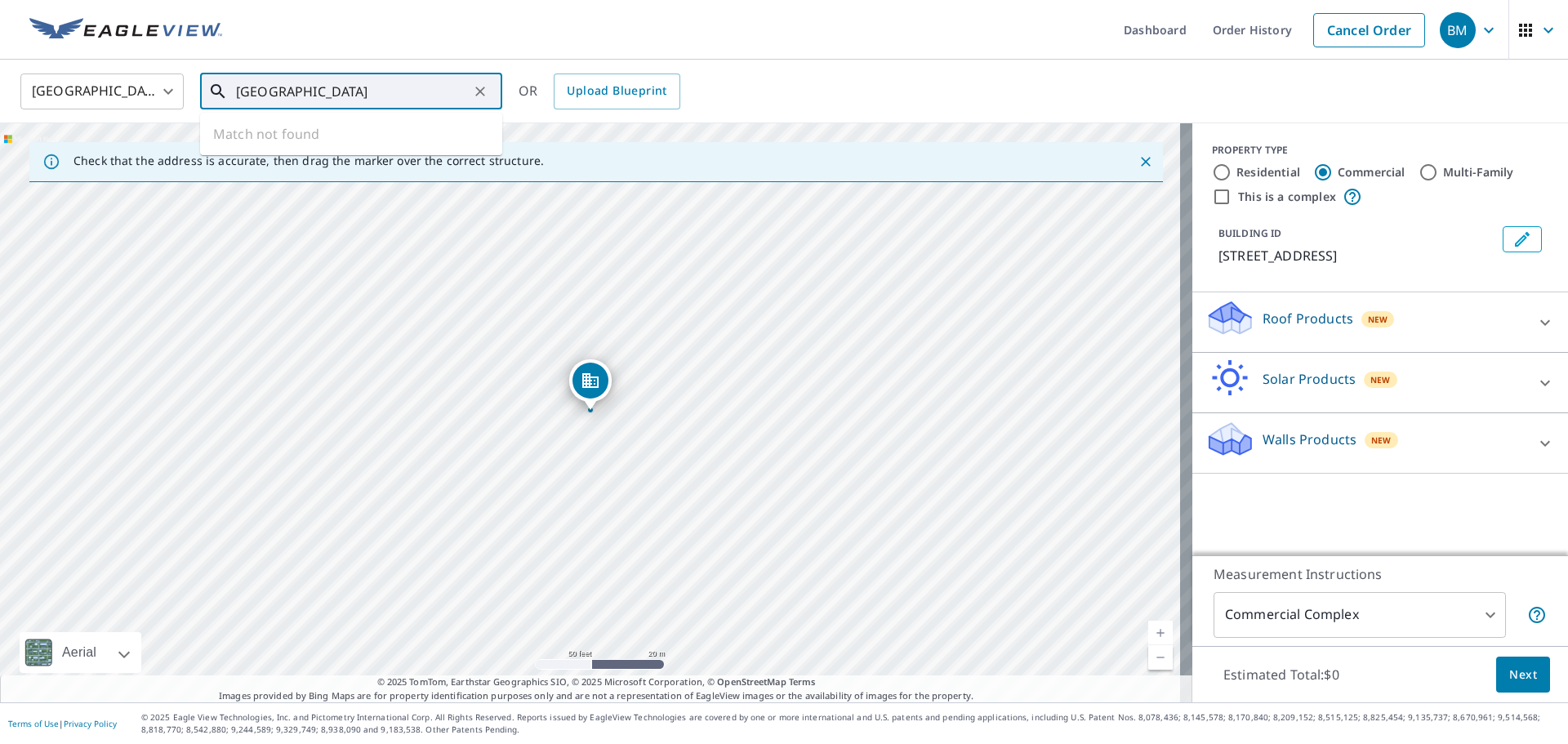
drag, startPoint x: 308, startPoint y: 93, endPoint x: 228, endPoint y: 96, distance: 80.1
click at [228, 96] on div "[GEOGRAPHIC_DATA] ​" at bounding box center [351, 91] width 302 height 36
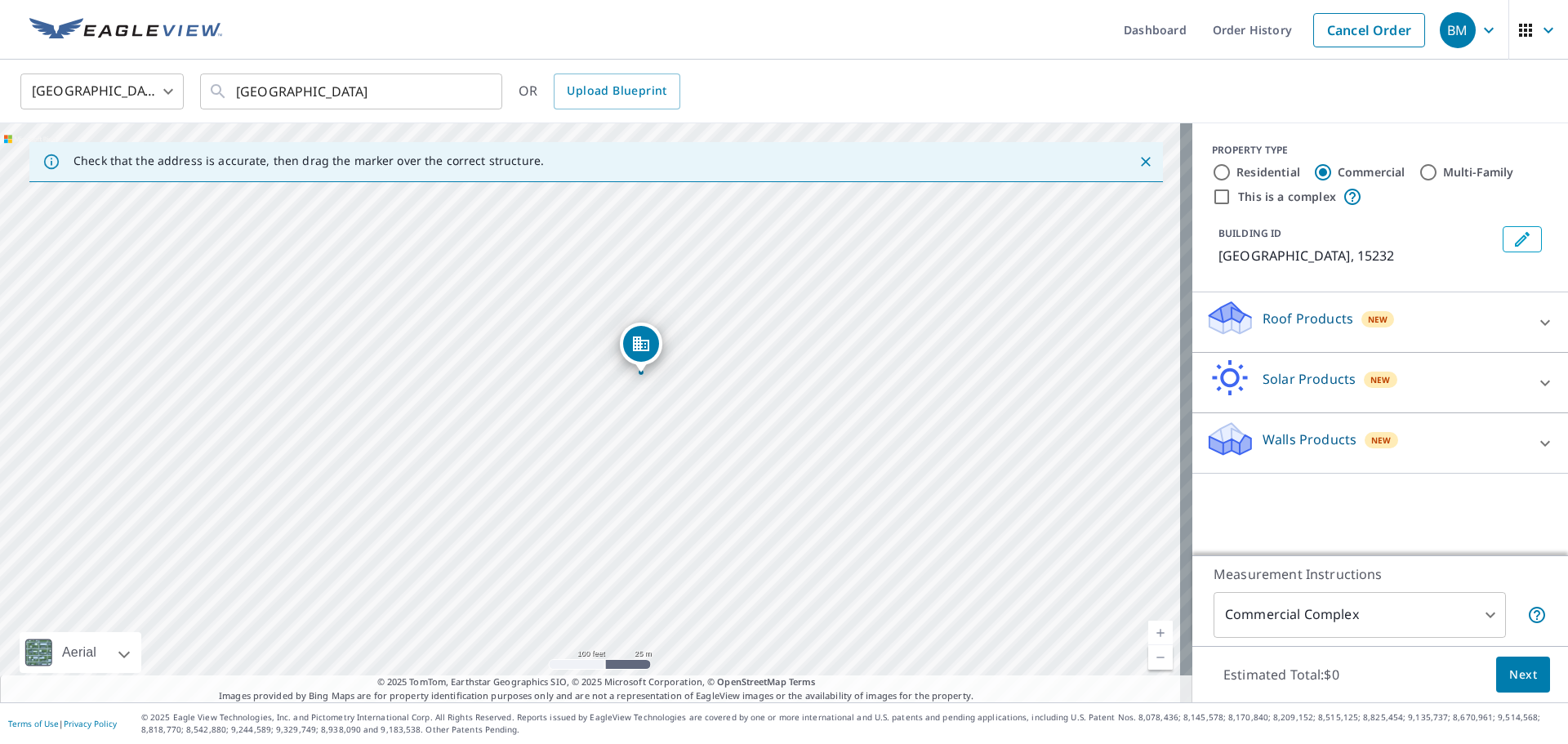
drag, startPoint x: 744, startPoint y: 445, endPoint x: 718, endPoint y: 432, distance: 29.1
click at [718, 432] on div "[GEOGRAPHIC_DATA]" at bounding box center [596, 413] width 1193 height 580
drag, startPoint x: 827, startPoint y: 275, endPoint x: 791, endPoint y: 468, distance: 196.3
click at [791, 468] on div "[GEOGRAPHIC_DATA]" at bounding box center [596, 413] width 1193 height 580
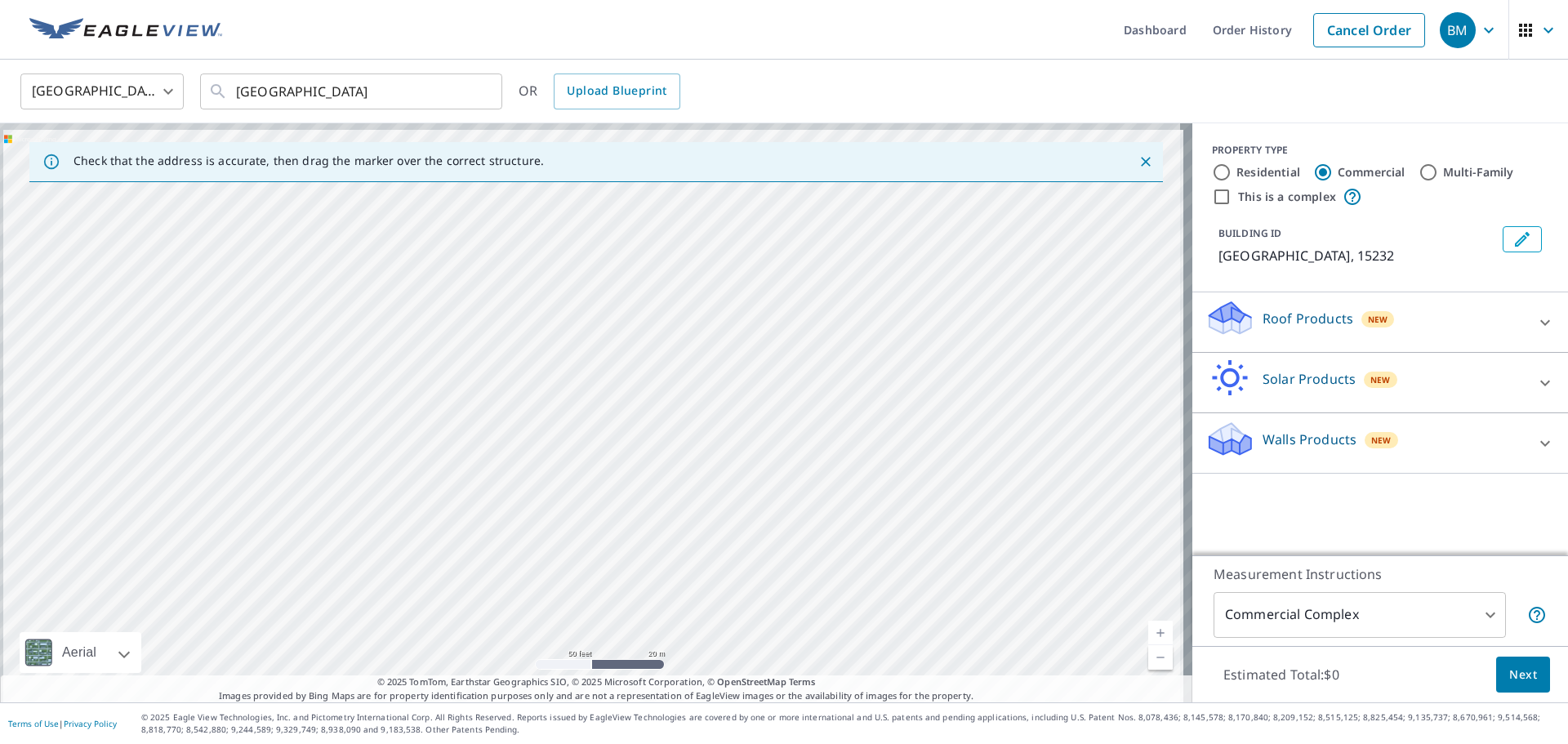
drag, startPoint x: 572, startPoint y: 269, endPoint x: 716, endPoint y: 673, distance: 428.9
click at [716, 673] on div "[GEOGRAPHIC_DATA]" at bounding box center [596, 413] width 1193 height 580
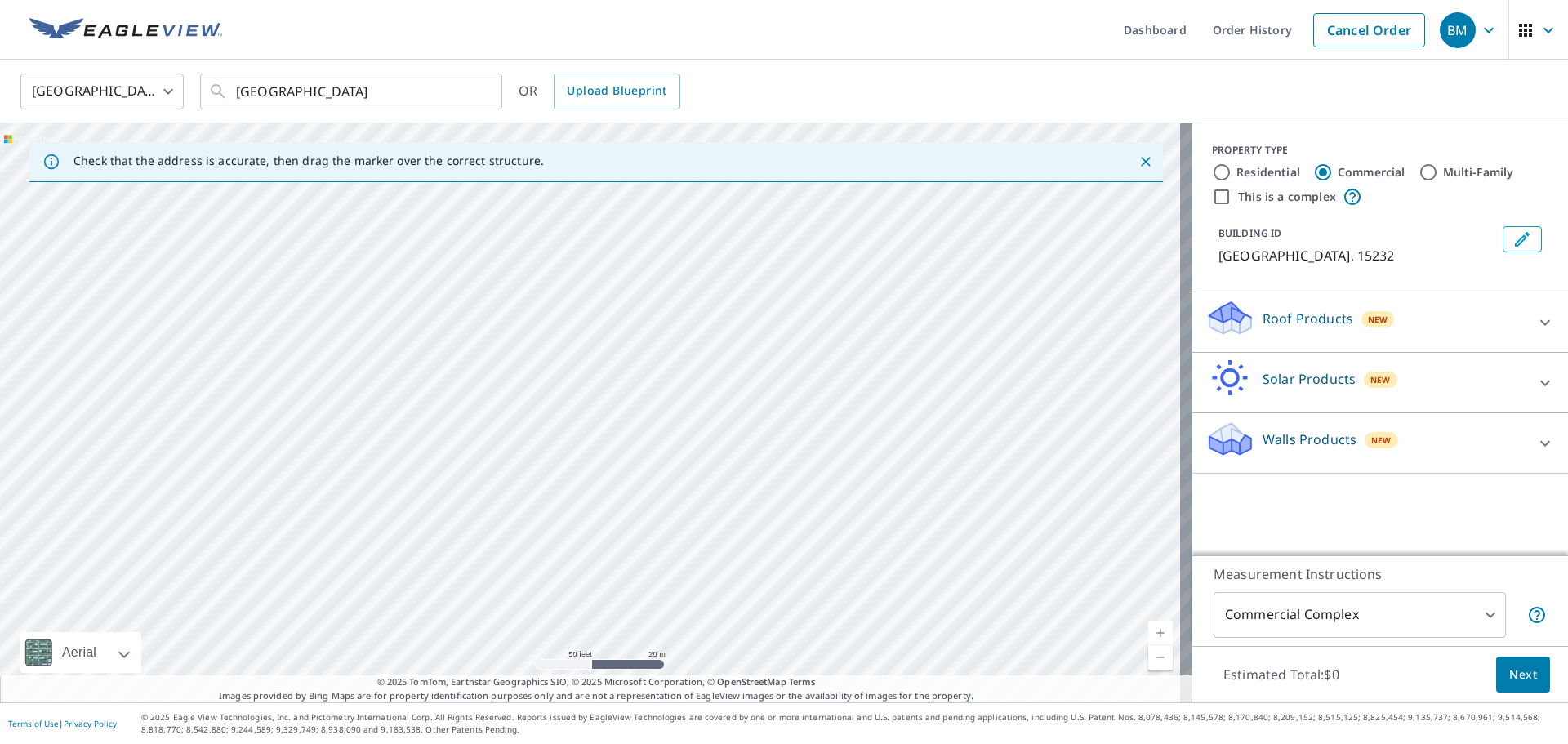
drag, startPoint x: 1058, startPoint y: 606, endPoint x: 707, endPoint y: 473, distance: 375.4
click at [707, 473] on div "[GEOGRAPHIC_DATA]" at bounding box center [596, 413] width 1193 height 580
drag, startPoint x: 954, startPoint y: 537, endPoint x: 689, endPoint y: 203, distance: 426.4
click at [689, 204] on div "[GEOGRAPHIC_DATA]" at bounding box center [596, 413] width 1193 height 580
drag, startPoint x: 846, startPoint y: 456, endPoint x: 797, endPoint y: 197, distance: 263.6
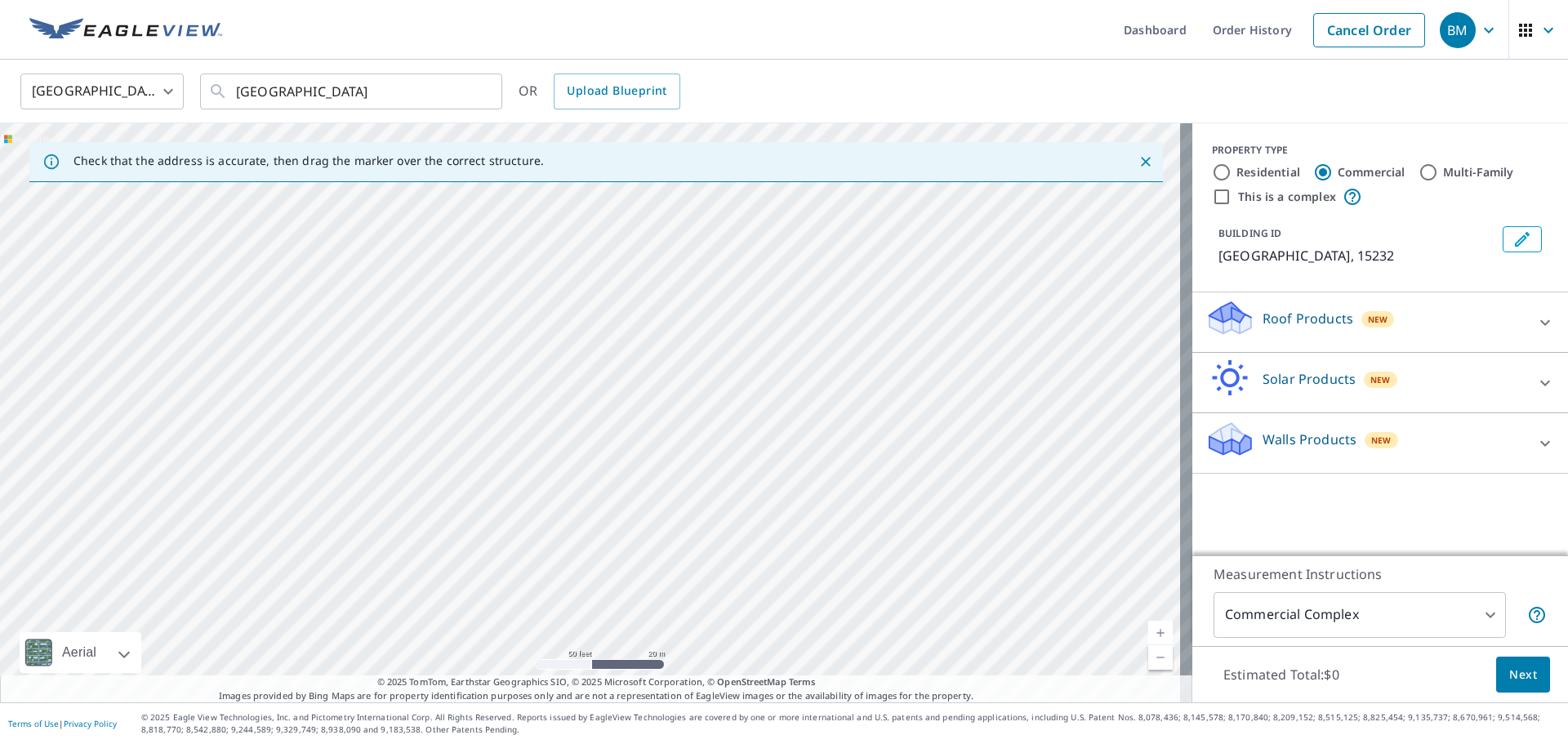
click at [797, 197] on div "[GEOGRAPHIC_DATA]" at bounding box center [596, 413] width 1193 height 580
drag, startPoint x: 986, startPoint y: 559, endPoint x: 821, endPoint y: 237, distance: 361.8
click at [822, 240] on div "[GEOGRAPHIC_DATA]" at bounding box center [596, 413] width 1193 height 580
drag, startPoint x: 379, startPoint y: 526, endPoint x: 600, endPoint y: 442, distance: 236.4
click at [497, 203] on div "[GEOGRAPHIC_DATA]" at bounding box center [596, 413] width 1193 height 580
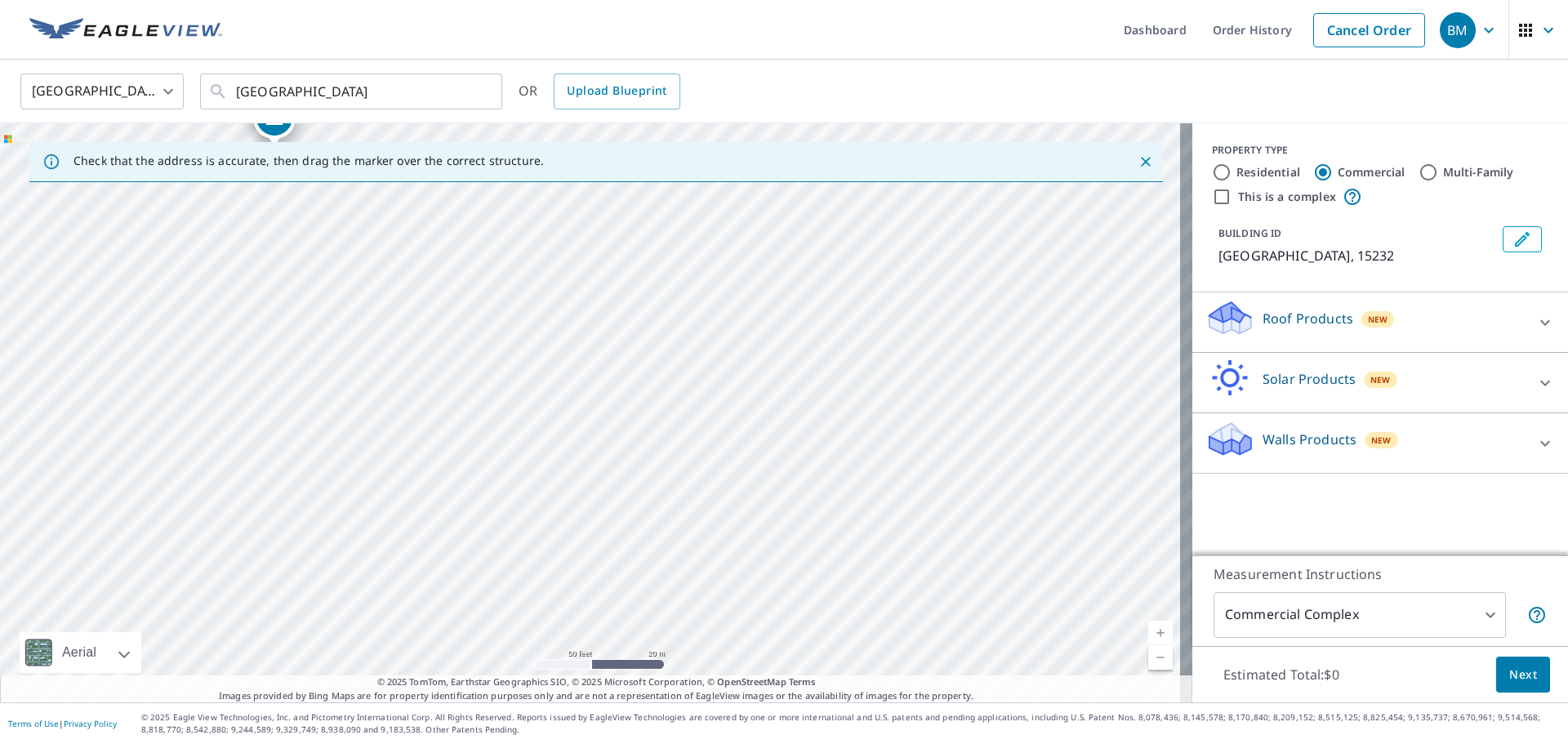
drag, startPoint x: 659, startPoint y: 504, endPoint x: 732, endPoint y: 585, distance: 109.0
click at [732, 585] on div "[GEOGRAPHIC_DATA]" at bounding box center [596, 413] width 1193 height 580
drag, startPoint x: 562, startPoint y: 380, endPoint x: 715, endPoint y: 670, distance: 327.9
click at [715, 670] on div "[GEOGRAPHIC_DATA]" at bounding box center [596, 413] width 1193 height 580
click at [231, 87] on div "[GEOGRAPHIC_DATA] ​" at bounding box center [351, 91] width 302 height 36
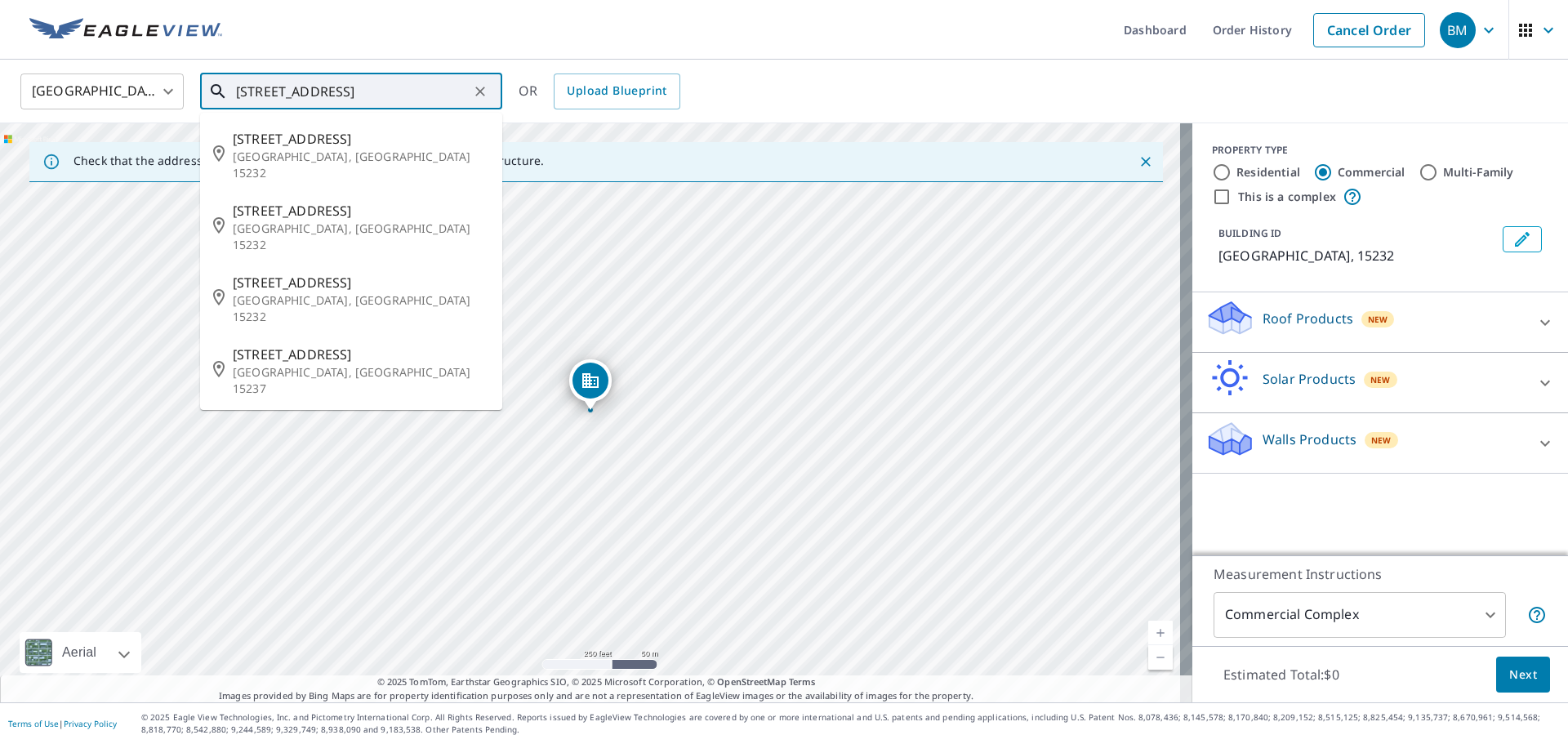
drag, startPoint x: 330, startPoint y: 82, endPoint x: 258, endPoint y: 90, distance: 72.4
click at [258, 90] on input "[STREET_ADDRESS]" at bounding box center [353, 91] width 233 height 46
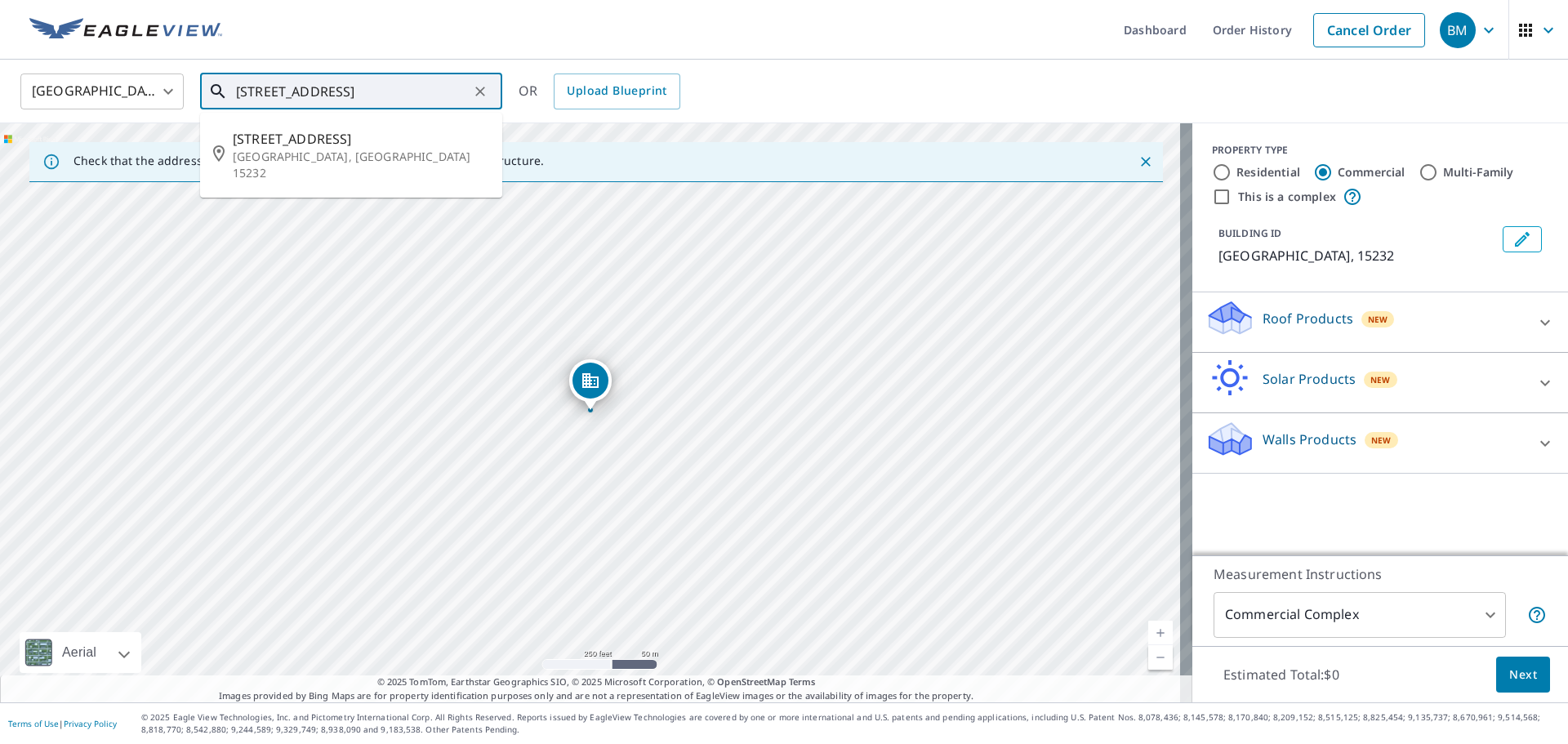
type input "[STREET_ADDRESS]"
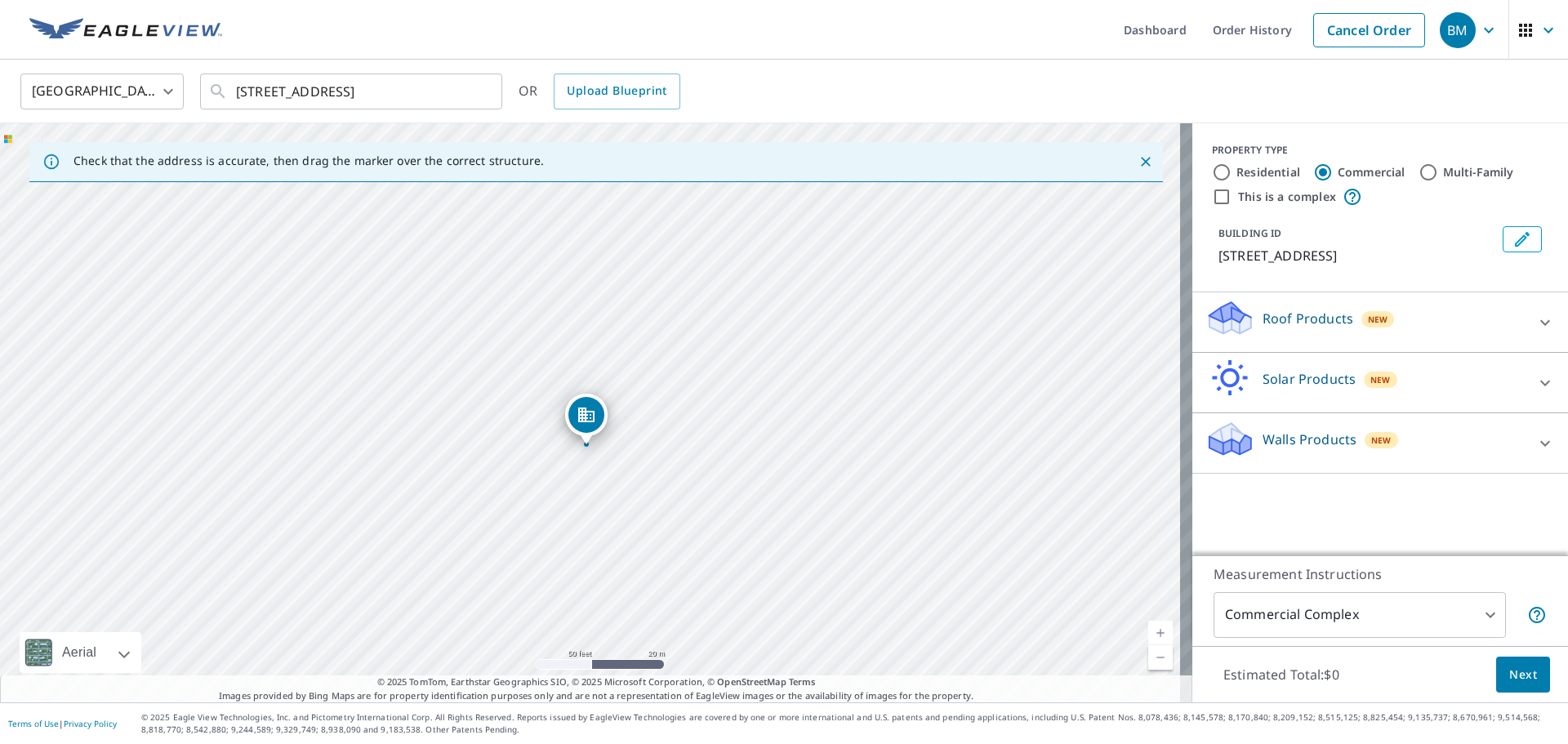
drag, startPoint x: 619, startPoint y: 477, endPoint x: 656, endPoint y: 342, distance: 140.0
click at [656, 342] on div "[STREET_ADDRESS]" at bounding box center [596, 413] width 1193 height 580
drag, startPoint x: 757, startPoint y: 457, endPoint x: 515, endPoint y: 324, distance: 276.1
click at [515, 324] on div "[STREET_ADDRESS]" at bounding box center [596, 413] width 1193 height 580
drag, startPoint x: 566, startPoint y: 270, endPoint x: 634, endPoint y: 348, distance: 103.5
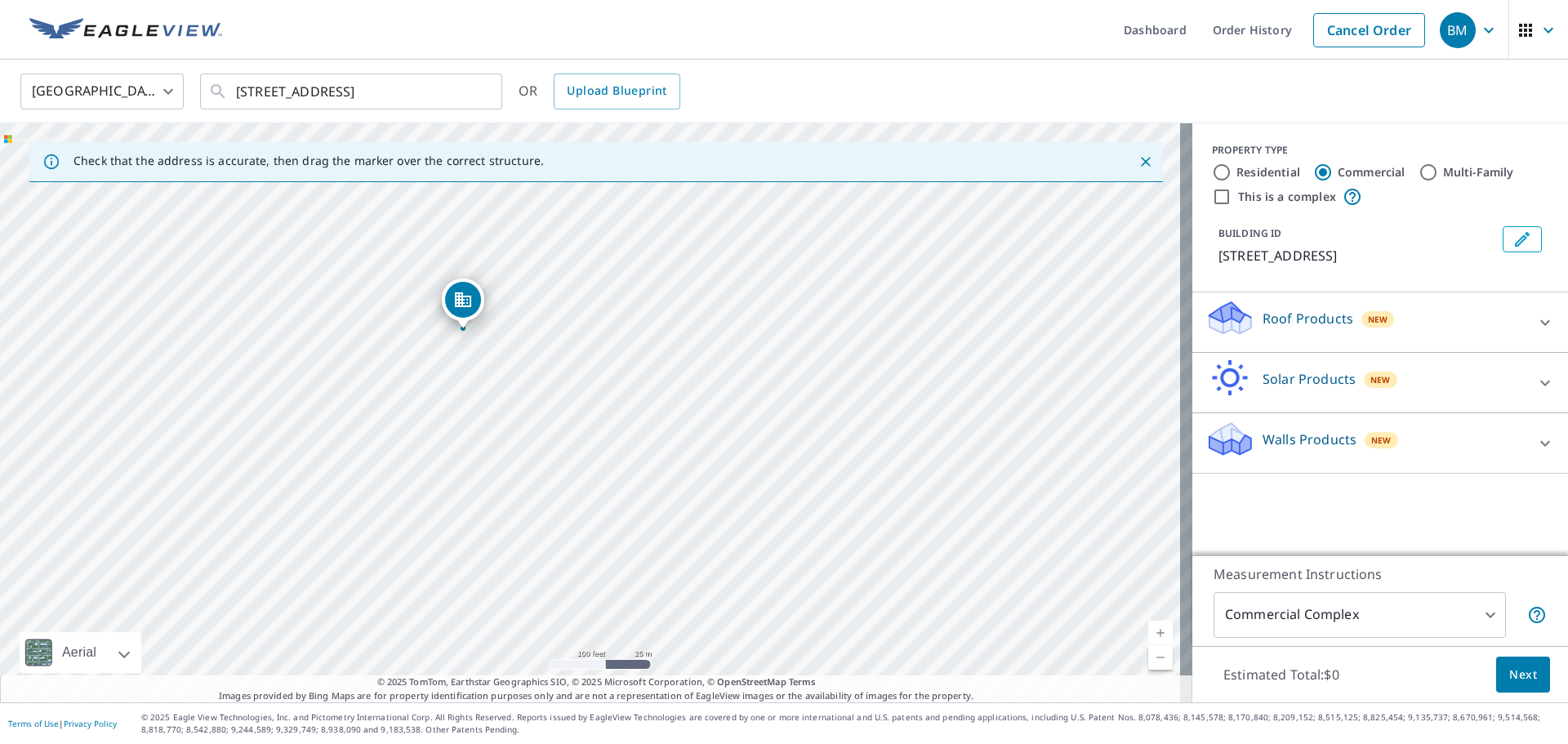
click at [634, 348] on div "[STREET_ADDRESS]" at bounding box center [596, 413] width 1193 height 580
drag, startPoint x: 499, startPoint y: 364, endPoint x: 900, endPoint y: 783, distance: 580.0
click at [900, 744] on html "BM BM Dashboard Order History Cancel Order BM [GEOGRAPHIC_DATA] [GEOGRAPHIC_DAT…" at bounding box center [784, 372] width 1568 height 744
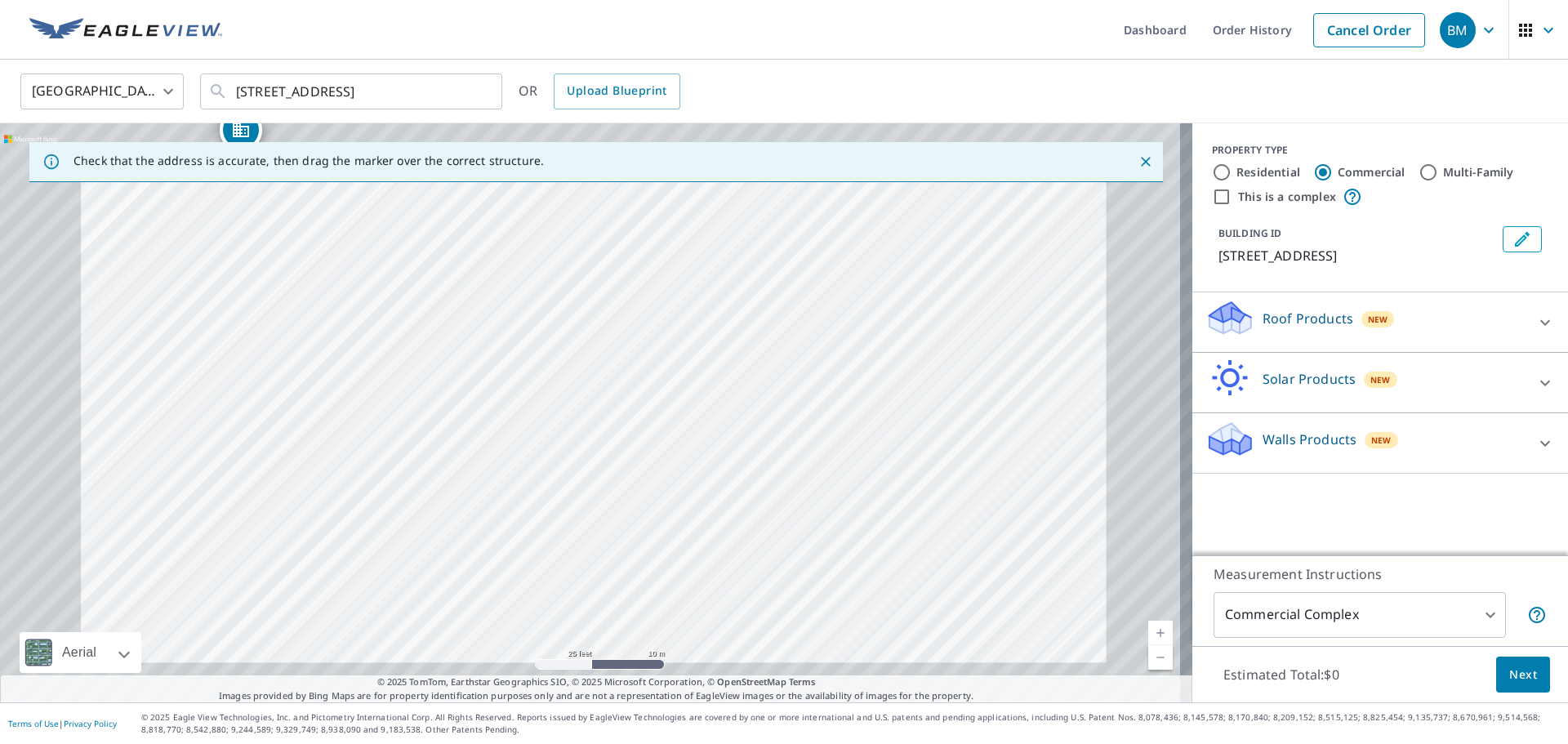
click at [616, 403] on div "[STREET_ADDRESS]" at bounding box center [596, 413] width 1193 height 580
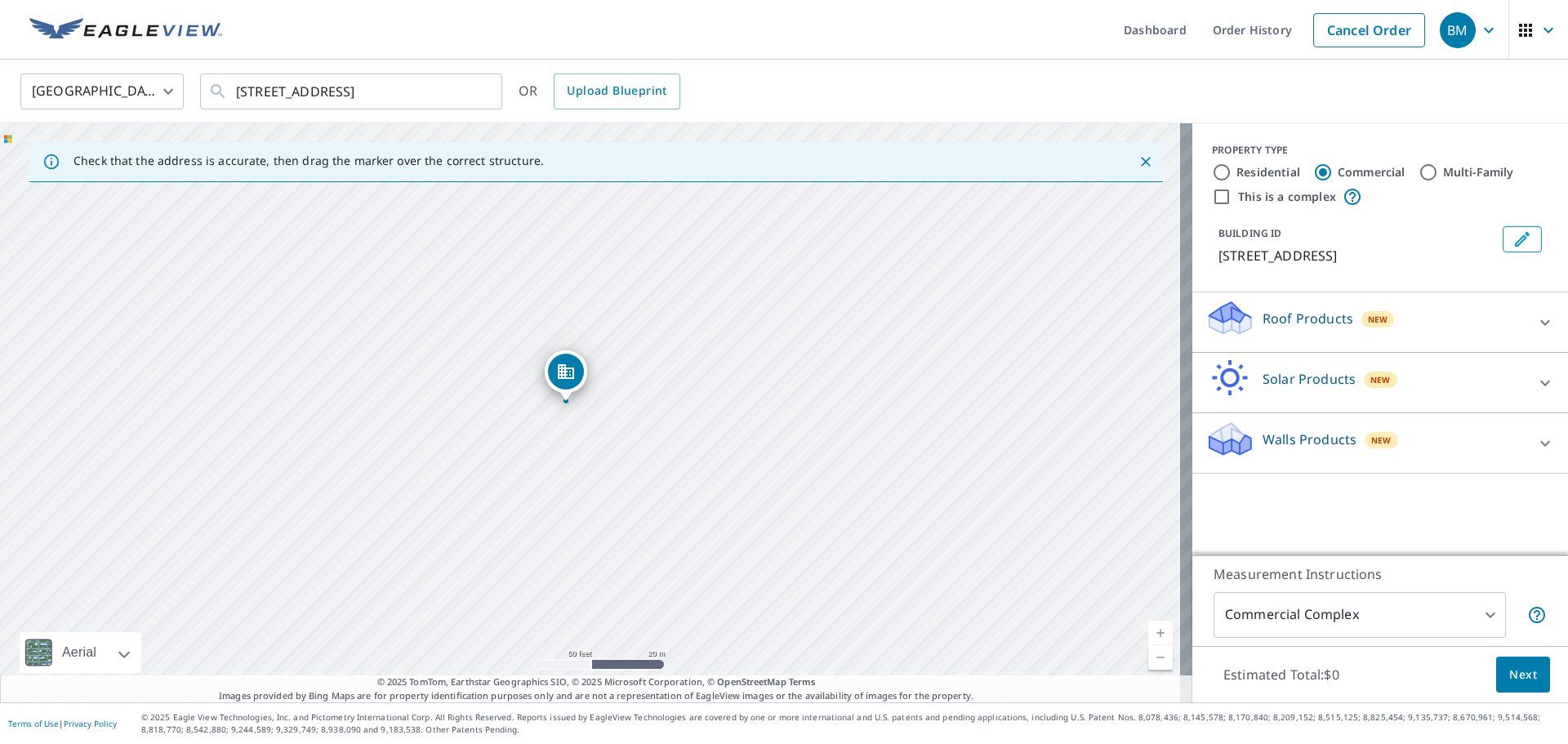
drag, startPoint x: 757, startPoint y: 386, endPoint x: 1082, endPoint y: 719, distance: 465.3
click at [1079, 715] on div "Dashboard Order History Cancel Order BM [GEOGRAPHIC_DATA] [GEOGRAPHIC_DATA] ​ […" at bounding box center [784, 372] width 1568 height 744
click at [783, 407] on div "[STREET_ADDRESS]" at bounding box center [596, 413] width 1193 height 580
drag, startPoint x: 582, startPoint y: 235, endPoint x: 812, endPoint y: 624, distance: 451.9
click at [804, 608] on div "[STREET_ADDRESS]" at bounding box center [596, 413] width 1193 height 580
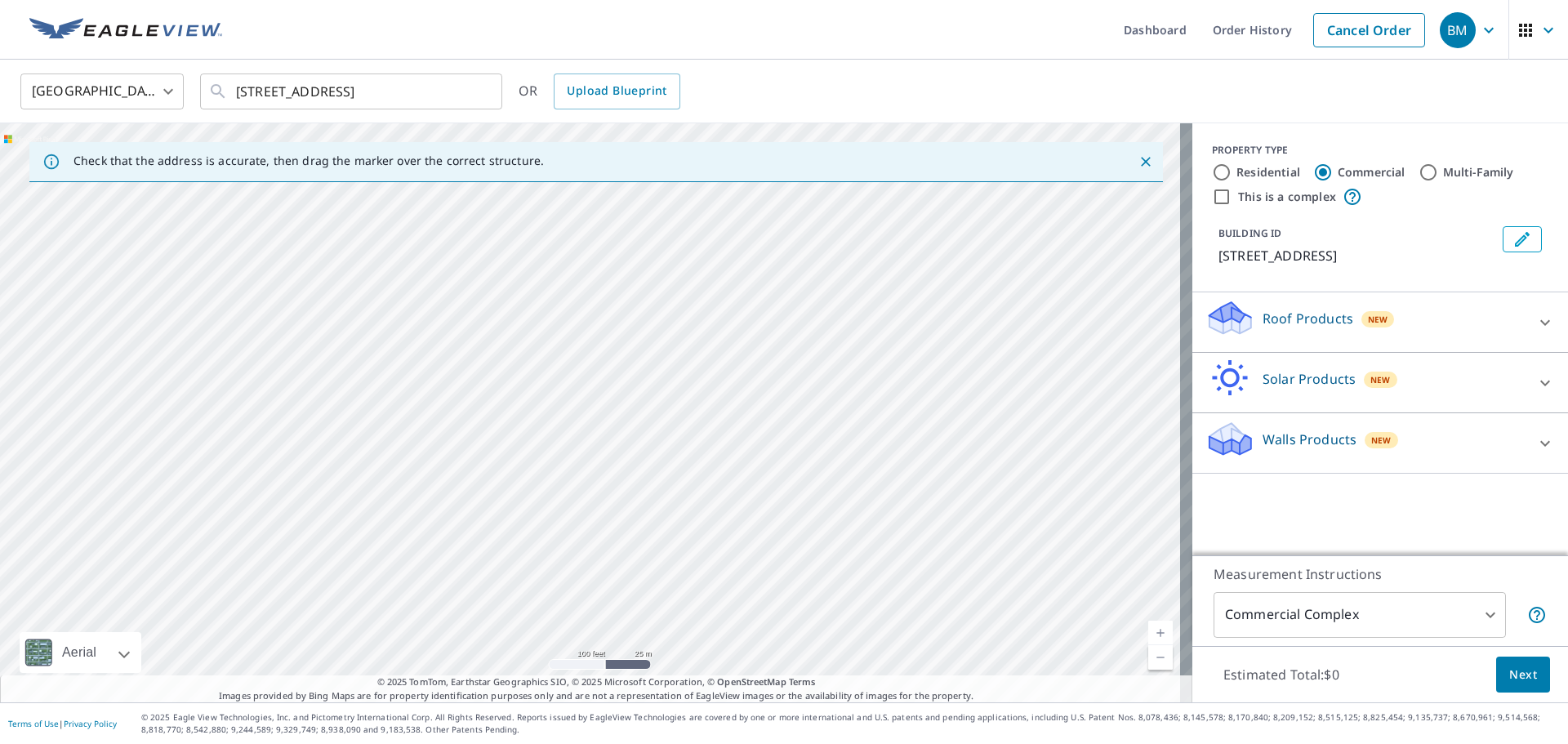
drag, startPoint x: 610, startPoint y: 325, endPoint x: 459, endPoint y: 648, distance: 356.6
click at [460, 648] on div "[STREET_ADDRESS]" at bounding box center [596, 413] width 1193 height 580
drag, startPoint x: 513, startPoint y: 362, endPoint x: 562, endPoint y: 548, distance: 192.3
click at [562, 548] on div "[STREET_ADDRESS]" at bounding box center [596, 413] width 1193 height 580
click at [440, 456] on div "[STREET_ADDRESS]" at bounding box center [596, 413] width 1193 height 580
